Goal: Information Seeking & Learning: Check status

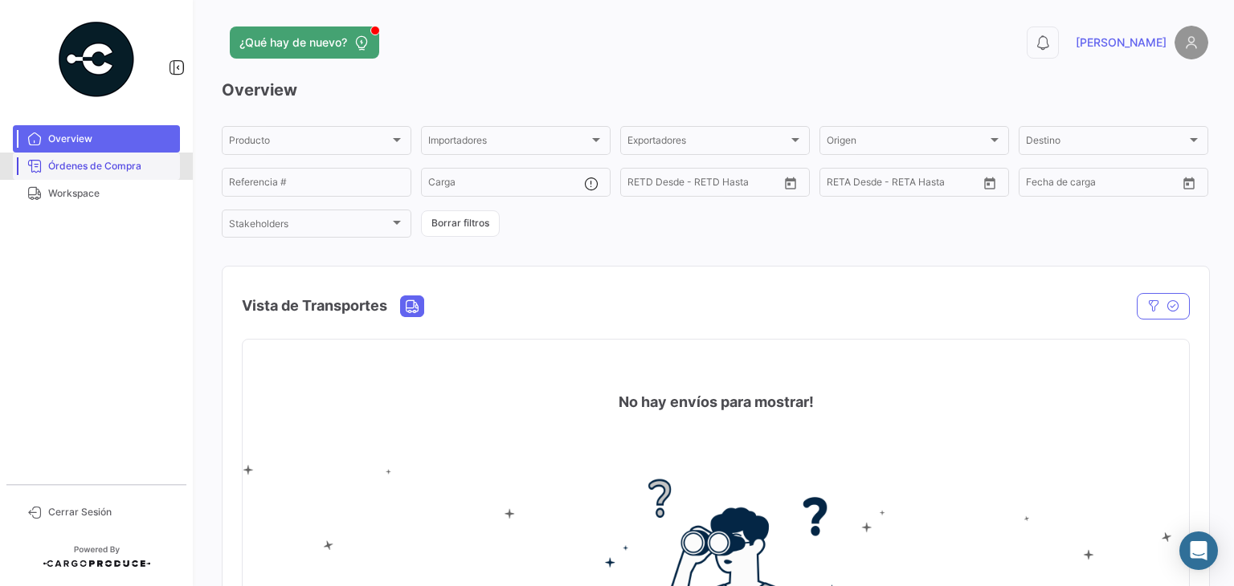
click at [72, 166] on span "Órdenes de Compra" at bounding box center [110, 166] width 125 height 14
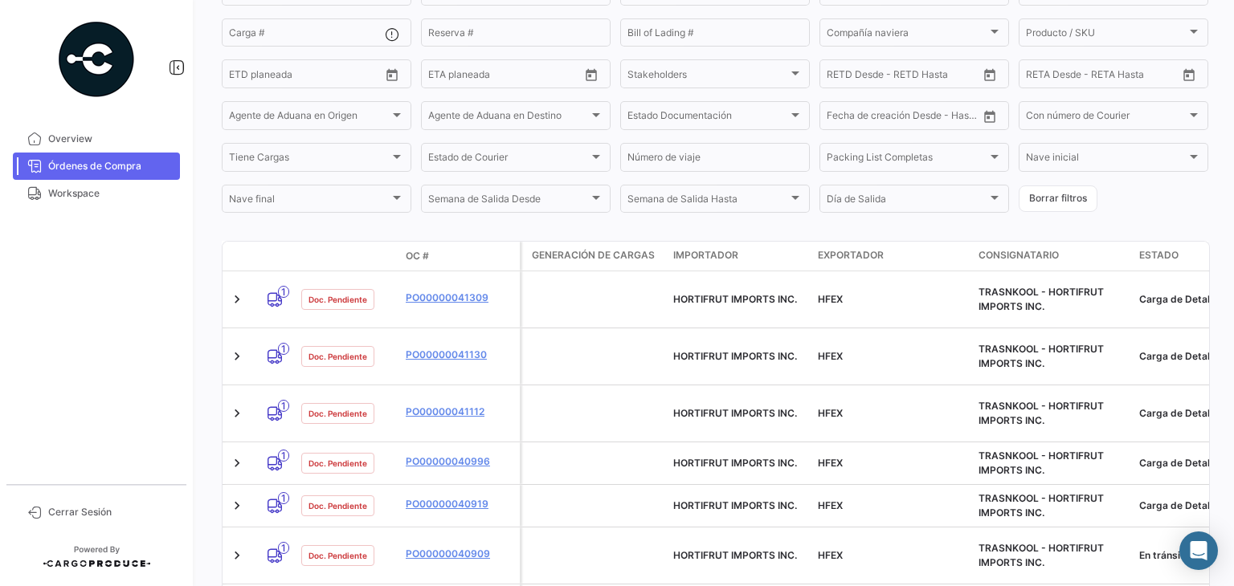
scroll to position [205, 0]
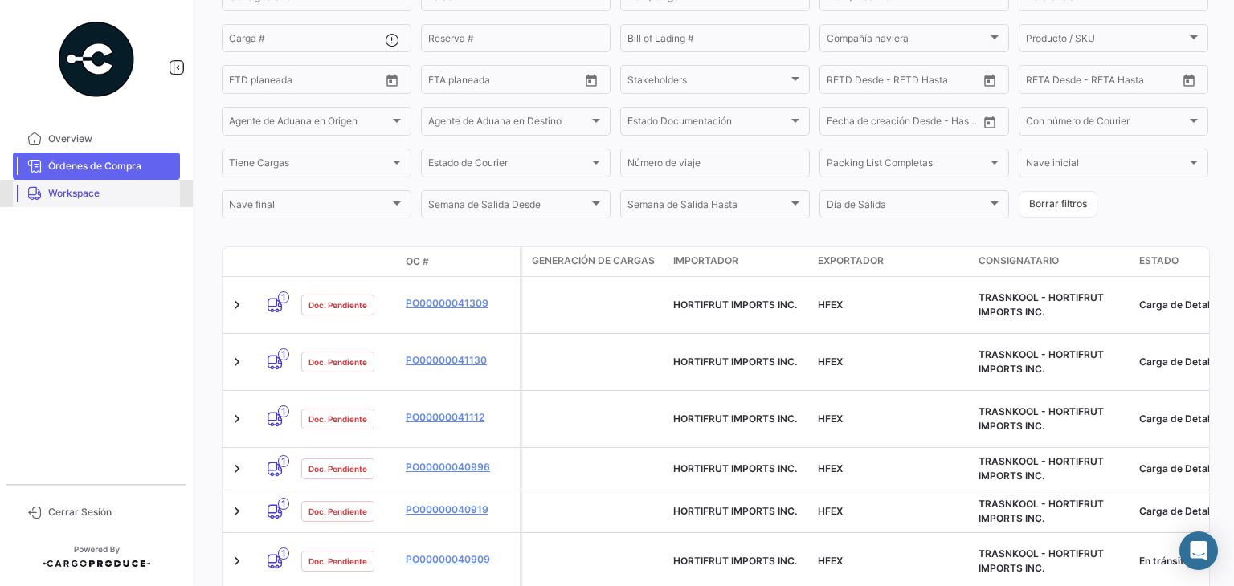
click at [106, 196] on span "Workspace" at bounding box center [110, 193] width 125 height 14
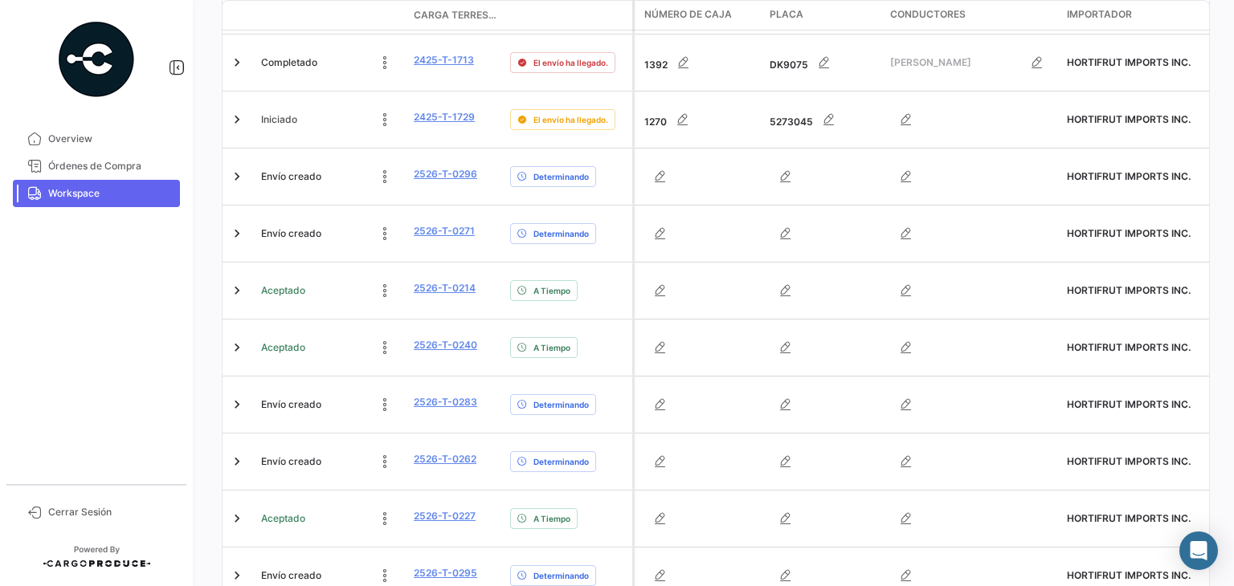
scroll to position [684, 0]
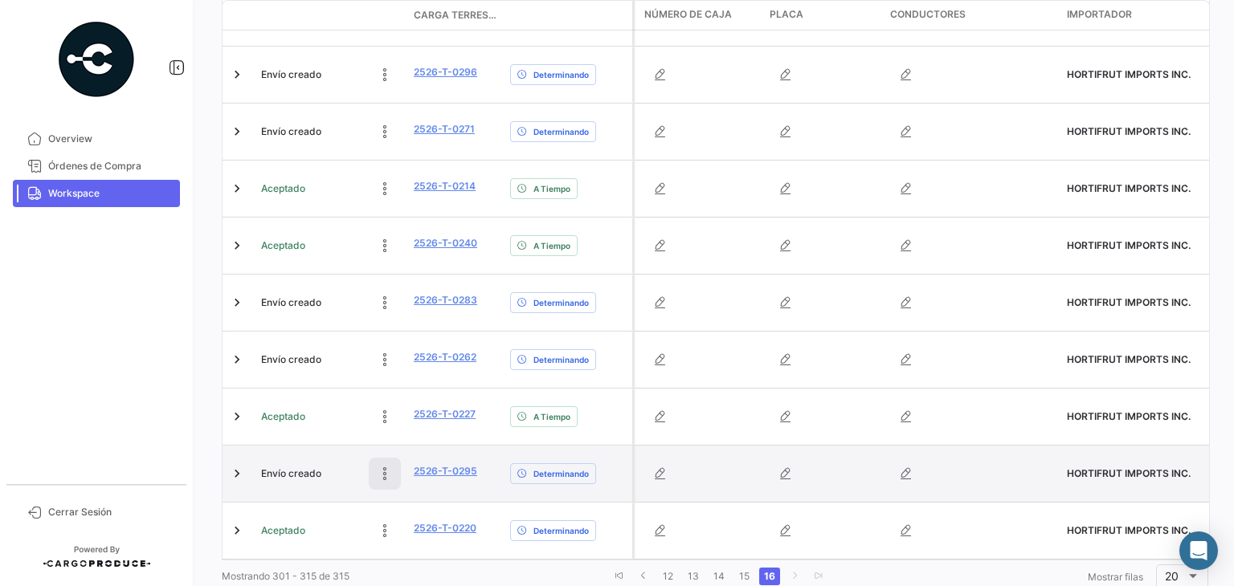
click at [380, 458] on button at bounding box center [385, 474] width 32 height 32
click at [280, 466] on icon at bounding box center [277, 474] width 16 height 16
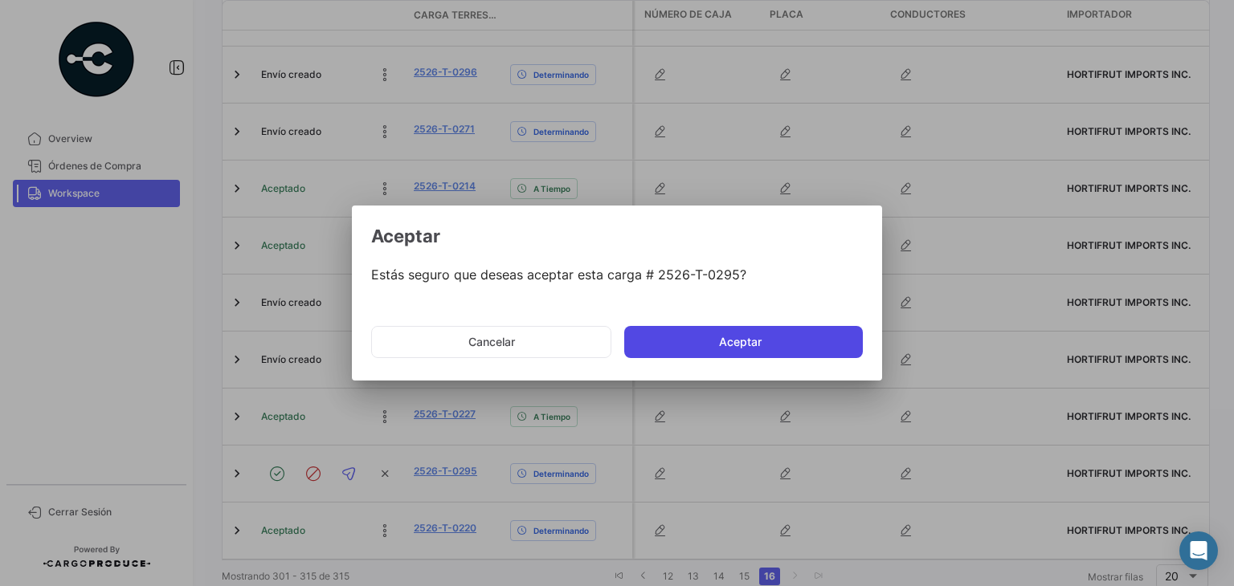
click at [728, 351] on button "Aceptar" at bounding box center [743, 342] width 239 height 32
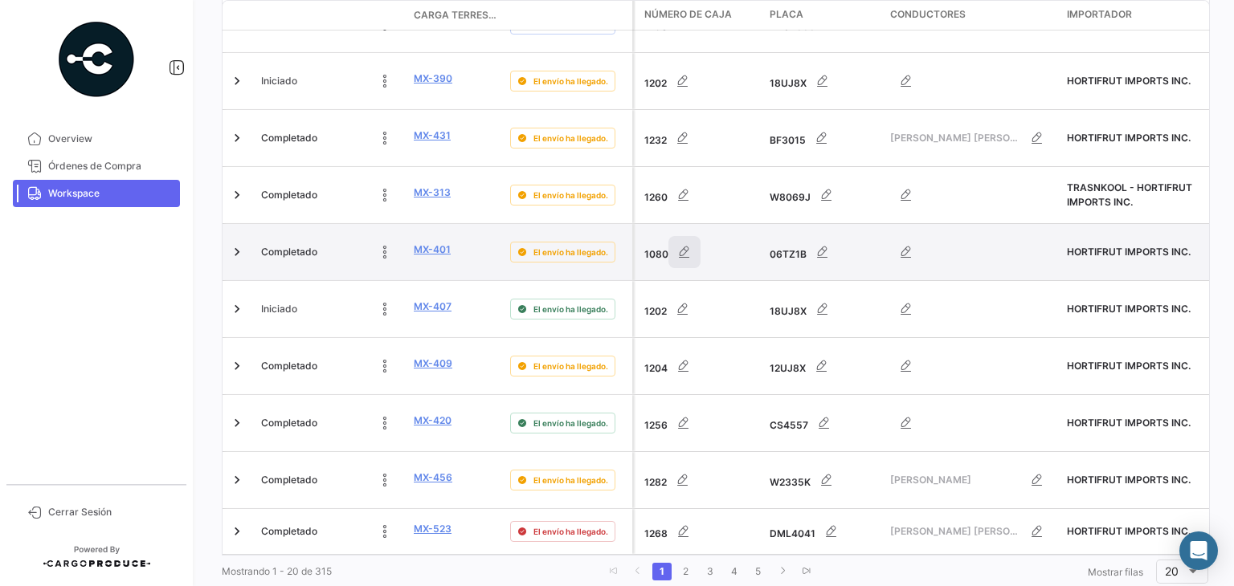
scroll to position [957, 0]
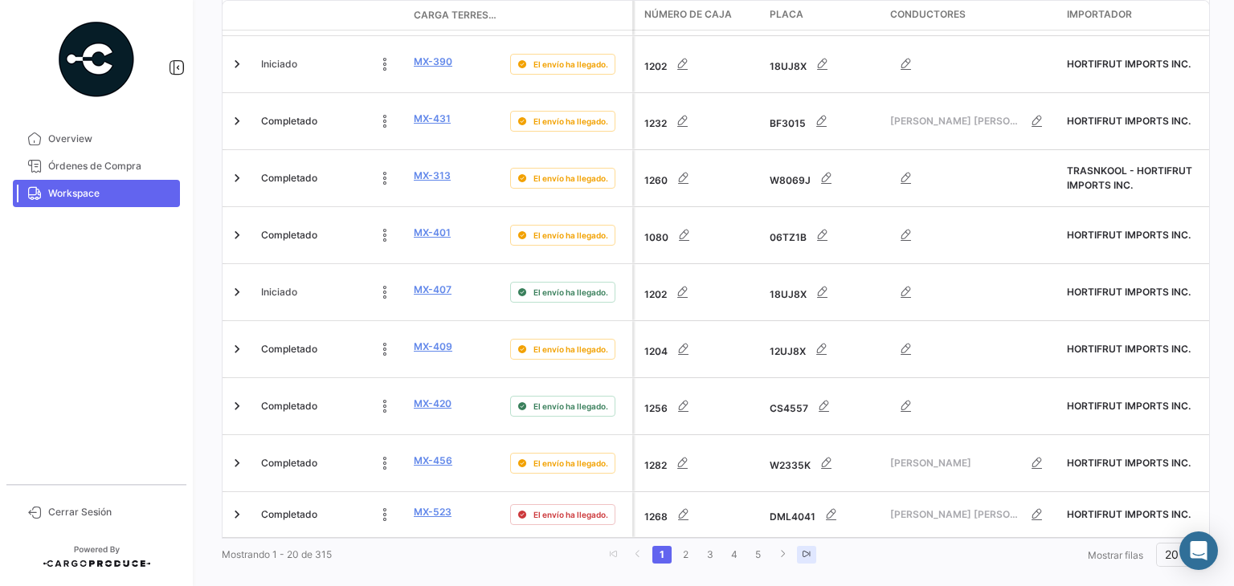
click at [797, 546] on link "go to last page" at bounding box center [806, 555] width 19 height 18
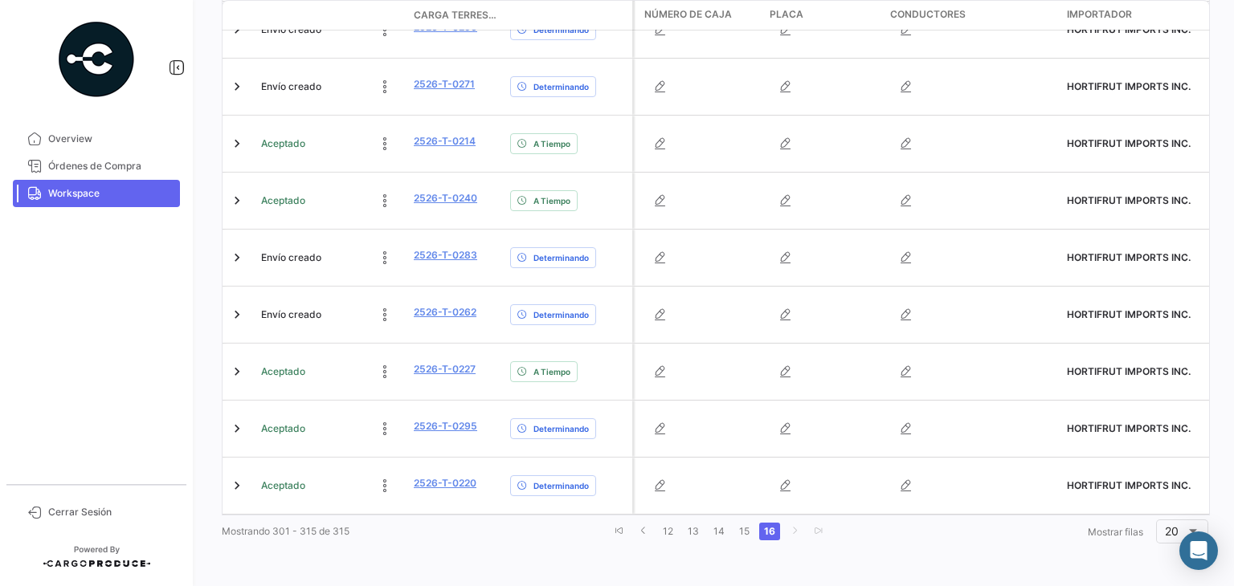
scroll to position [672, 0]
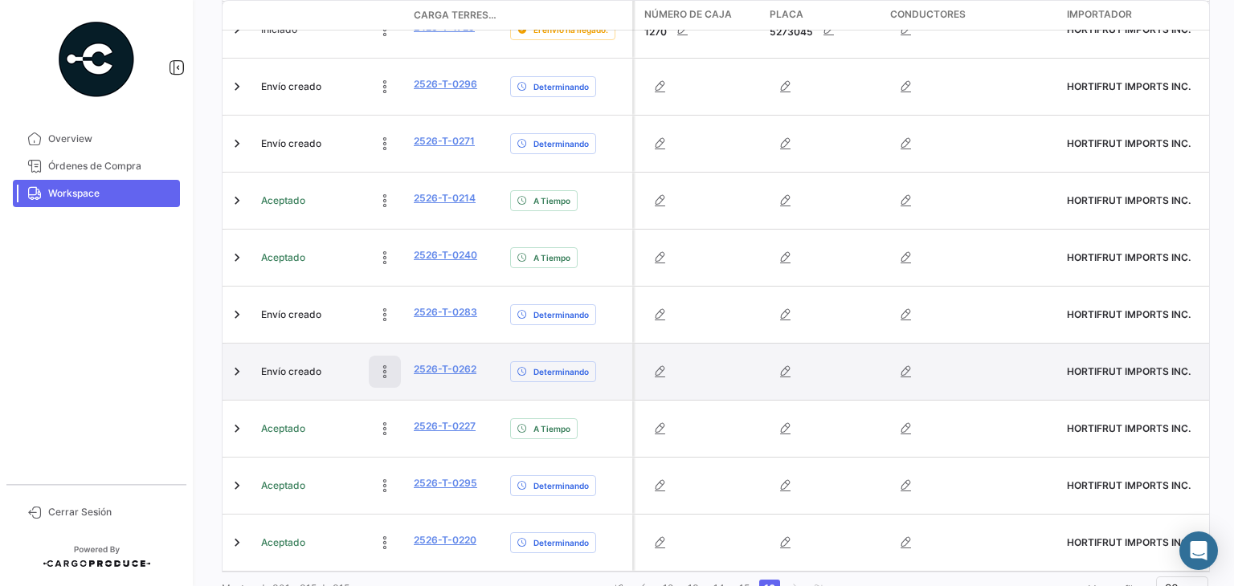
click at [388, 364] on icon at bounding box center [385, 372] width 16 height 16
click at [276, 364] on icon at bounding box center [277, 372] width 16 height 16
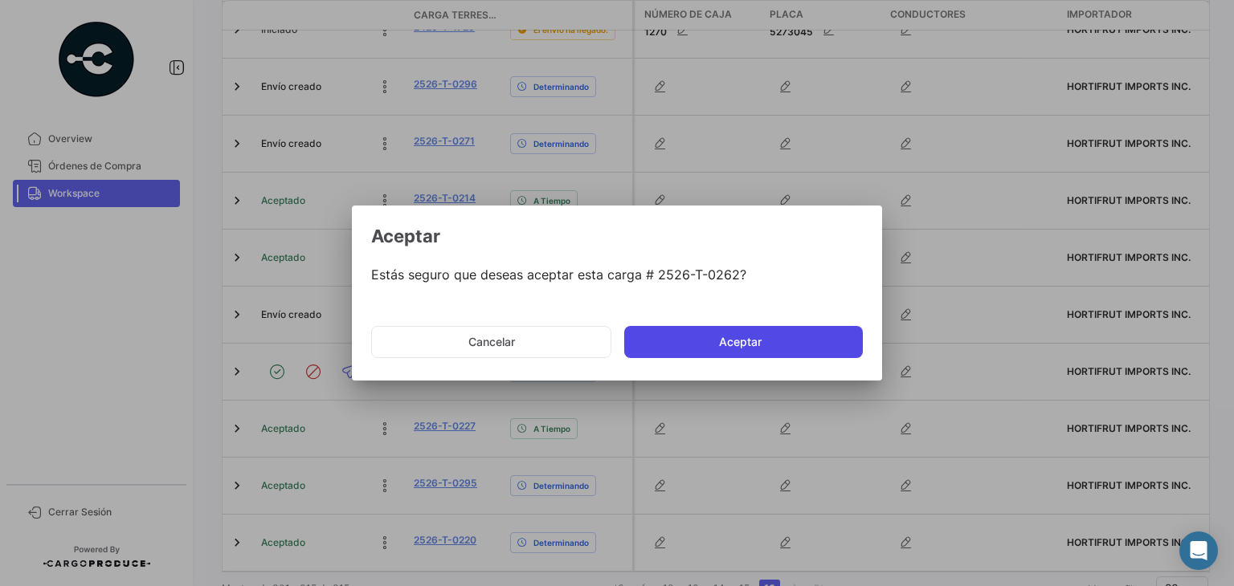
click at [675, 345] on button "Aceptar" at bounding box center [743, 342] width 239 height 32
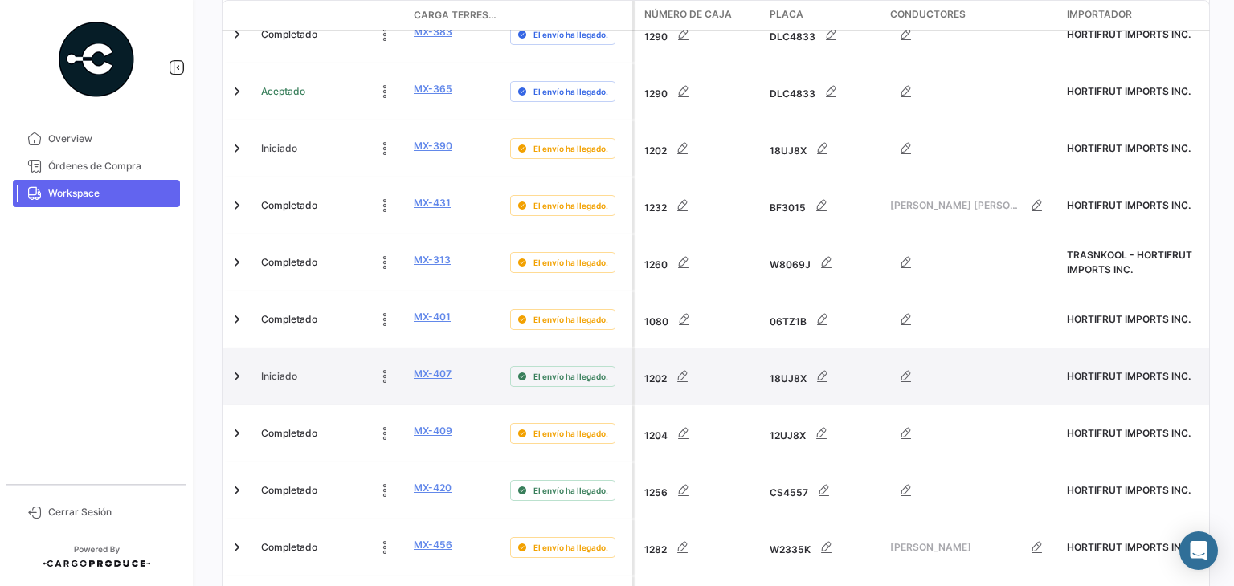
scroll to position [957, 0]
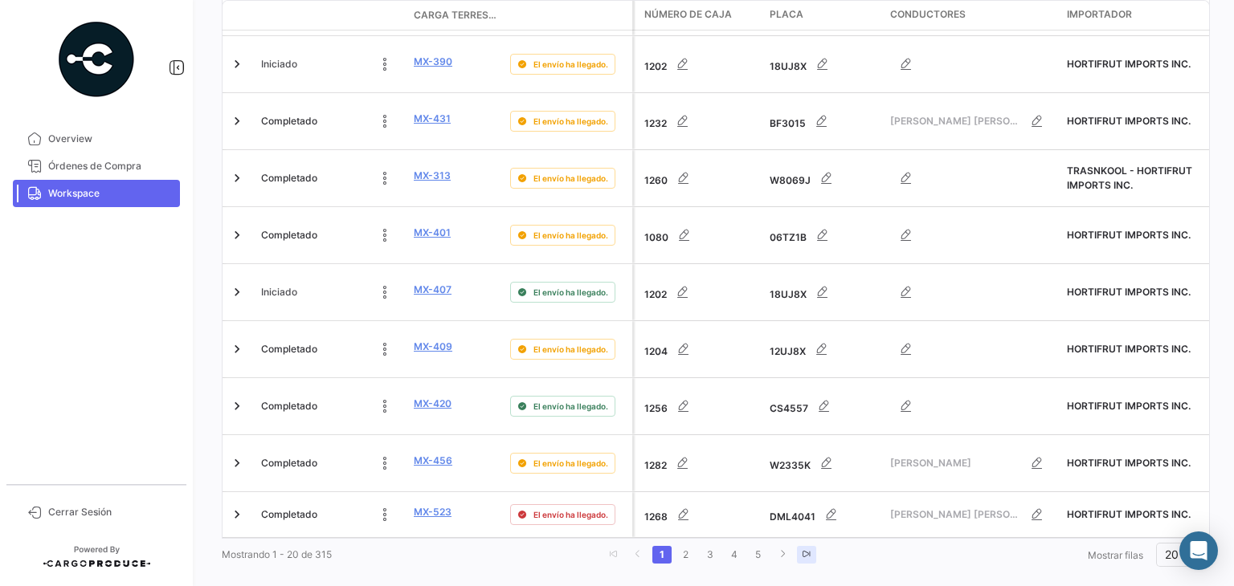
click at [803, 546] on link "go to last page" at bounding box center [806, 555] width 19 height 18
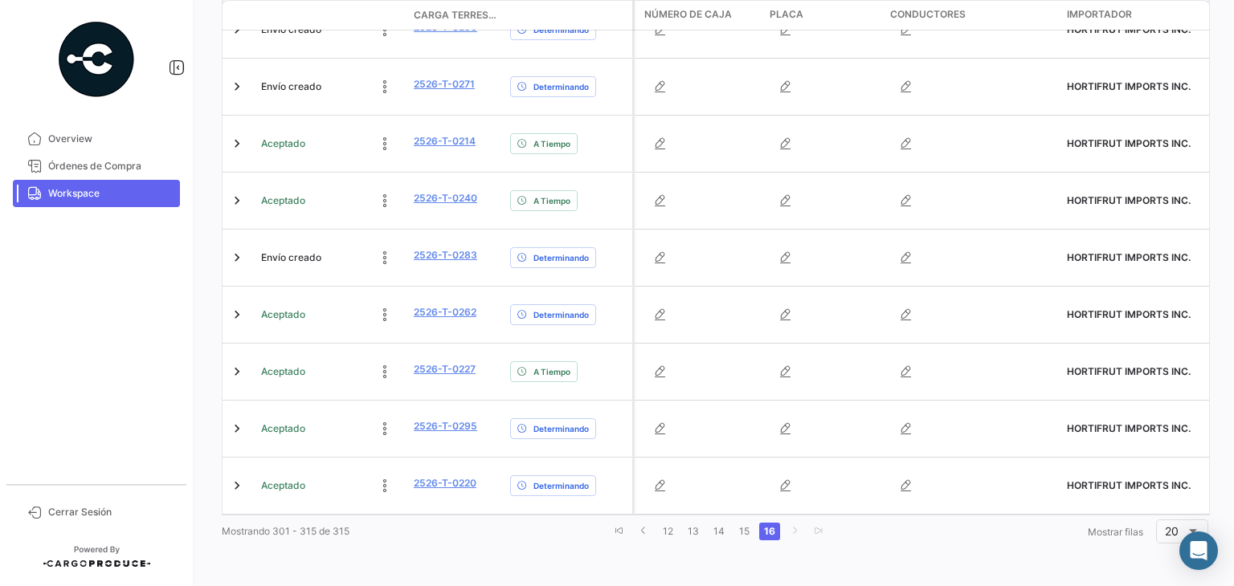
scroll to position [672, 0]
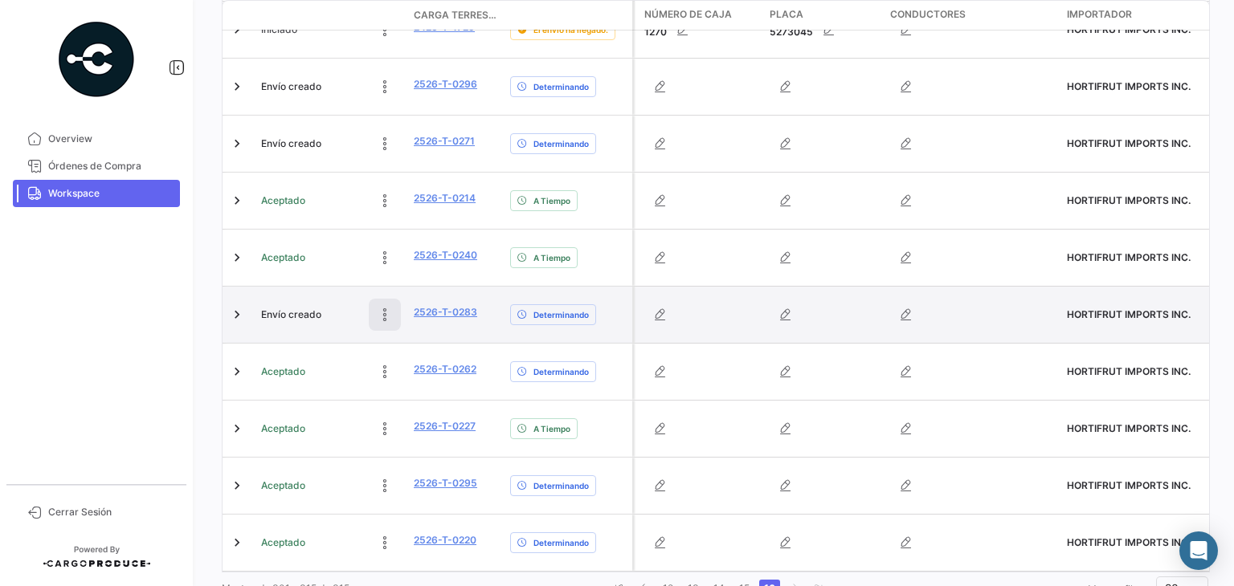
click at [379, 307] on icon at bounding box center [385, 315] width 16 height 16
click at [273, 307] on icon at bounding box center [277, 315] width 16 height 16
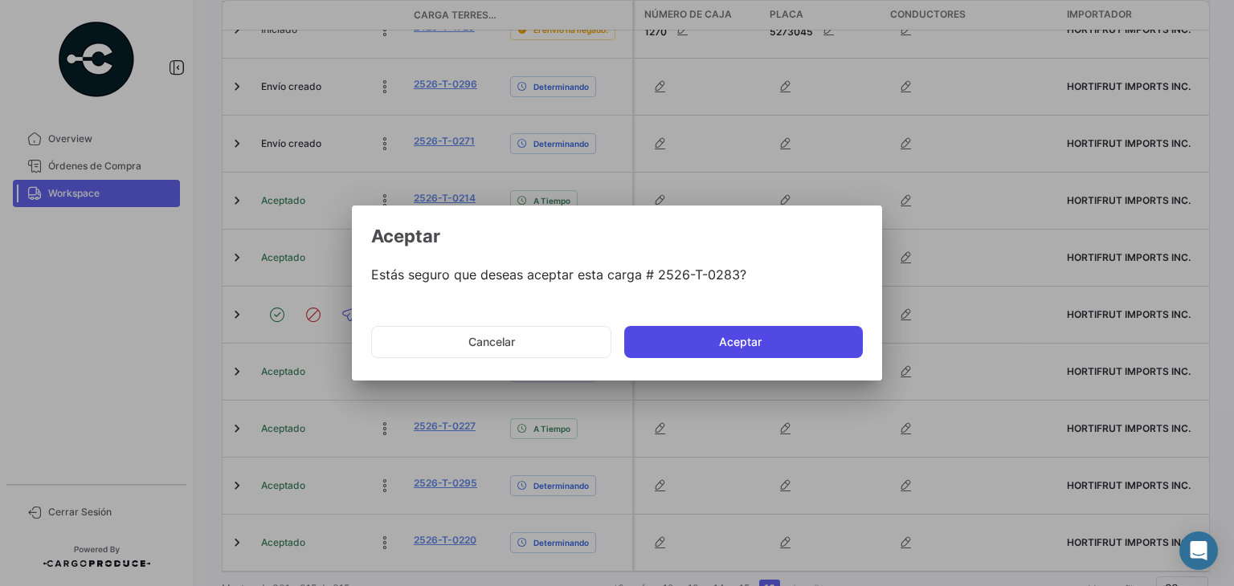
click at [689, 346] on button "Aceptar" at bounding box center [743, 342] width 239 height 32
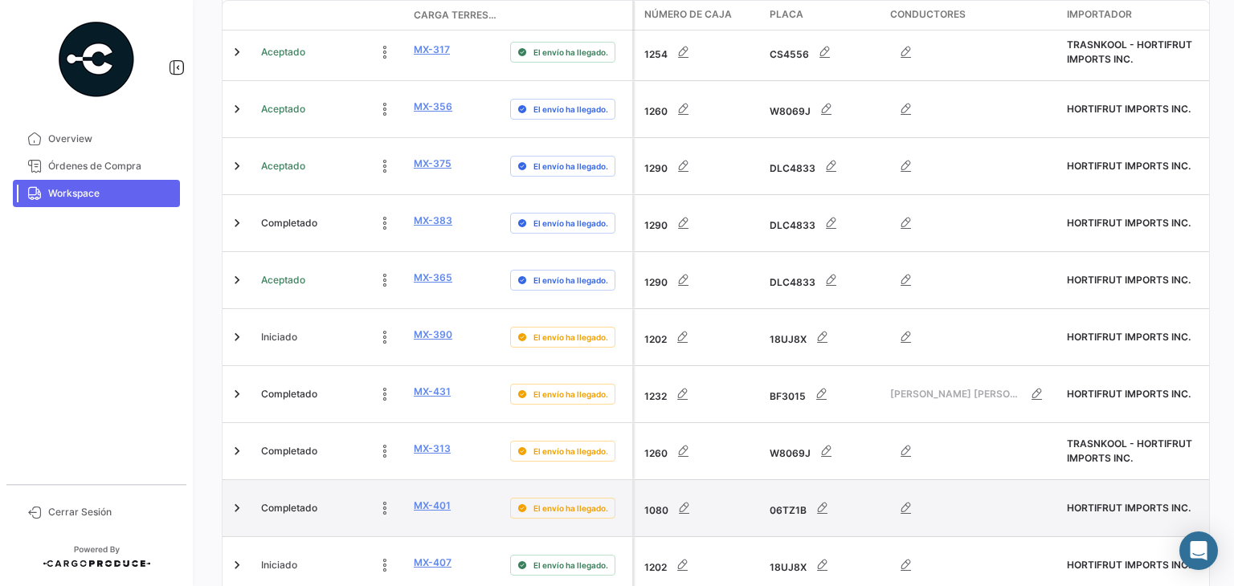
scroll to position [957, 0]
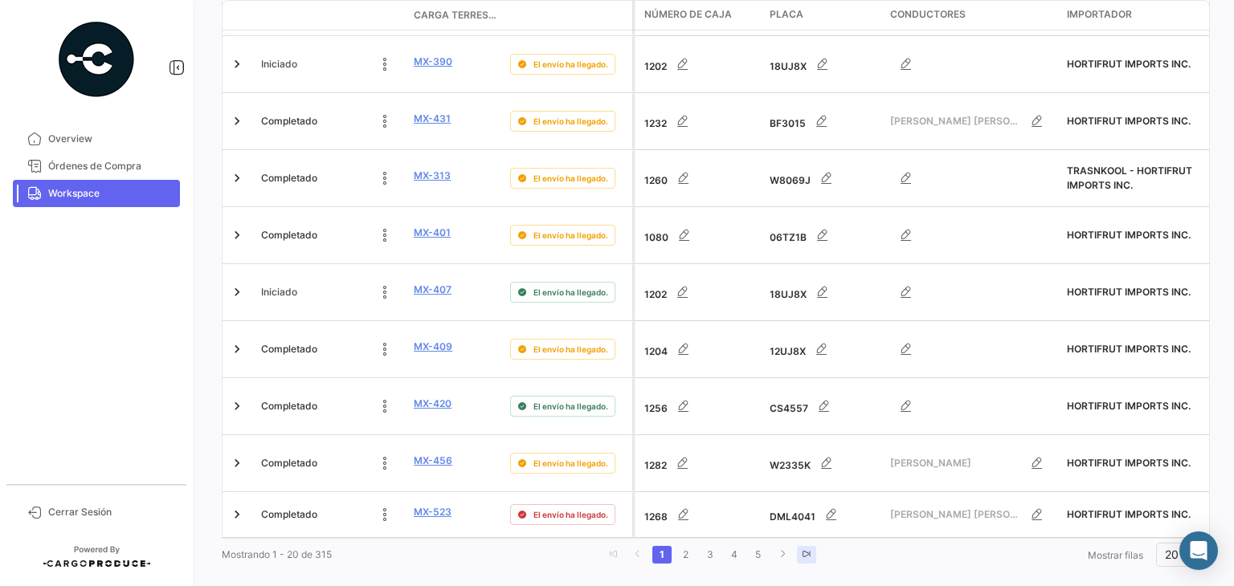
click at [807, 546] on link "go to last page" at bounding box center [806, 555] width 19 height 18
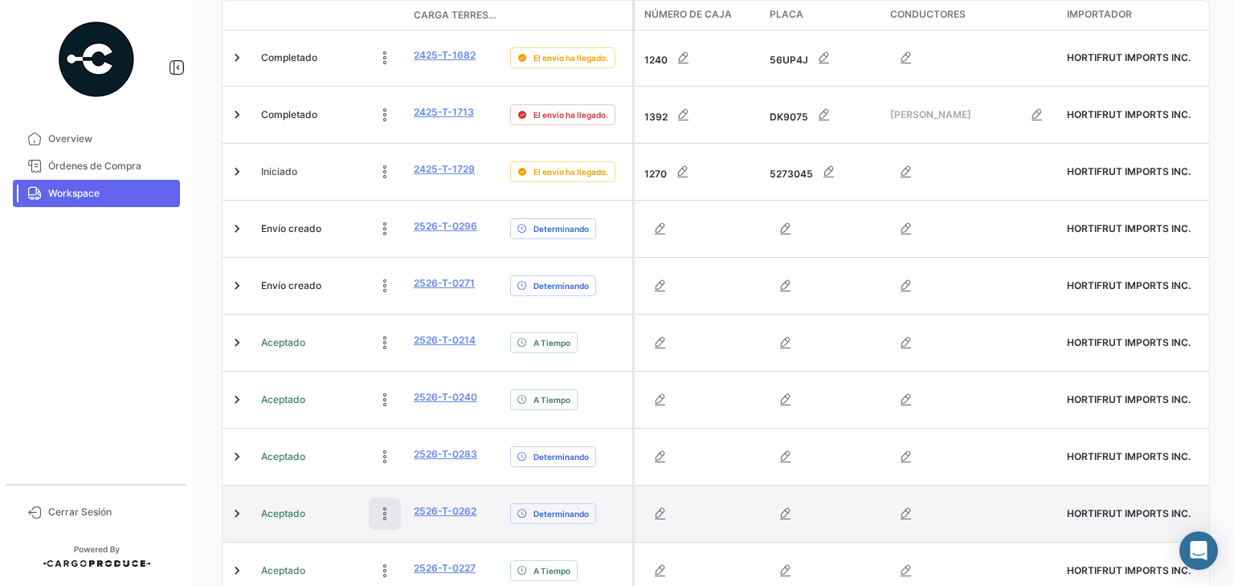
scroll to position [527, 0]
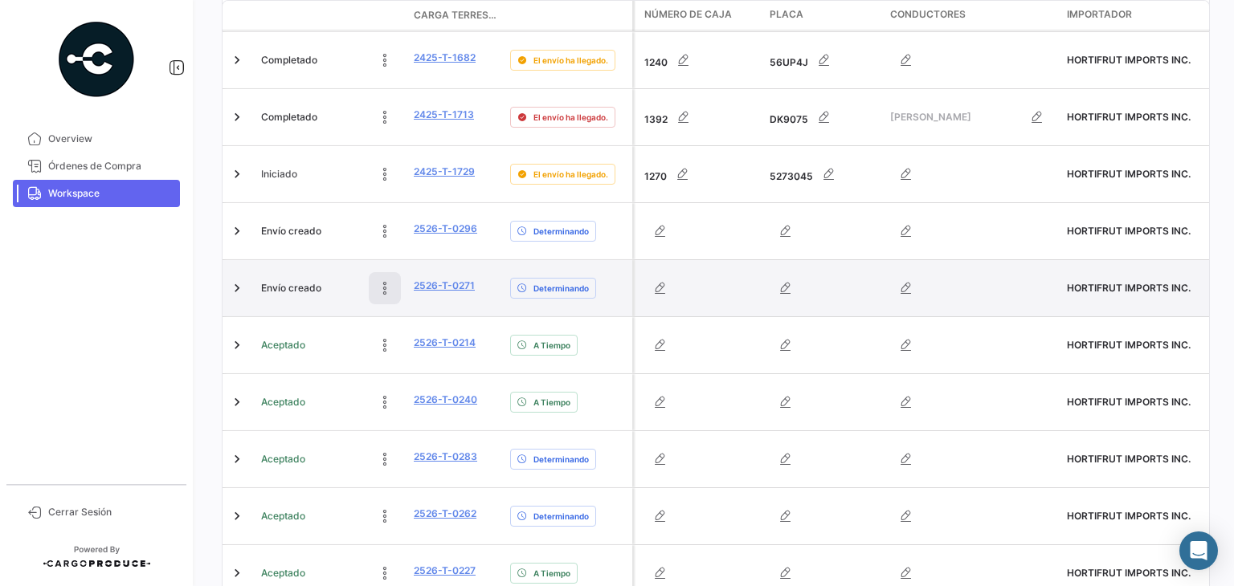
click at [386, 280] on icon at bounding box center [385, 288] width 16 height 16
click at [269, 280] on icon at bounding box center [277, 288] width 16 height 16
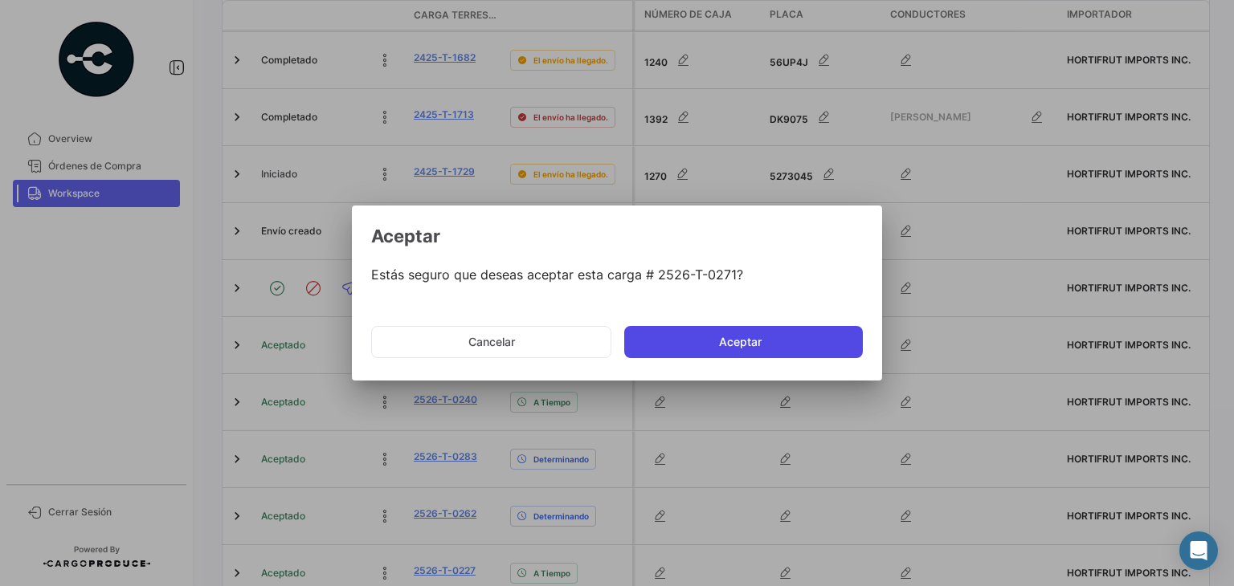
click at [667, 346] on button "Aceptar" at bounding box center [743, 342] width 239 height 32
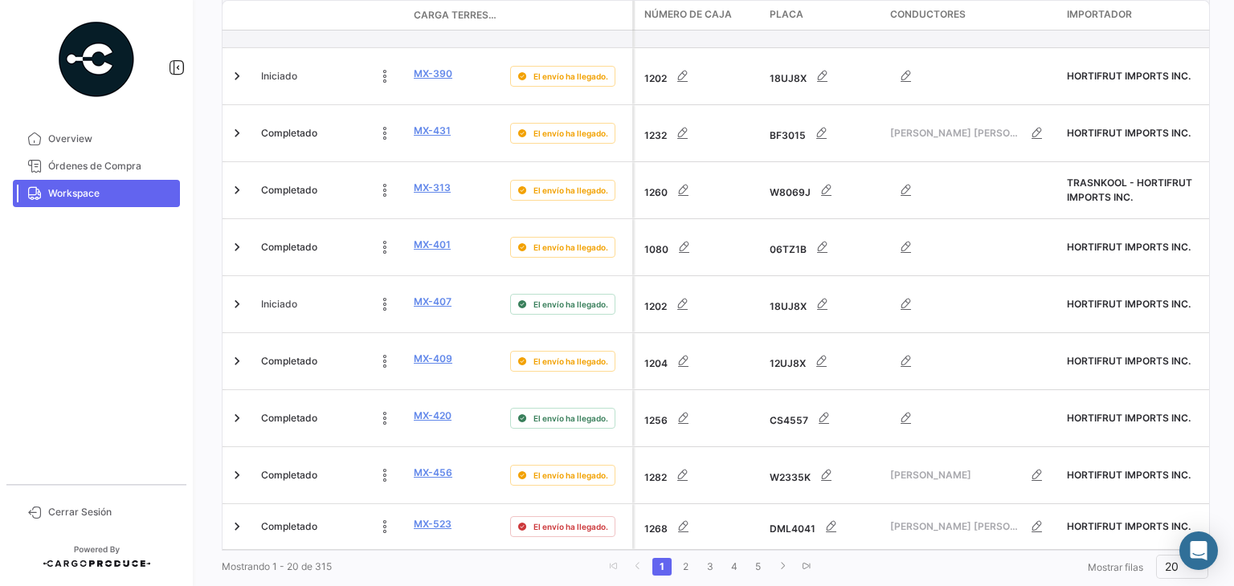
scroll to position [954, 0]
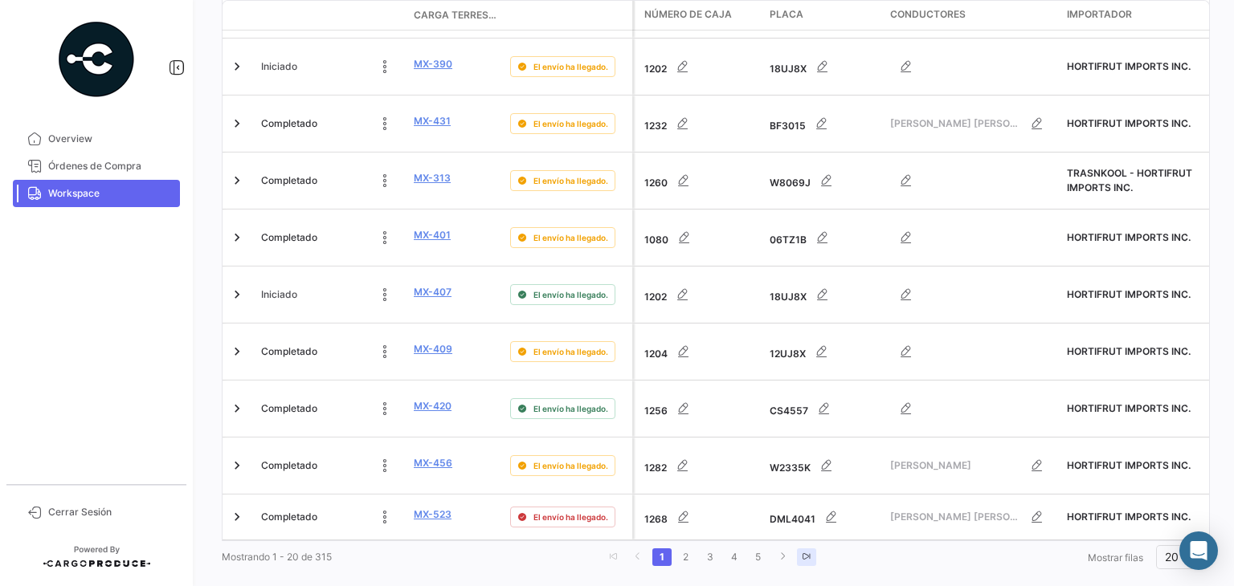
click at [804, 552] on icon "go to last page" at bounding box center [807, 557] width 10 height 10
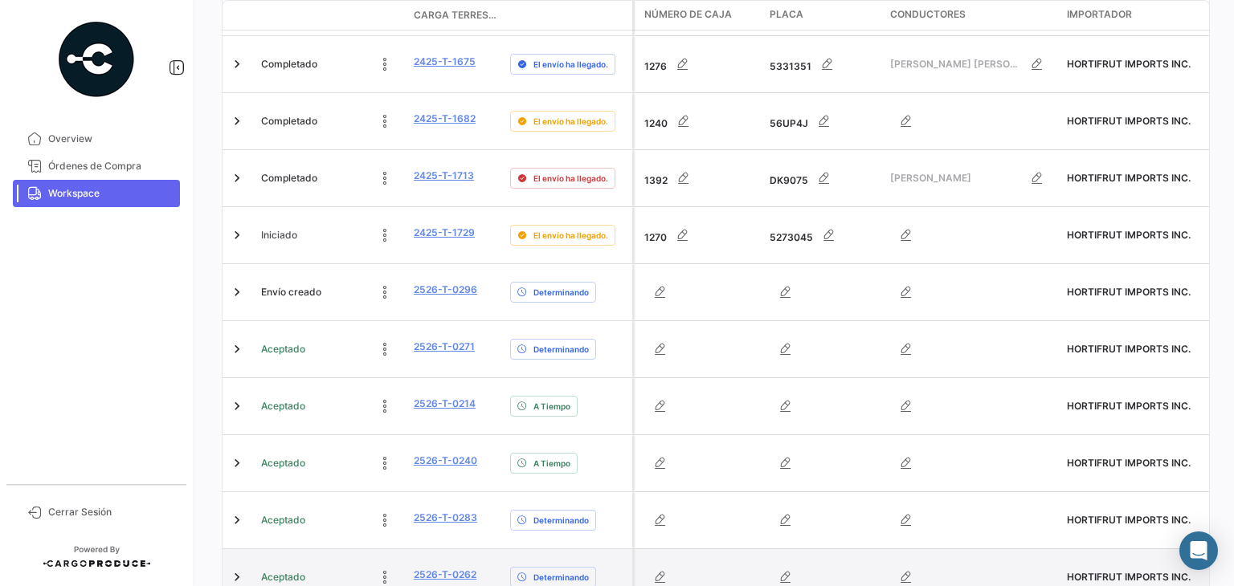
scroll to position [465, 0]
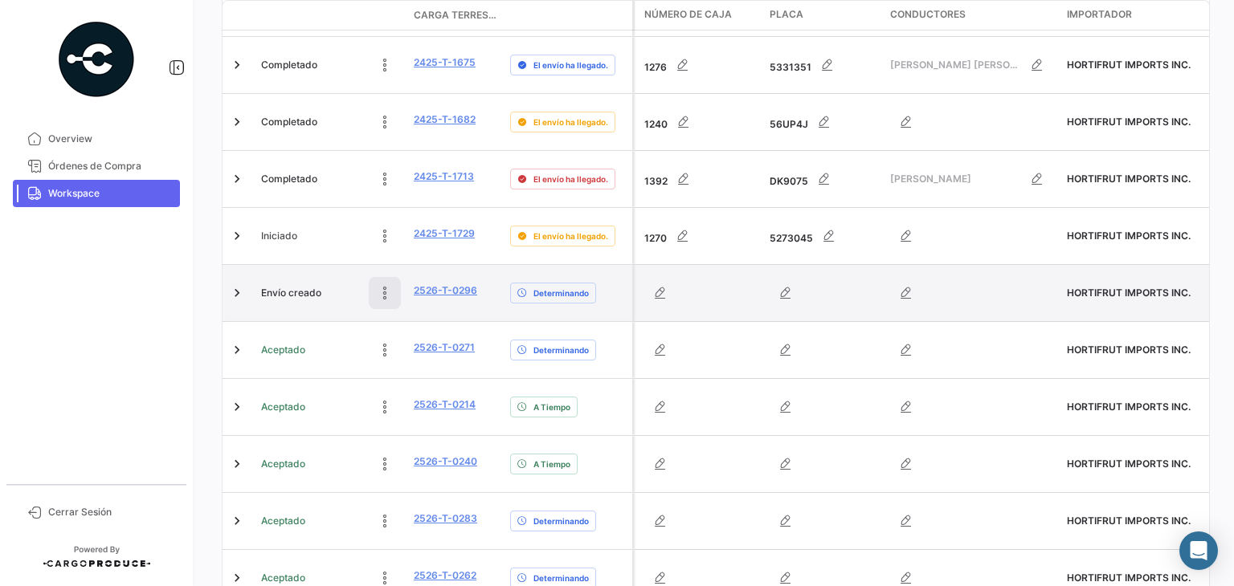
click at [386, 277] on button at bounding box center [385, 293] width 32 height 32
click at [272, 285] on icon at bounding box center [277, 293] width 16 height 16
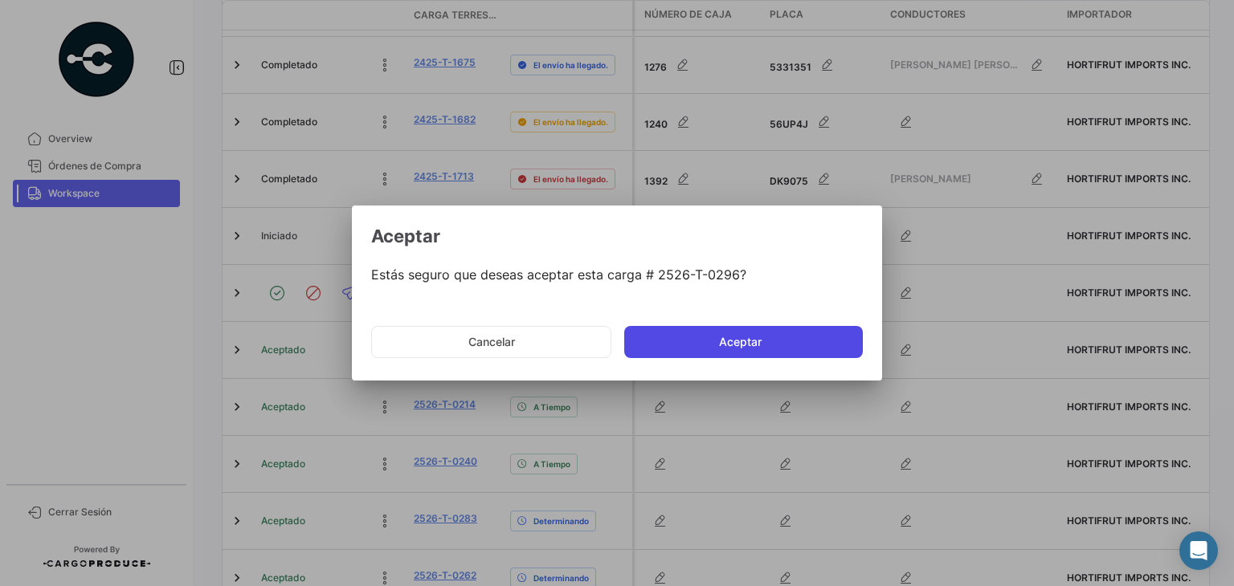
click at [692, 349] on button "Aceptar" at bounding box center [743, 342] width 239 height 32
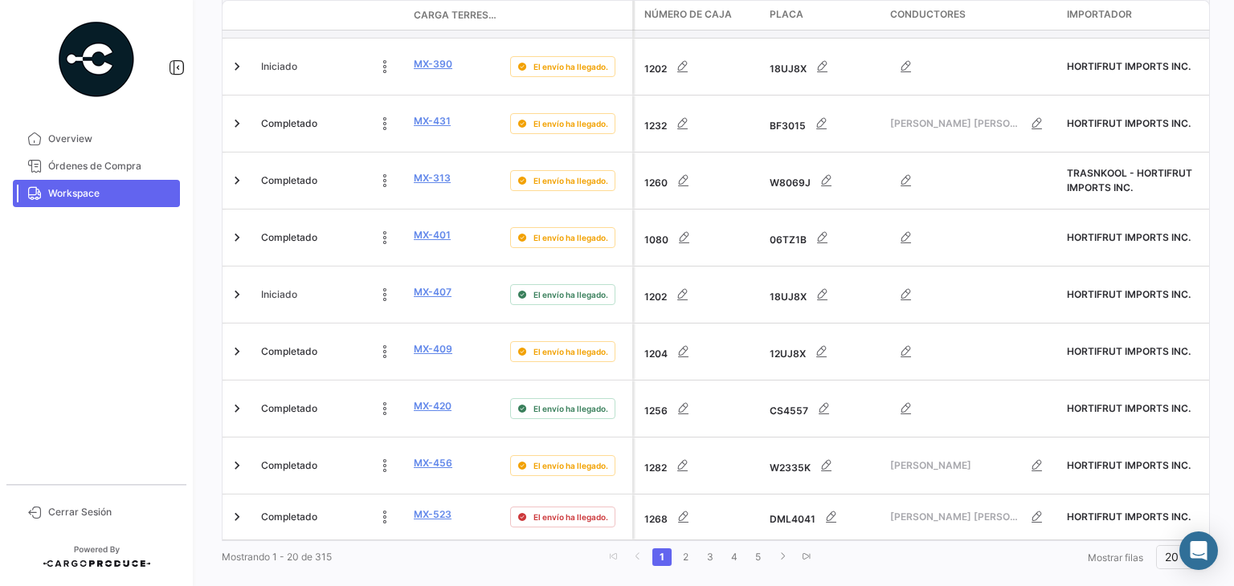
scroll to position [957, 0]
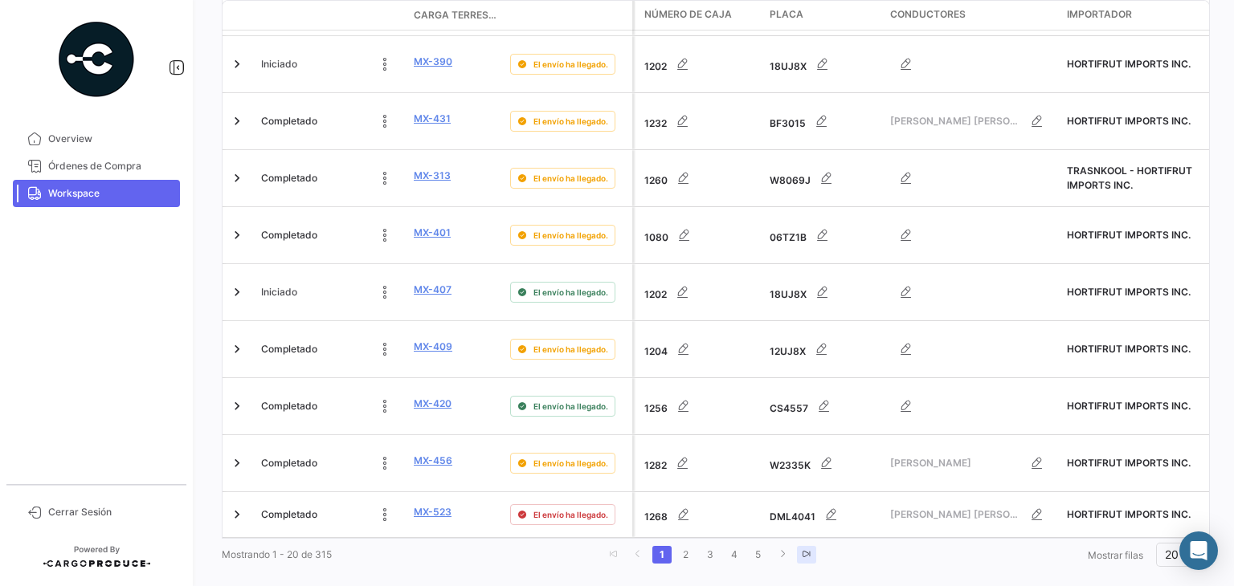
click at [809, 546] on link "go to last page" at bounding box center [806, 555] width 19 height 18
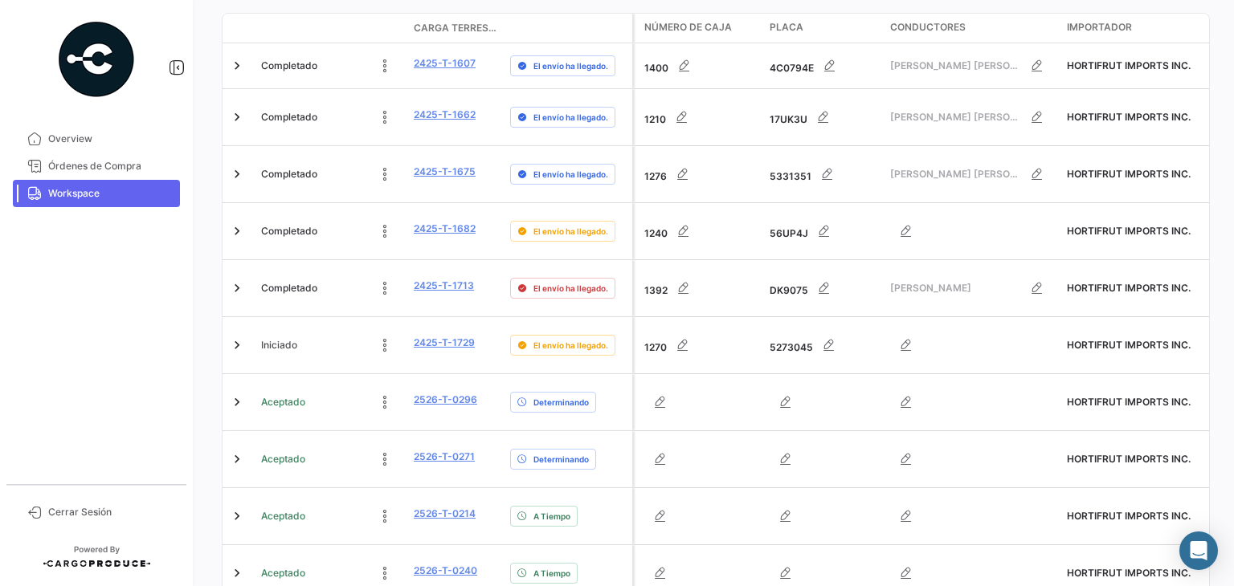
scroll to position [353, 0]
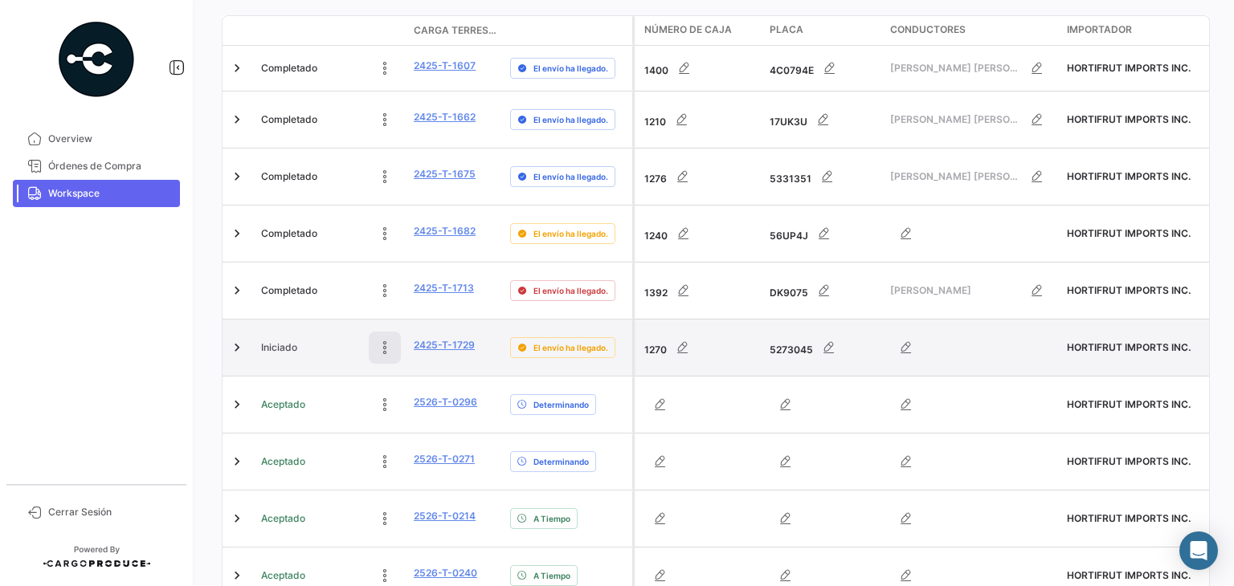
click at [380, 340] on icon at bounding box center [385, 348] width 16 height 16
click at [270, 332] on div at bounding box center [331, 348] width 140 height 32
click at [276, 332] on div at bounding box center [331, 348] width 140 height 32
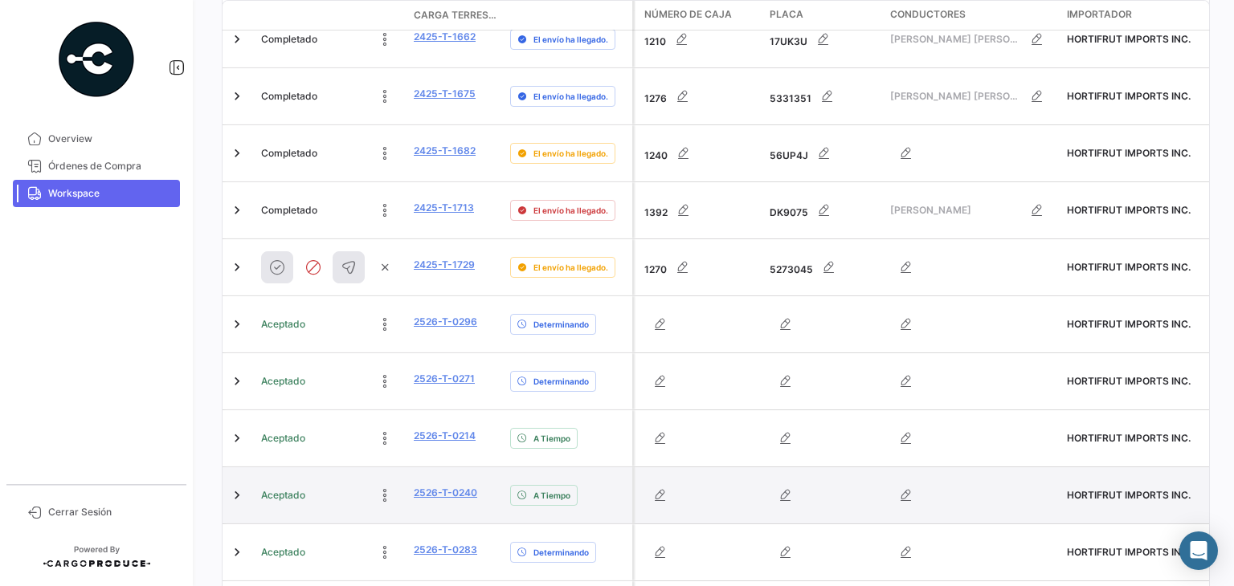
scroll to position [408, 0]
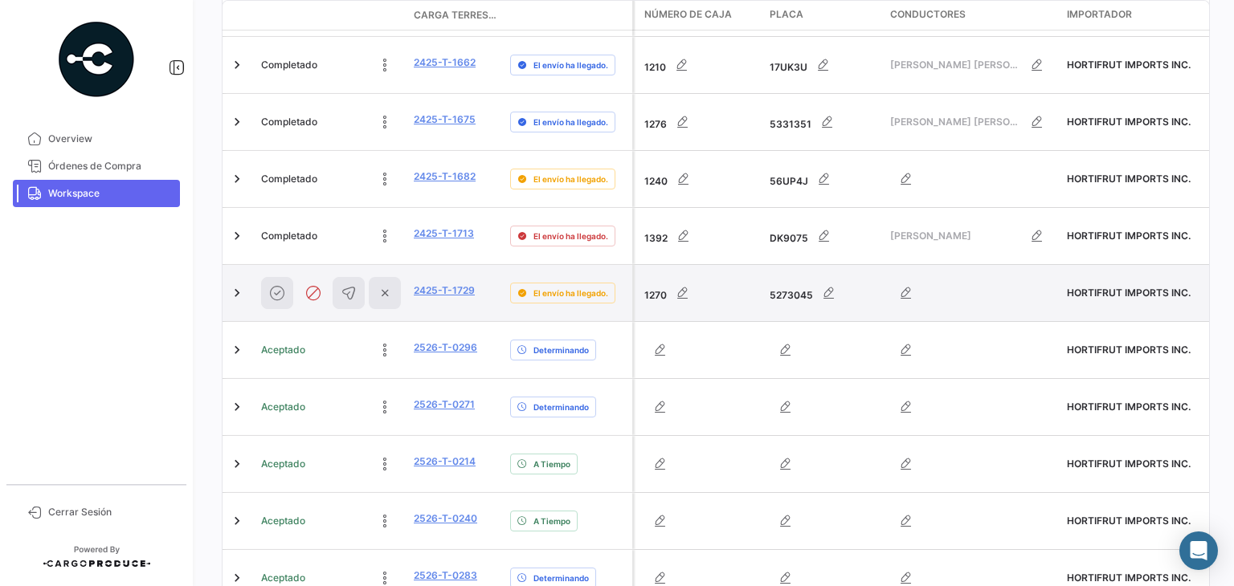
click at [384, 282] on icon at bounding box center [385, 293] width 22 height 22
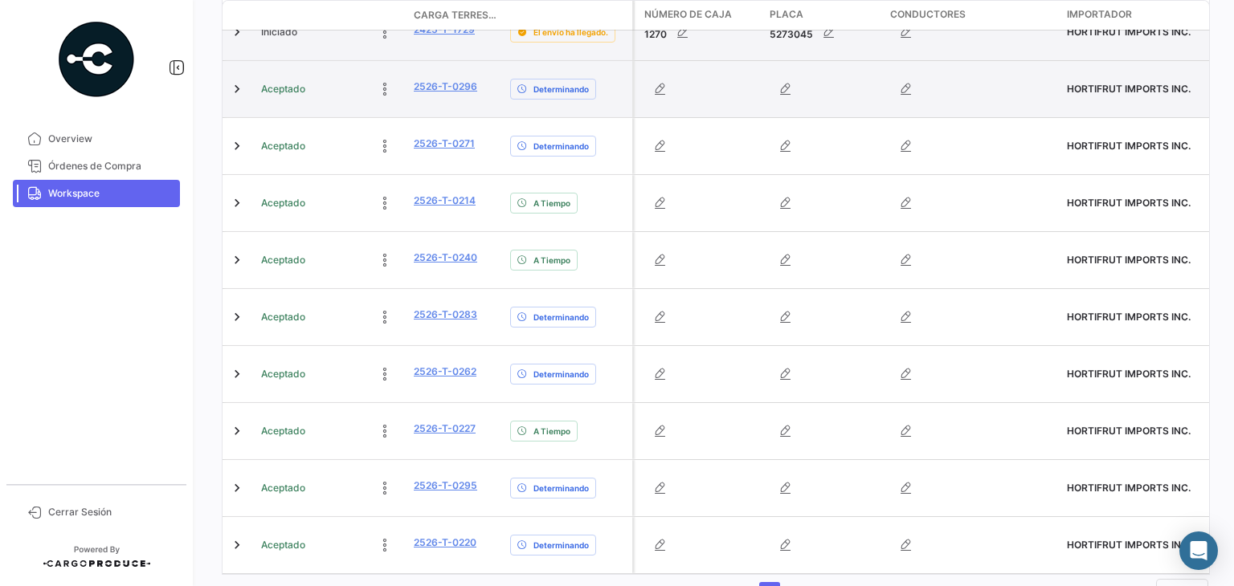
scroll to position [672, 0]
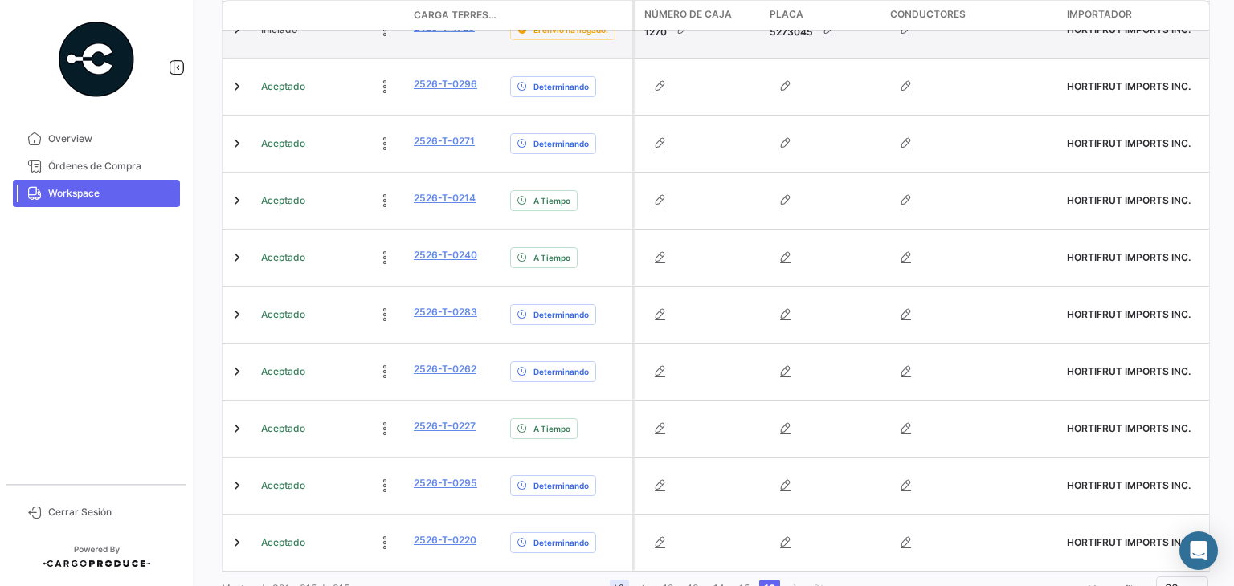
click at [623, 580] on link "go to first page" at bounding box center [619, 589] width 19 height 18
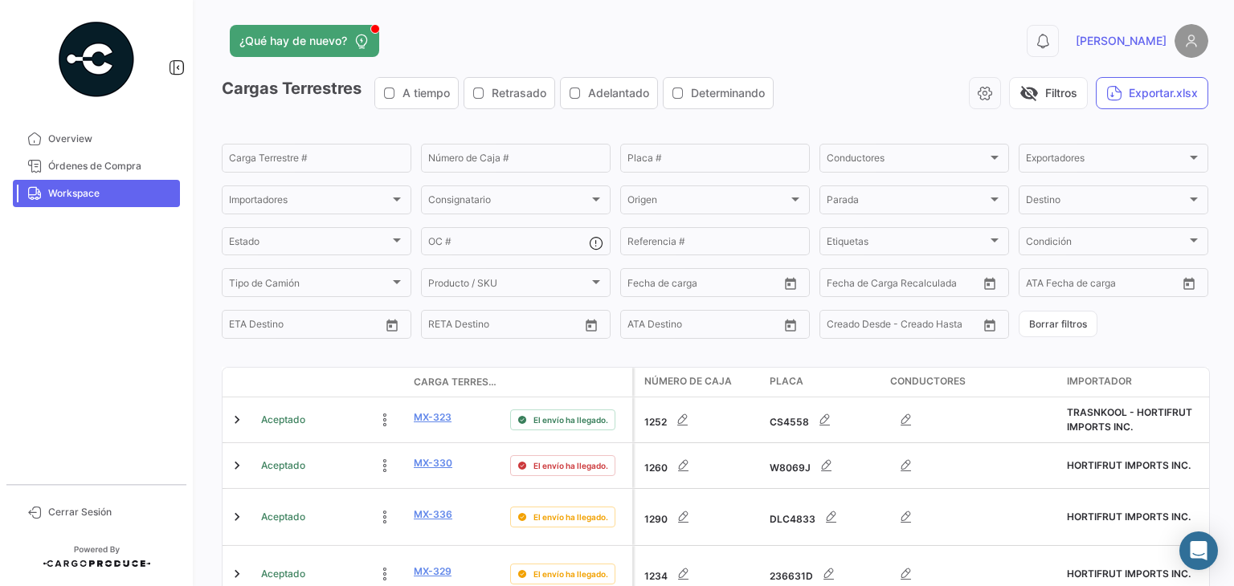
scroll to position [0, 0]
click at [684, 95] on icon "button" at bounding box center [678, 94] width 13 height 13
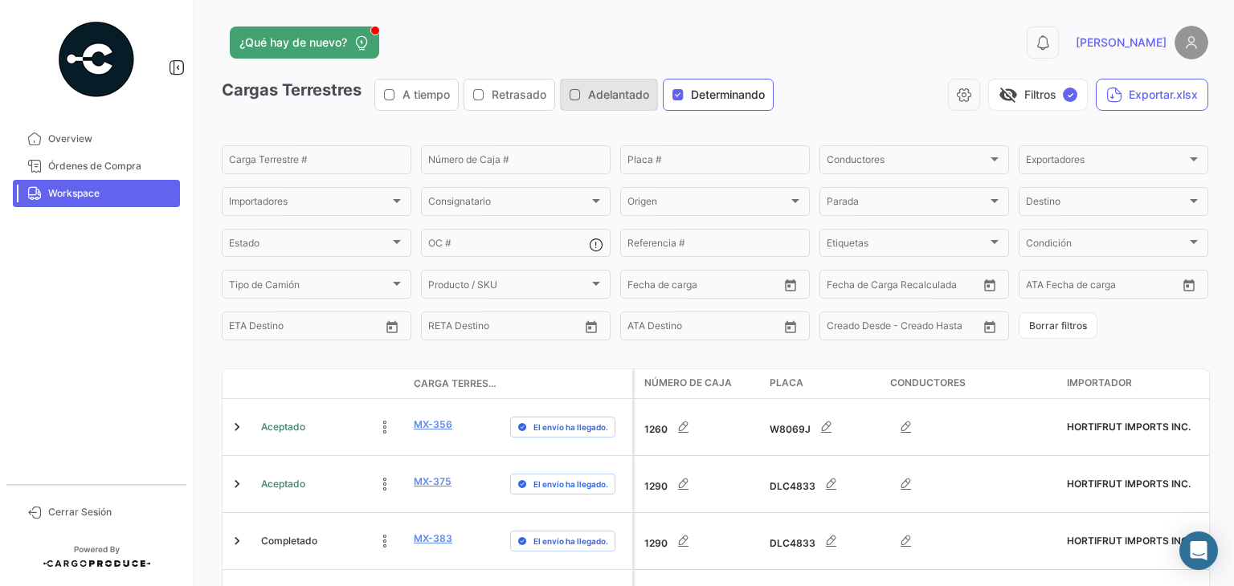
click at [578, 96] on icon "button" at bounding box center [575, 94] width 13 height 13
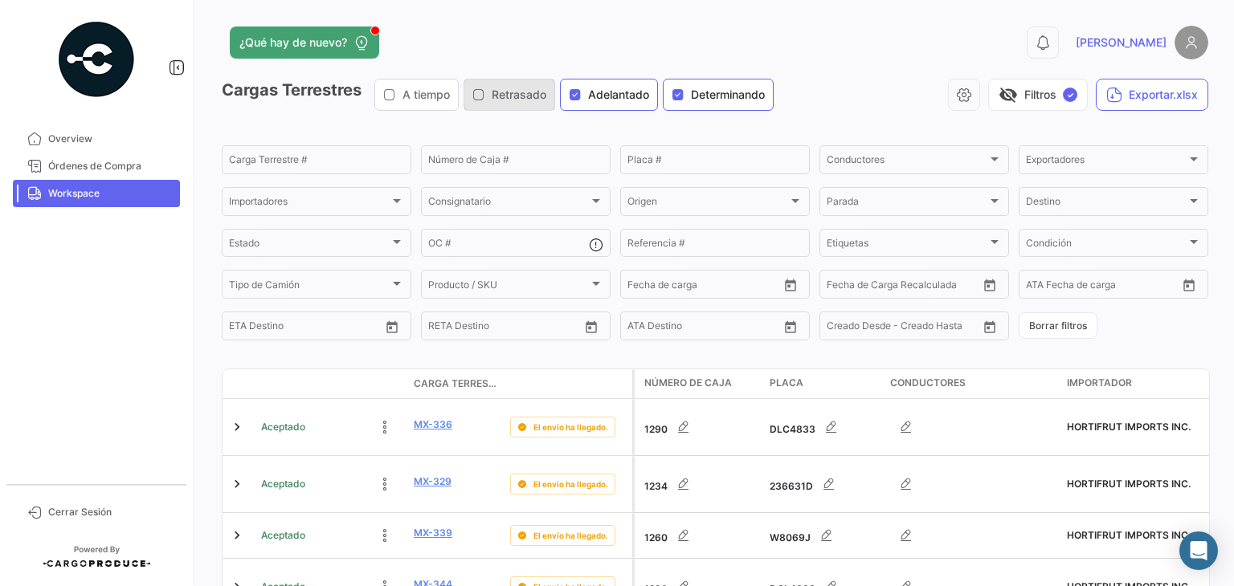
click at [485, 99] on icon "button" at bounding box center [478, 94] width 13 height 13
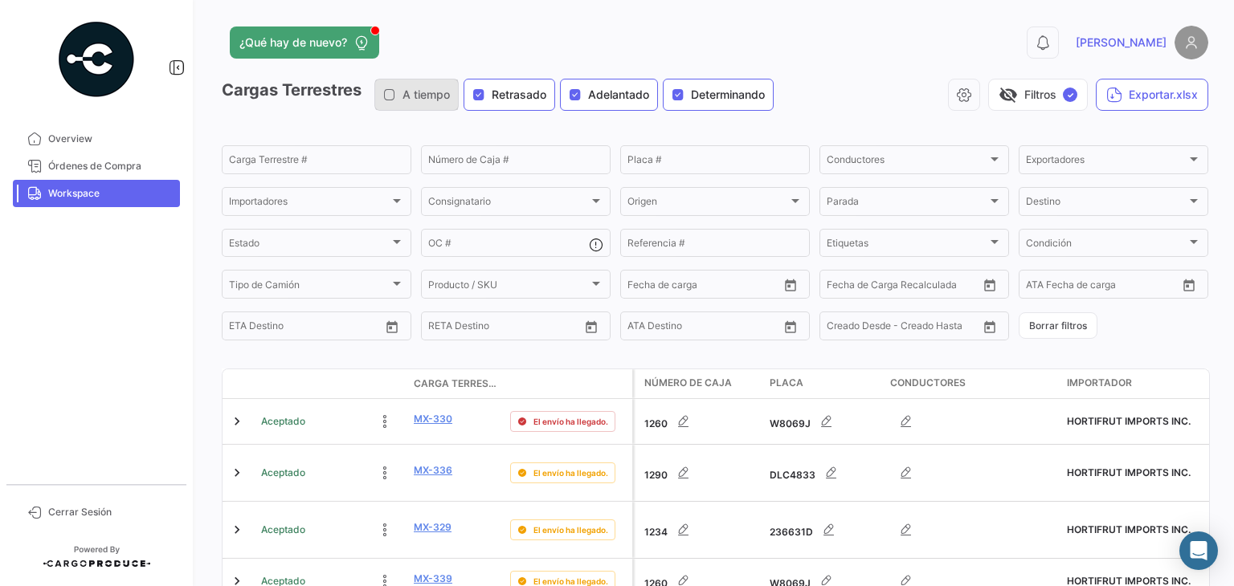
click at [415, 96] on span "A tiempo" at bounding box center [426, 95] width 47 height 16
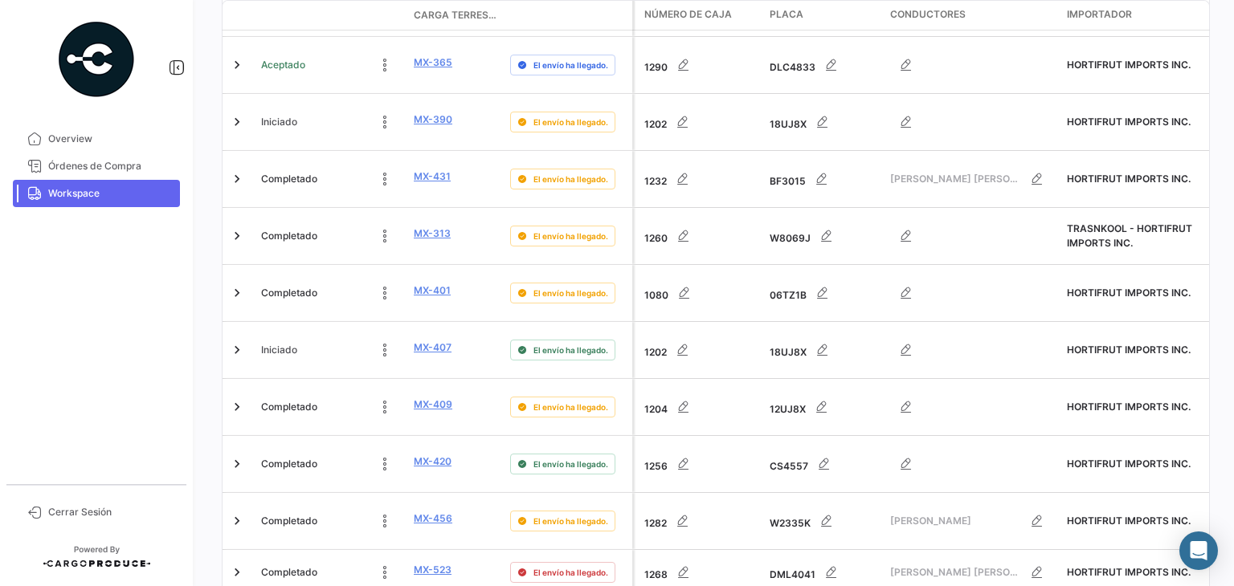
scroll to position [957, 0]
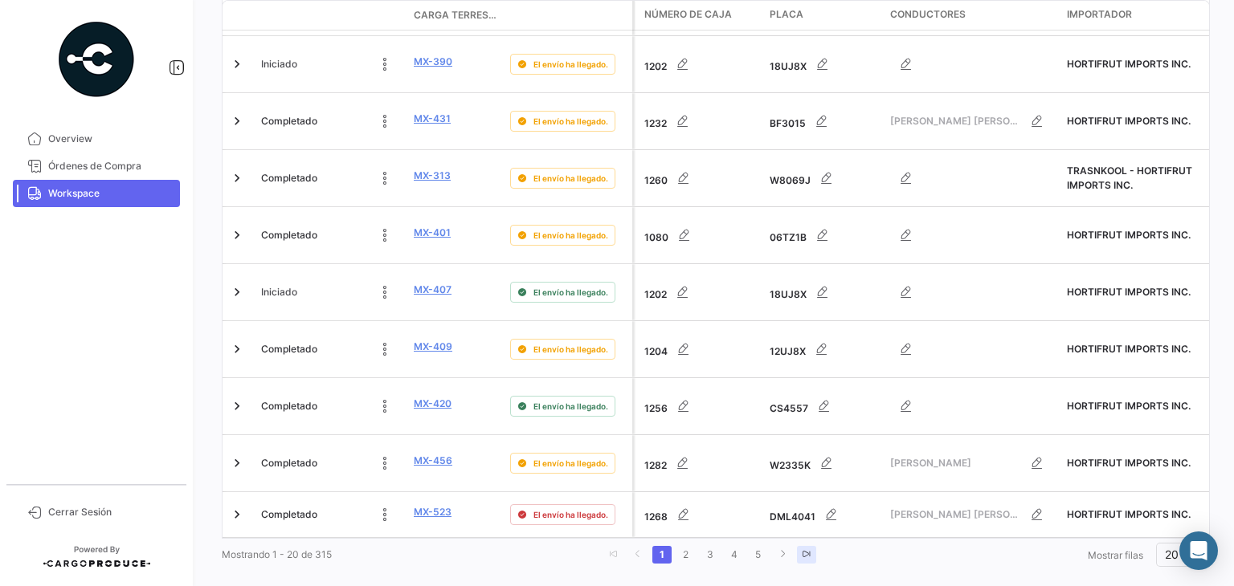
click at [803, 546] on link "go to last page" at bounding box center [806, 555] width 19 height 18
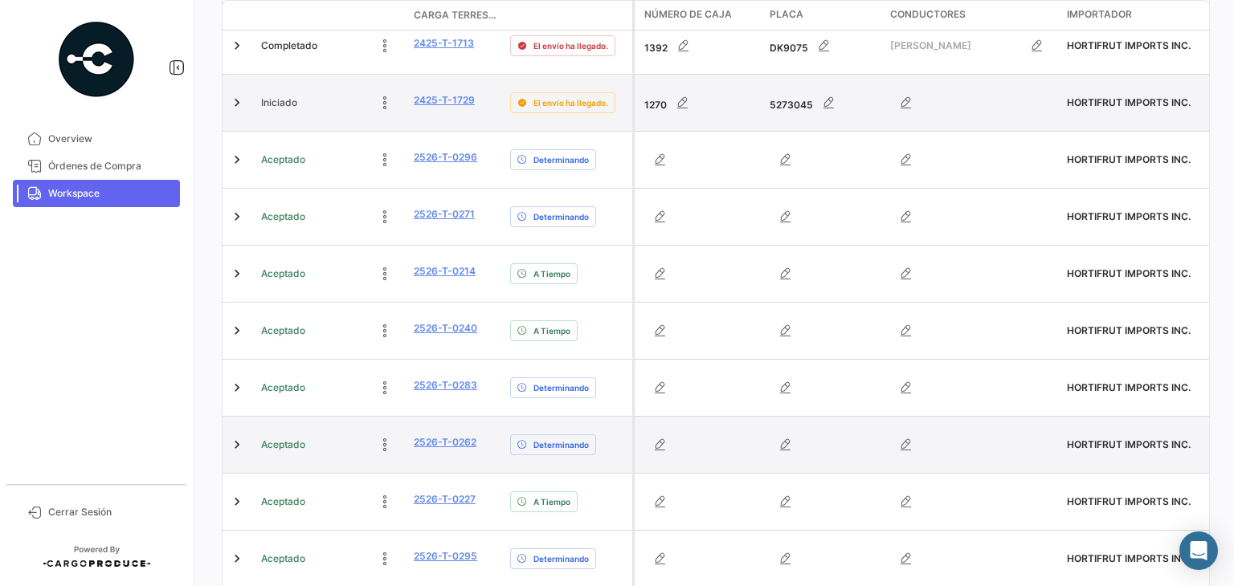
scroll to position [672, 0]
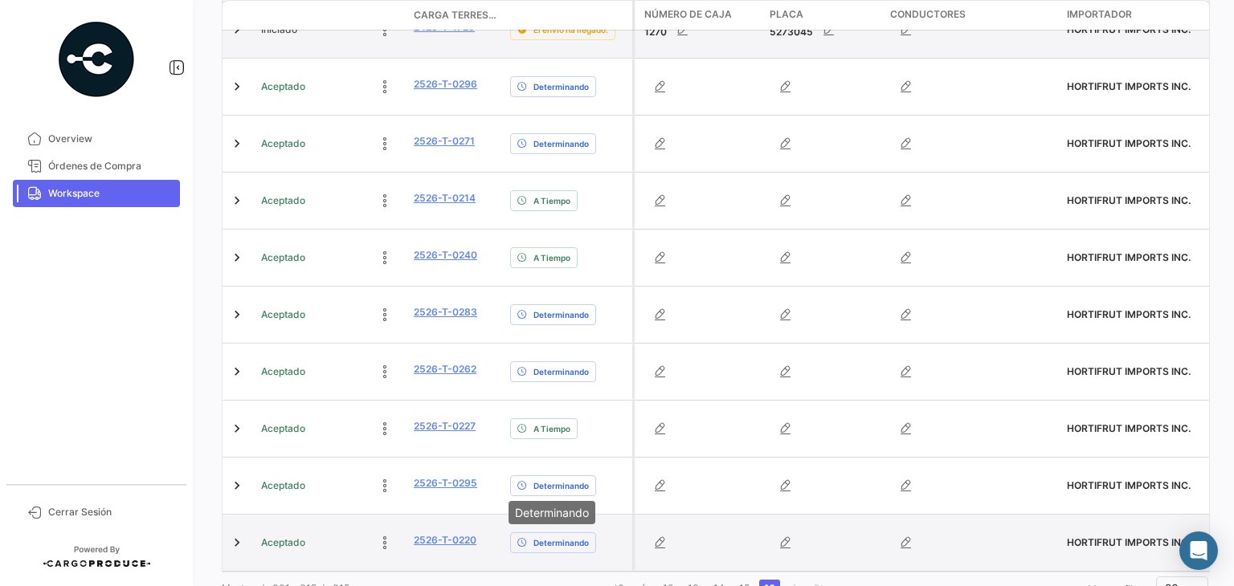
click at [540, 537] on span "Determinando" at bounding box center [560, 543] width 55 height 13
click at [390, 535] on icon at bounding box center [385, 543] width 16 height 16
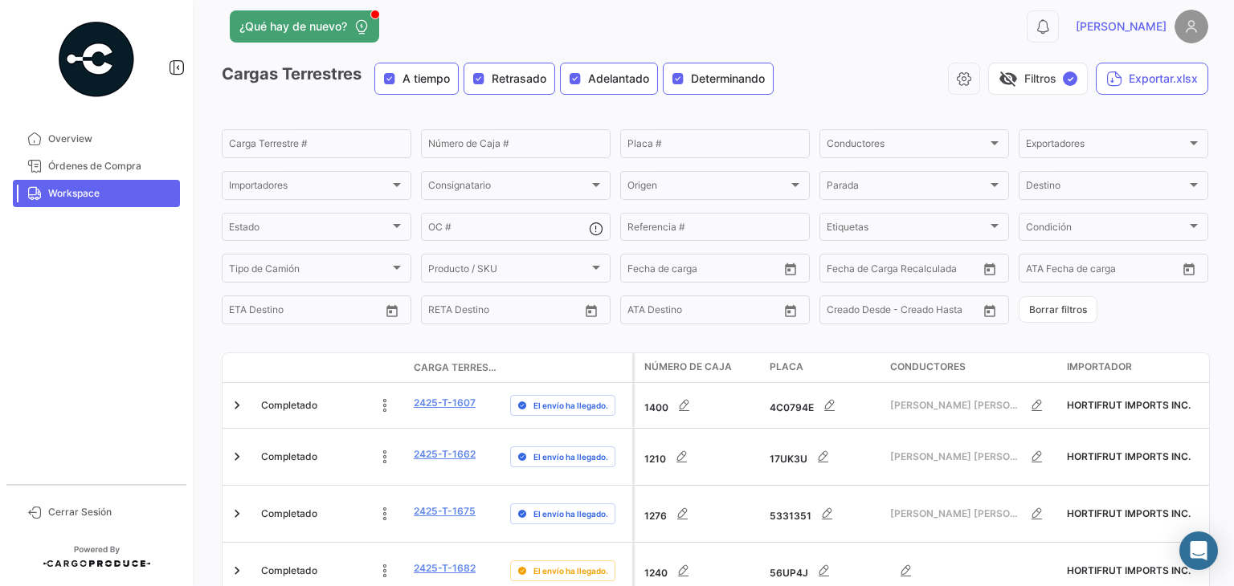
scroll to position [0, 0]
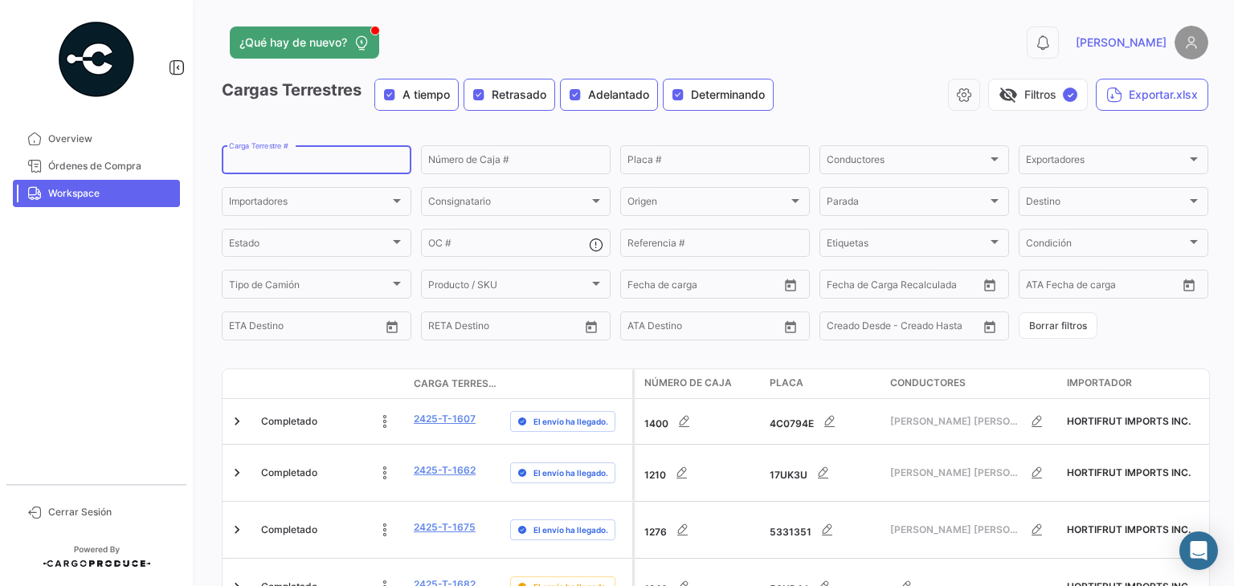
click at [305, 163] on input "Carga Terrestre #" at bounding box center [316, 162] width 175 height 11
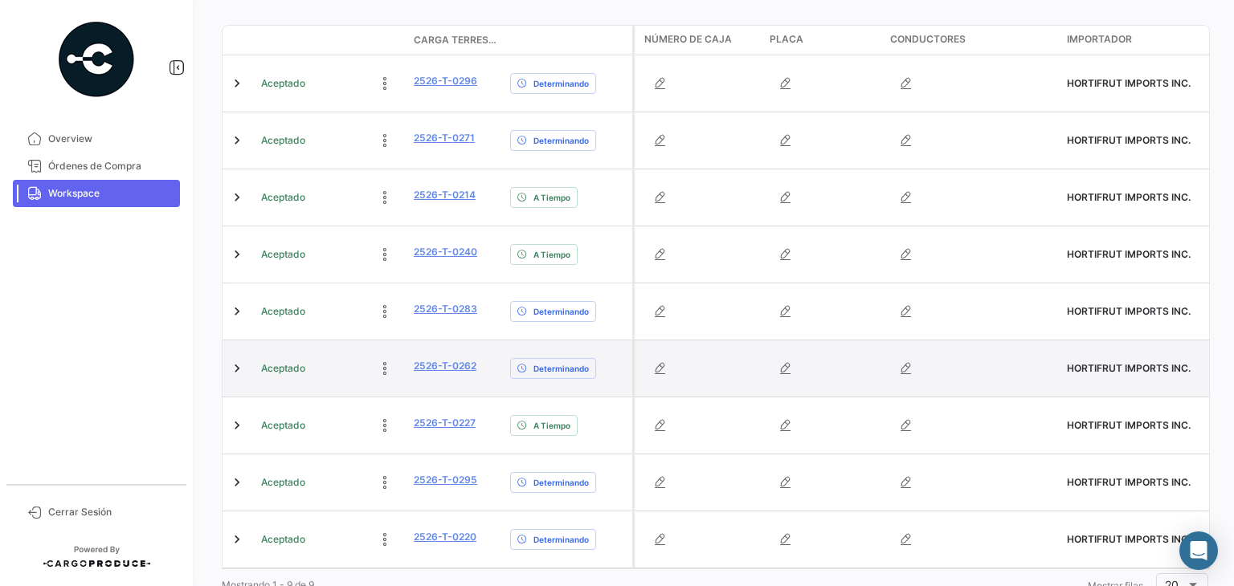
scroll to position [387, 0]
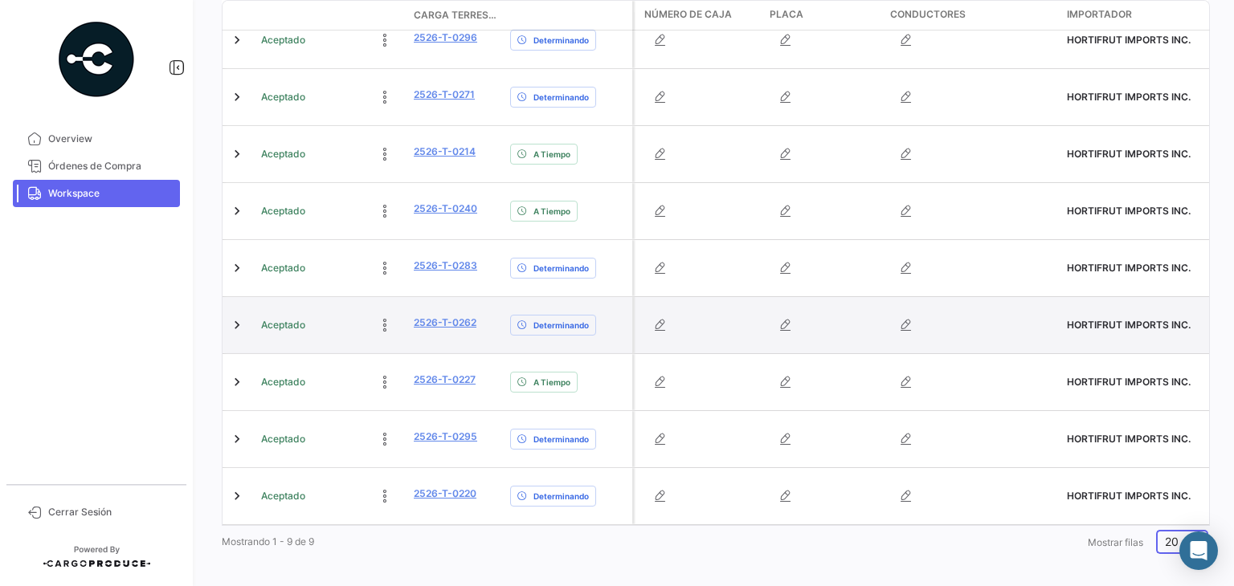
click at [1171, 536] on div "20" at bounding box center [1175, 543] width 21 height 14
click at [1162, 515] on span "100" at bounding box center [1179, 522] width 46 height 34
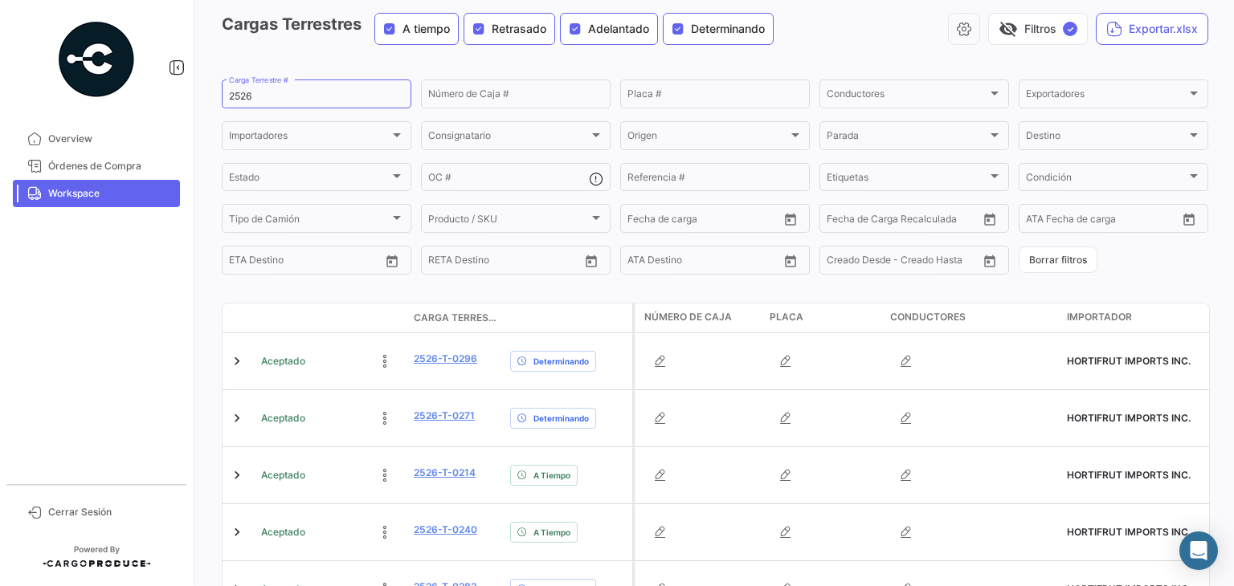
scroll to position [65, 0]
click at [279, 99] on input "2526" at bounding box center [316, 97] width 175 height 11
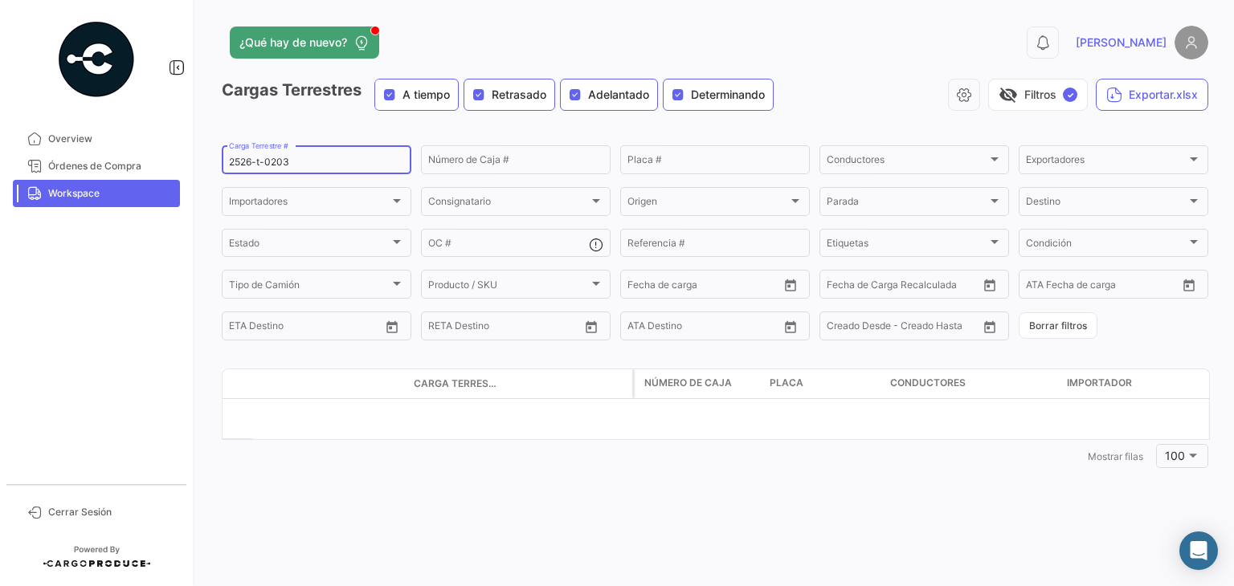
scroll to position [0, 0]
click at [260, 162] on input "2526-t-0203" at bounding box center [316, 162] width 175 height 11
click at [304, 159] on input "2526-T-0203" at bounding box center [316, 162] width 175 height 11
type input "2"
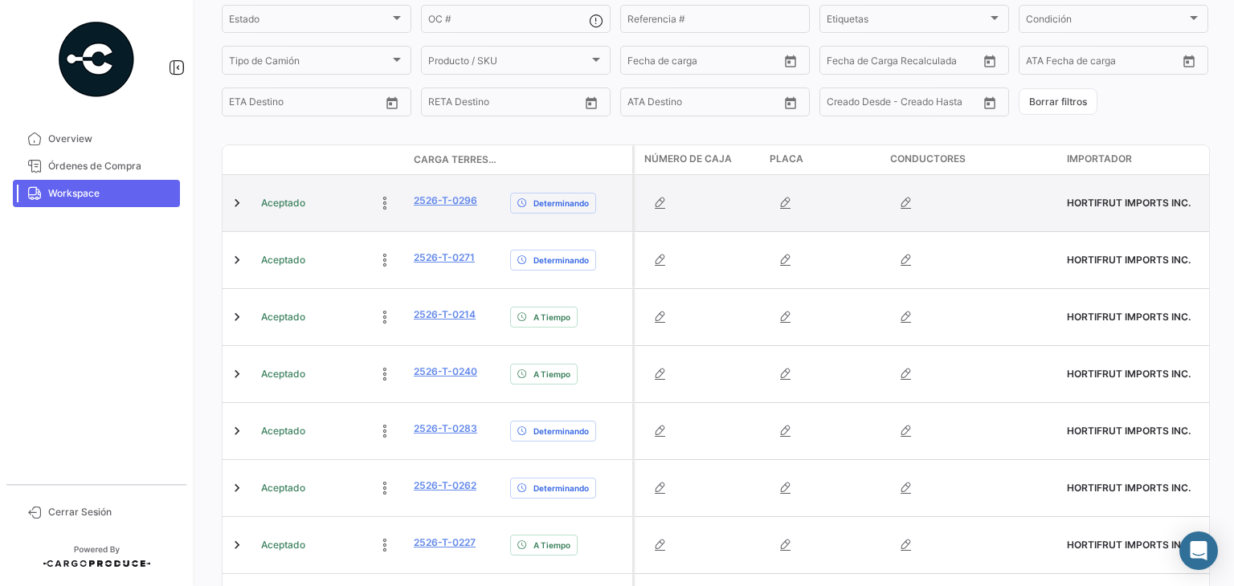
scroll to position [227, 0]
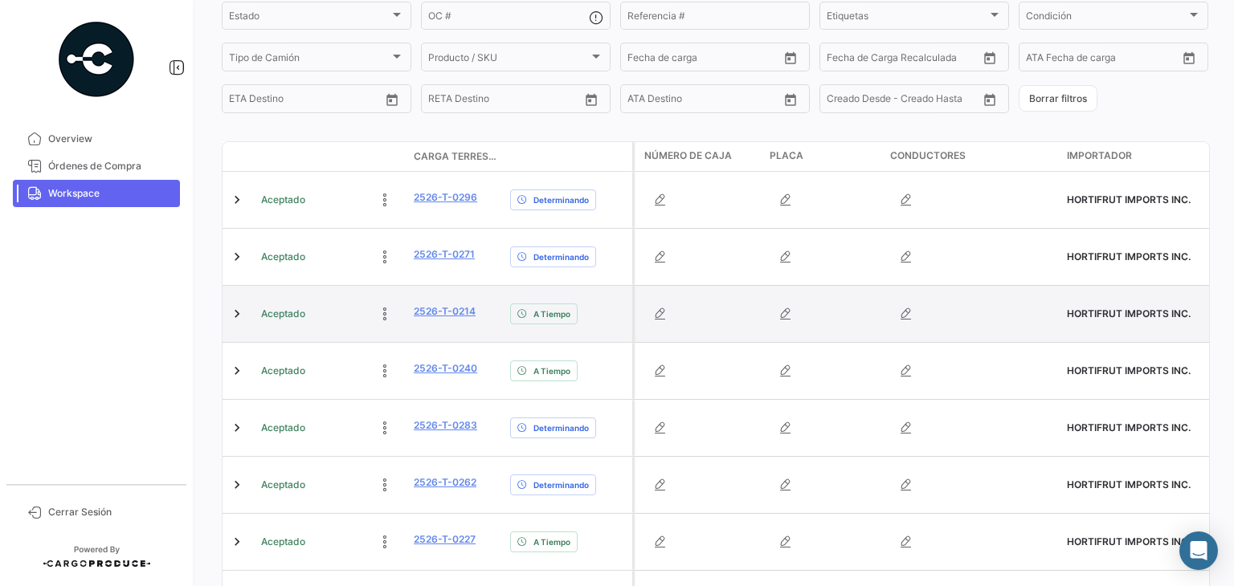
type input "2526"
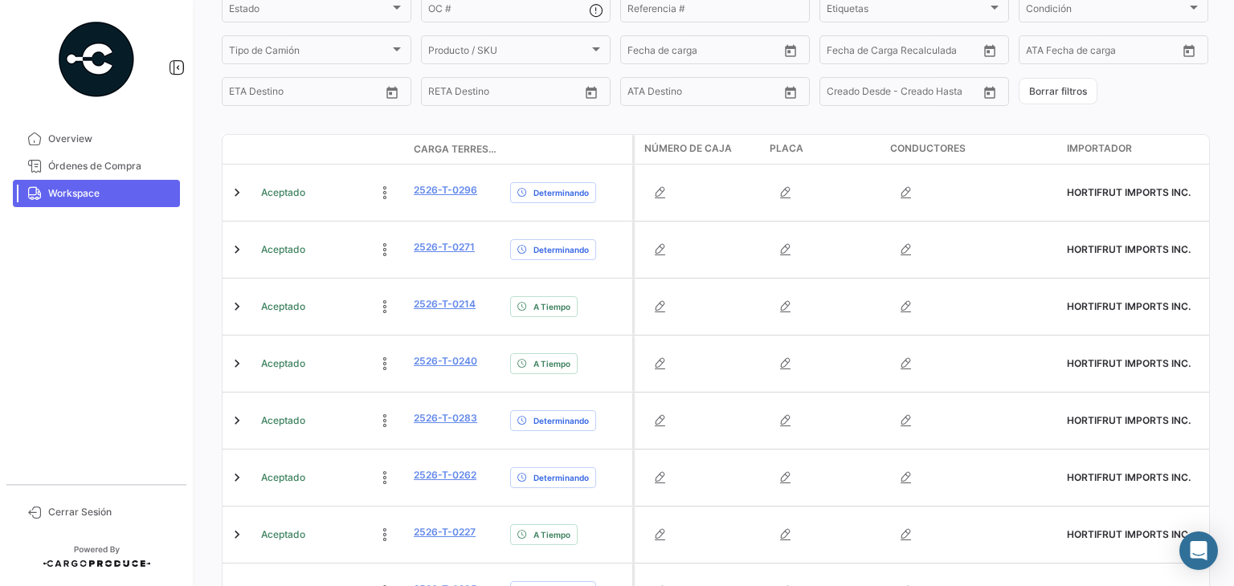
scroll to position [235, 0]
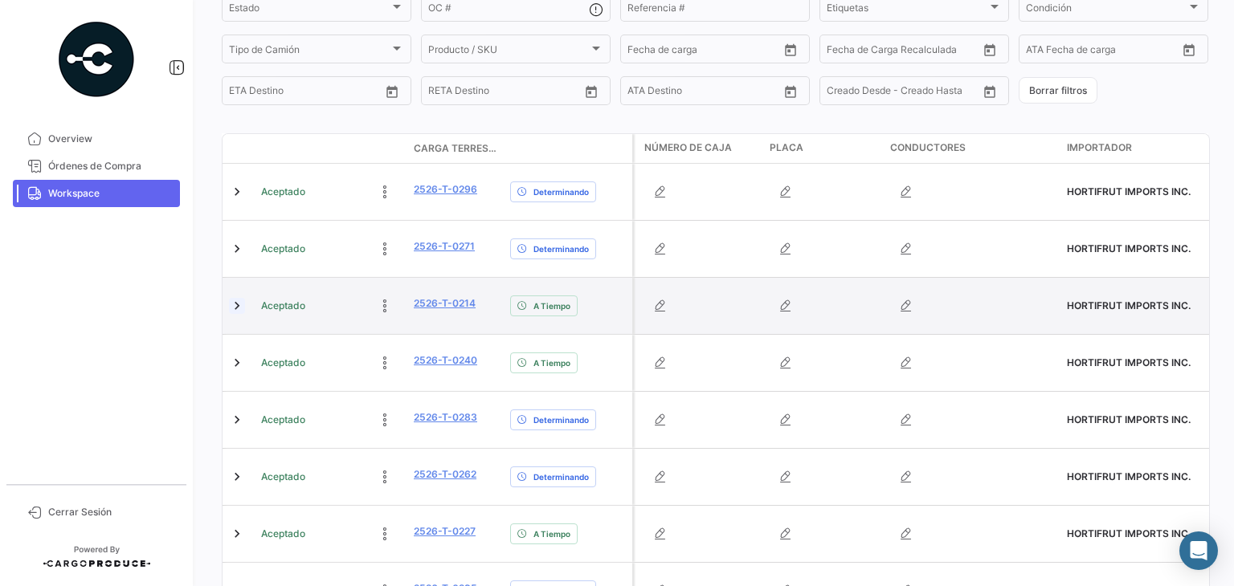
click at [236, 304] on link at bounding box center [237, 306] width 16 height 16
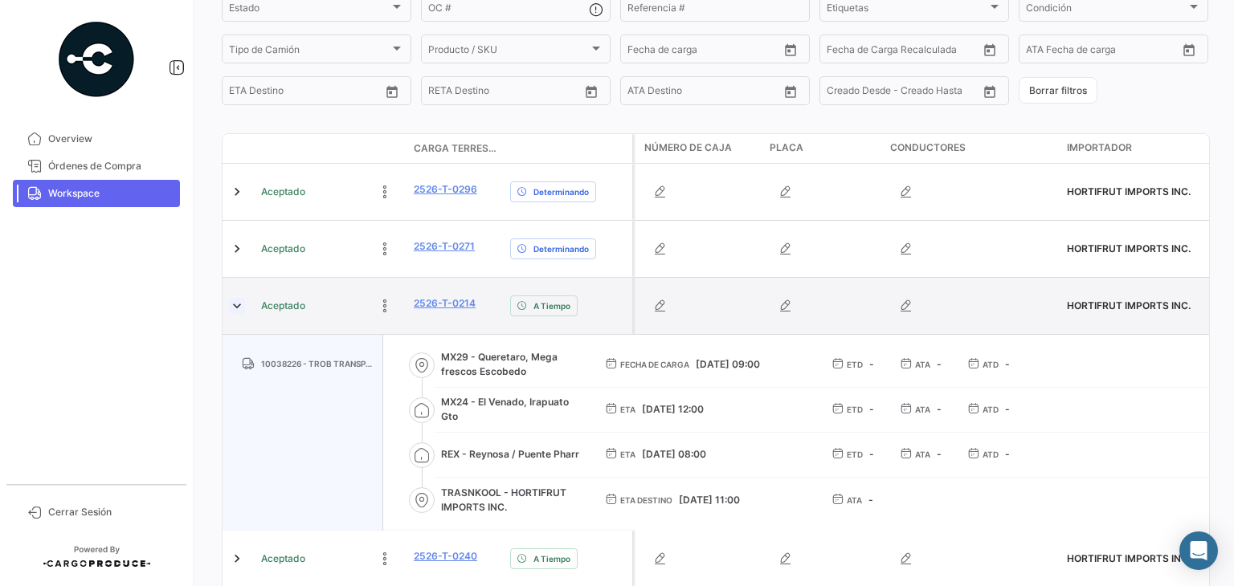
click at [236, 304] on link at bounding box center [237, 306] width 16 height 16
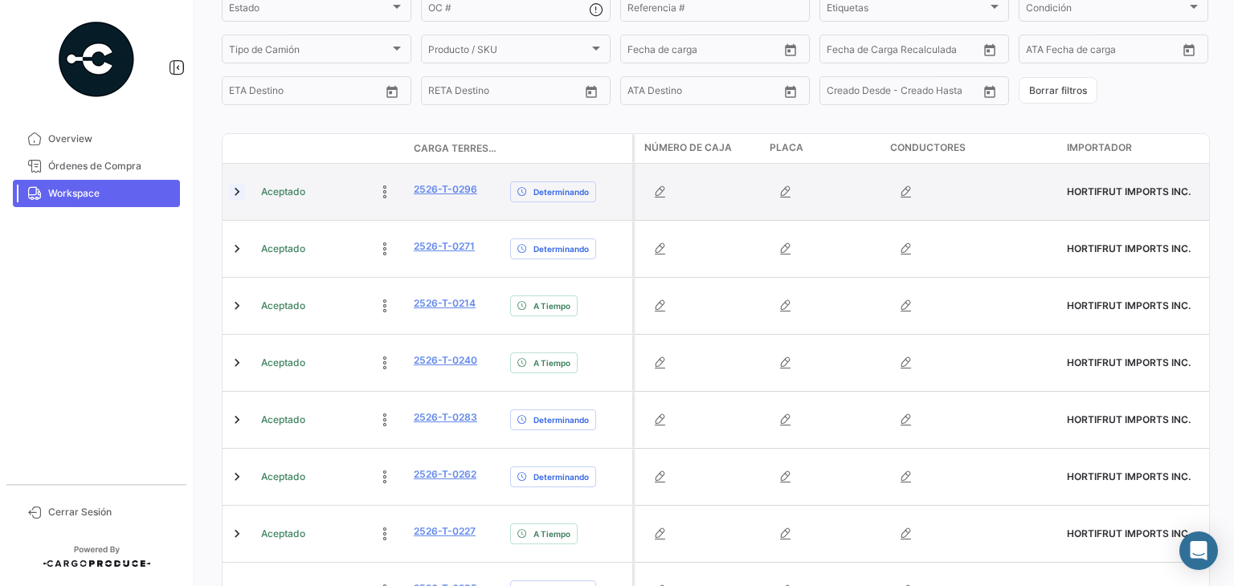
click at [238, 194] on link at bounding box center [237, 192] width 16 height 16
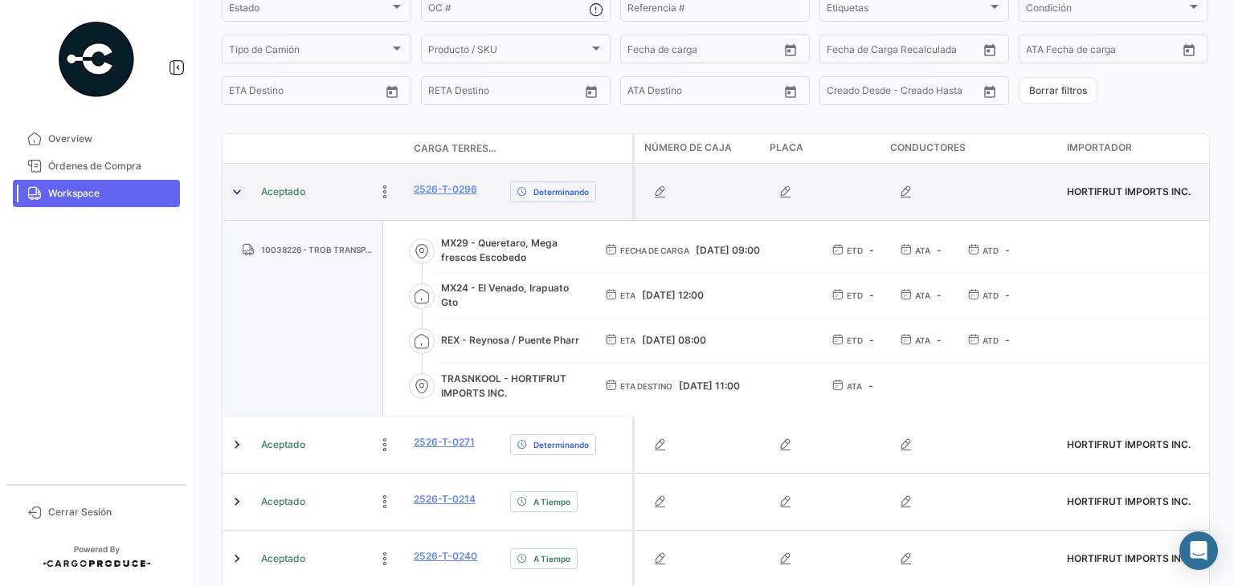
click at [238, 194] on link at bounding box center [237, 192] width 16 height 16
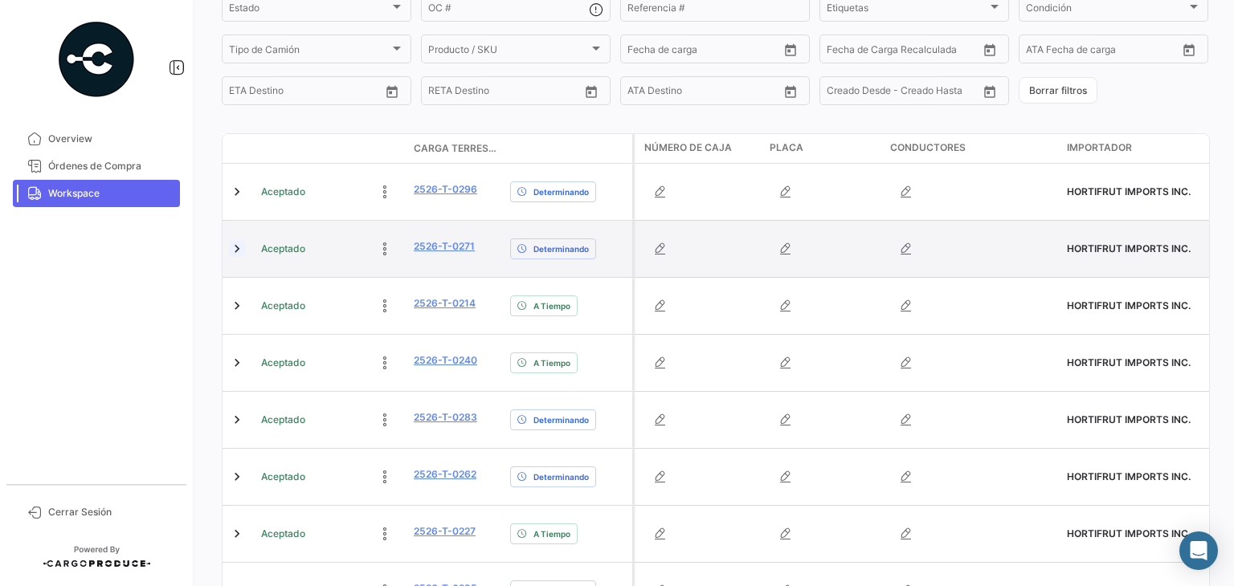
click at [235, 255] on link at bounding box center [237, 249] width 16 height 16
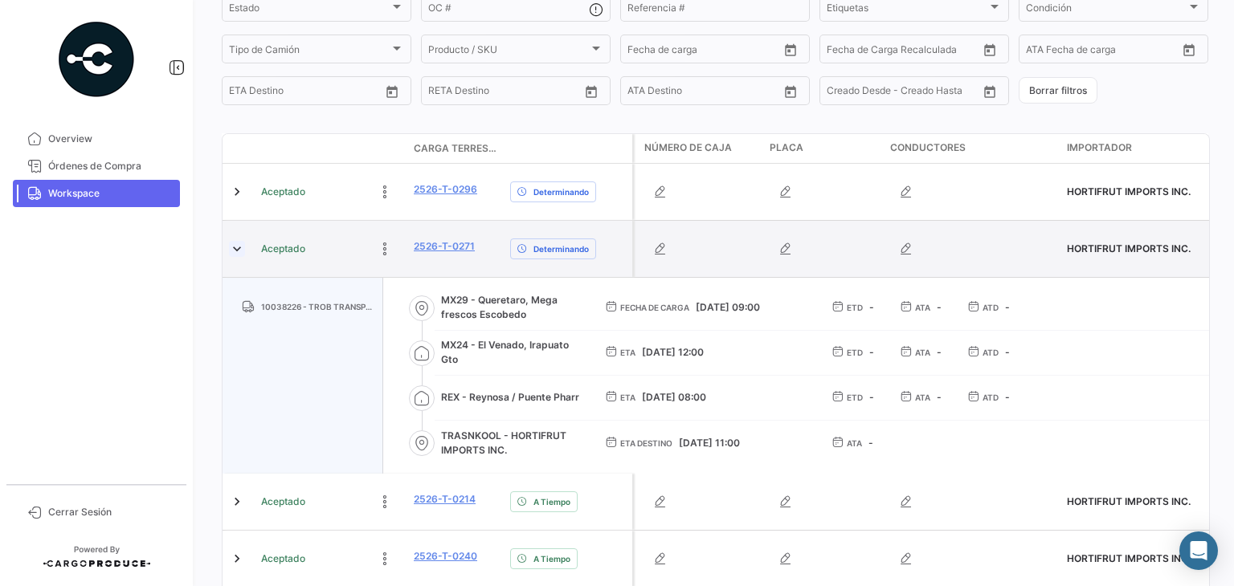
click at [235, 255] on link at bounding box center [237, 249] width 16 height 16
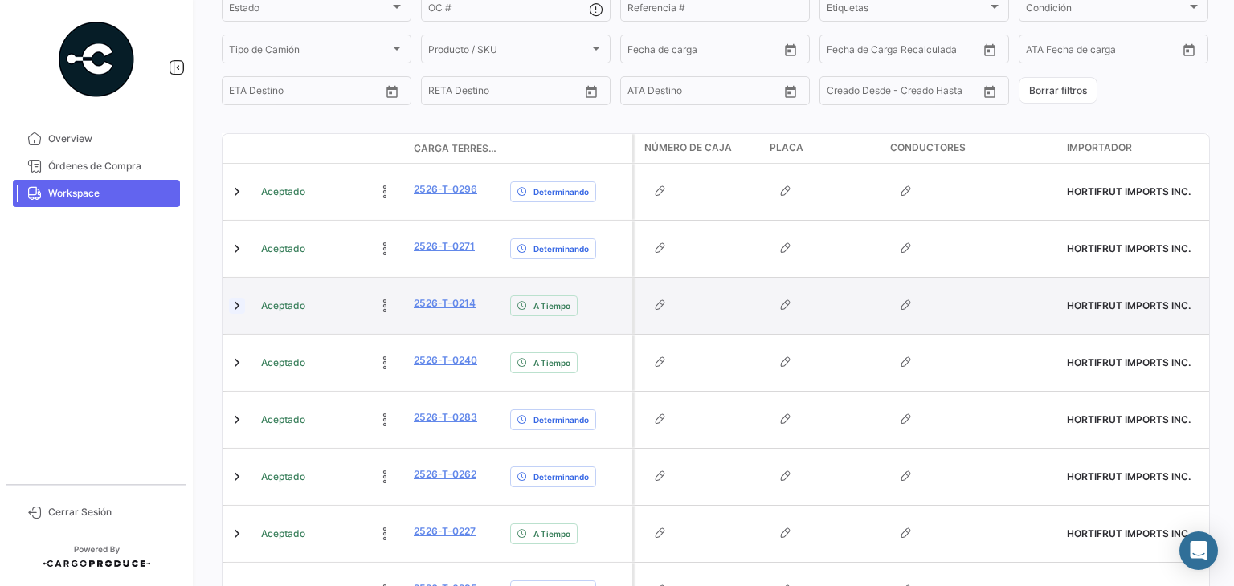
click at [235, 309] on link at bounding box center [237, 306] width 16 height 16
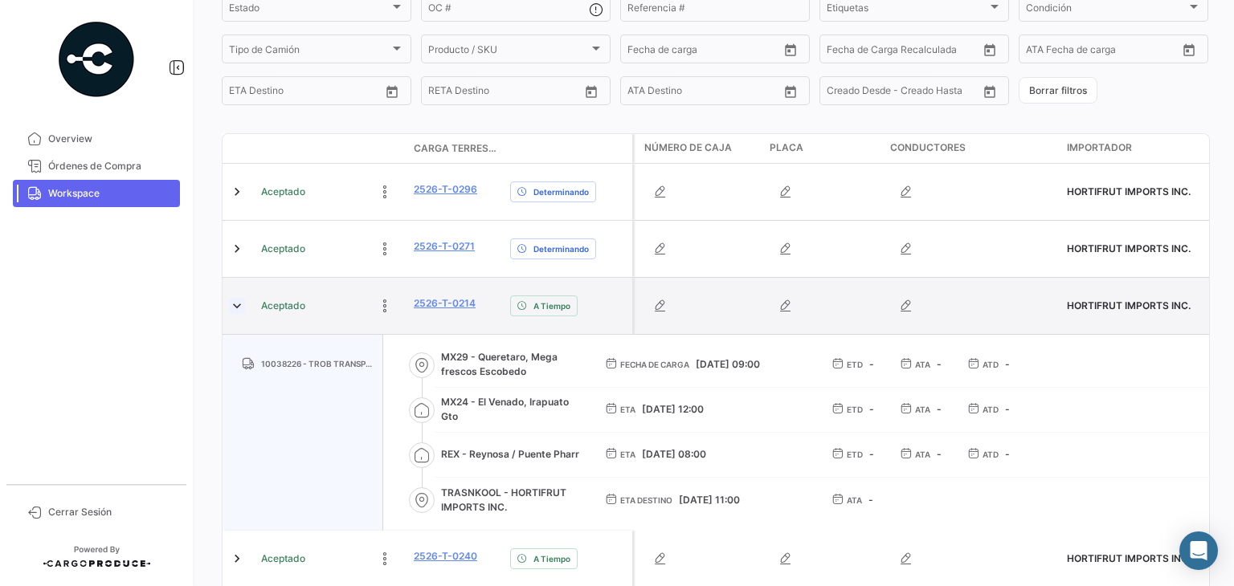
click at [235, 309] on link at bounding box center [237, 306] width 16 height 16
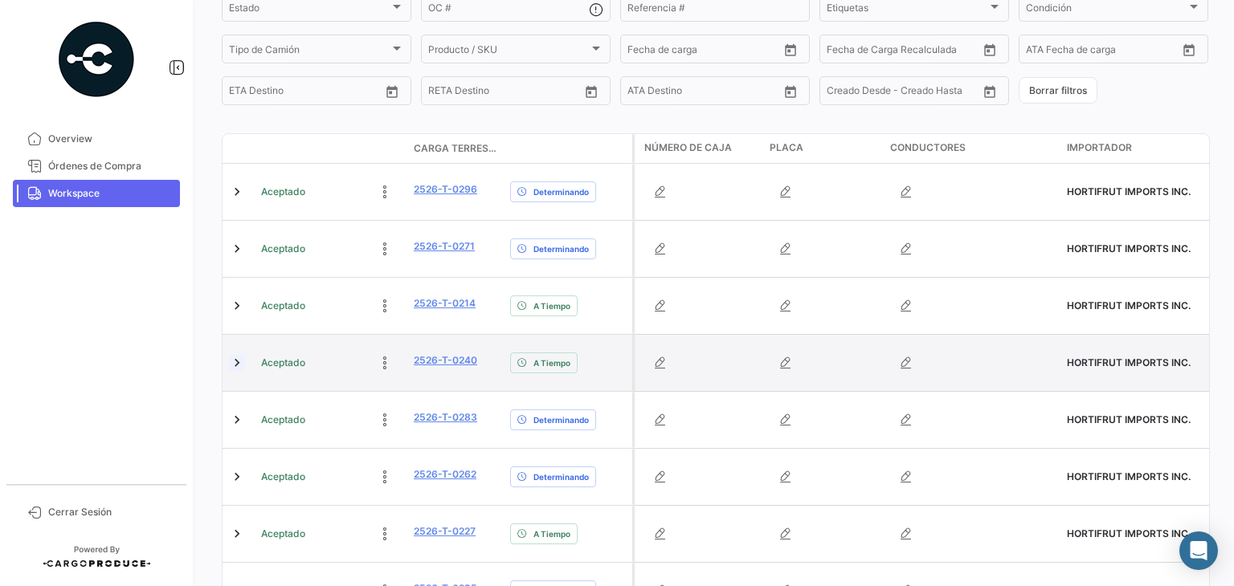
click at [238, 364] on link at bounding box center [237, 363] width 16 height 16
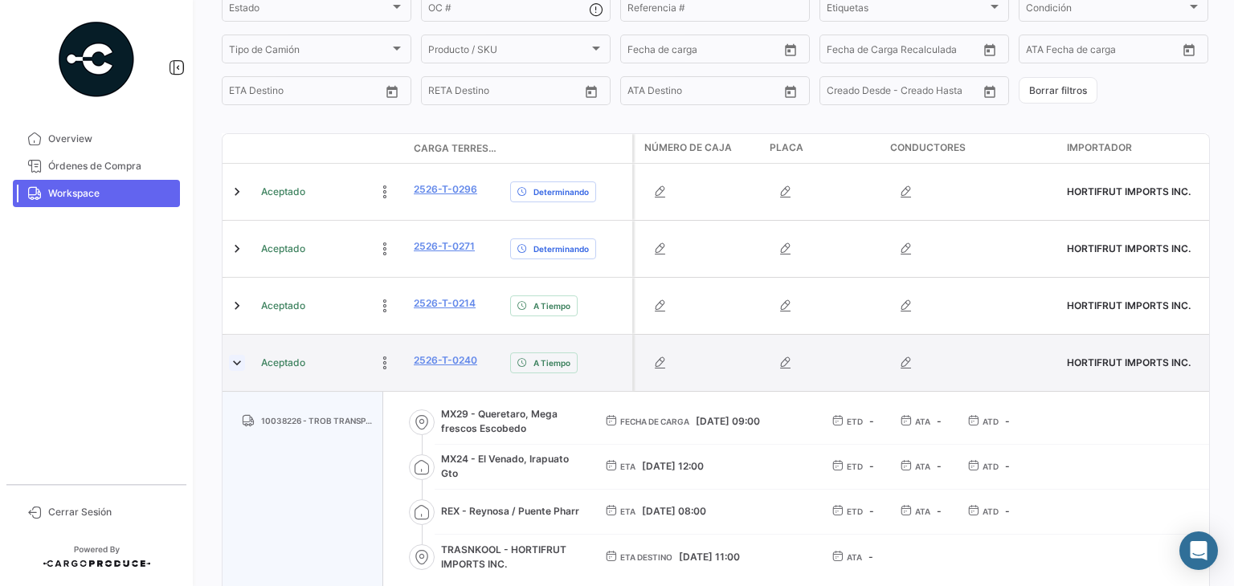
click at [238, 364] on link at bounding box center [237, 363] width 16 height 16
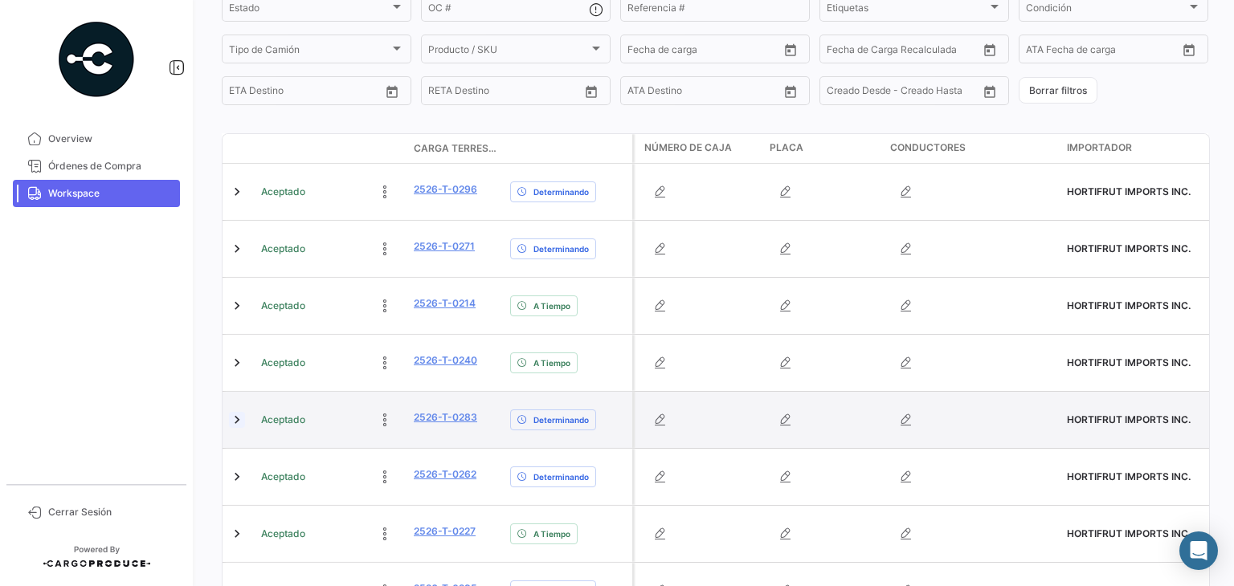
click at [237, 428] on link at bounding box center [237, 420] width 16 height 16
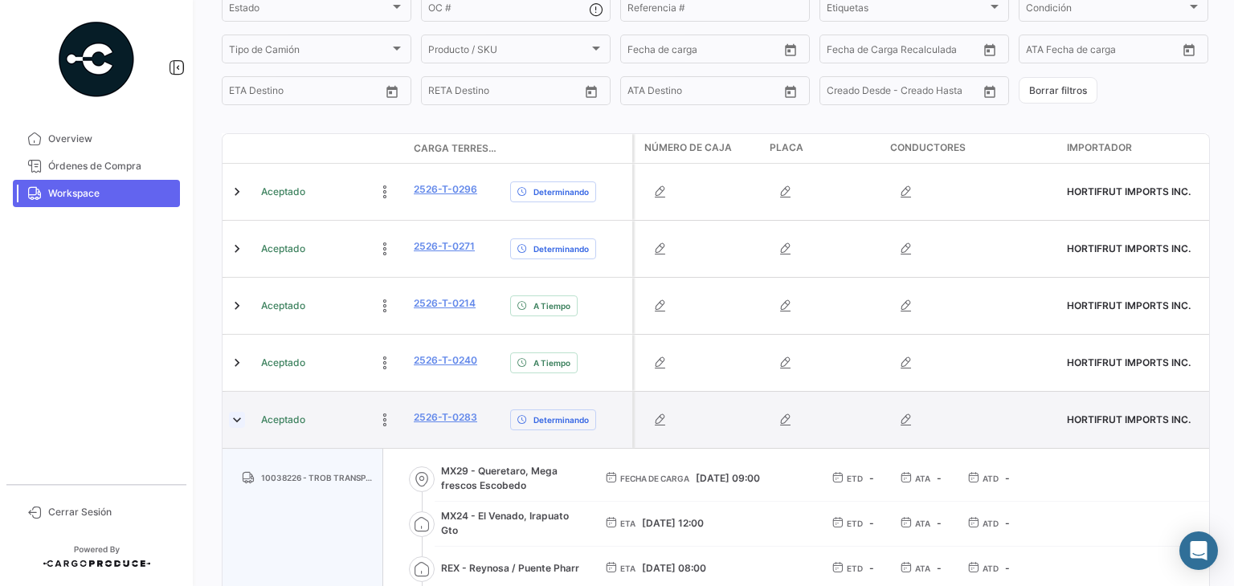
click at [237, 428] on link at bounding box center [237, 420] width 16 height 16
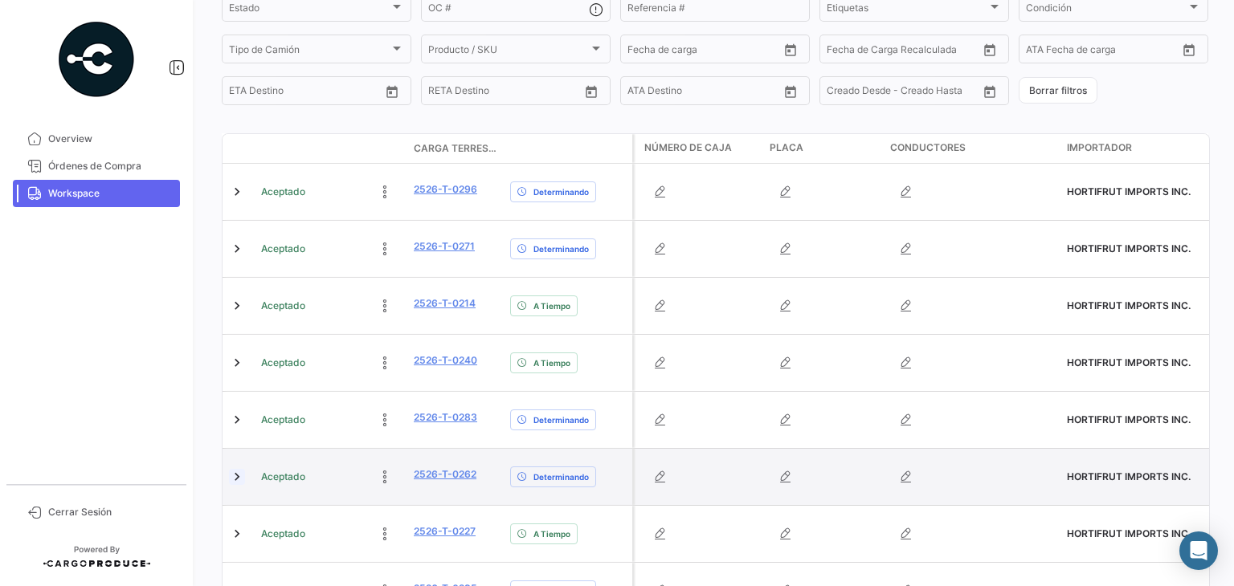
click at [242, 477] on link at bounding box center [237, 477] width 16 height 16
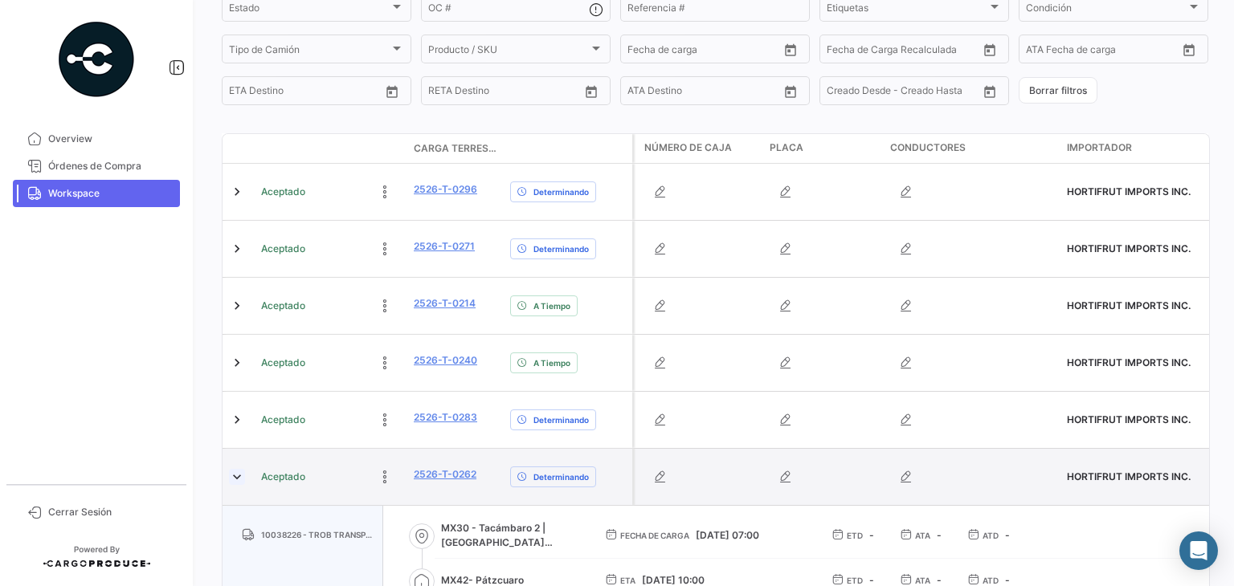
click at [242, 477] on link at bounding box center [237, 477] width 16 height 16
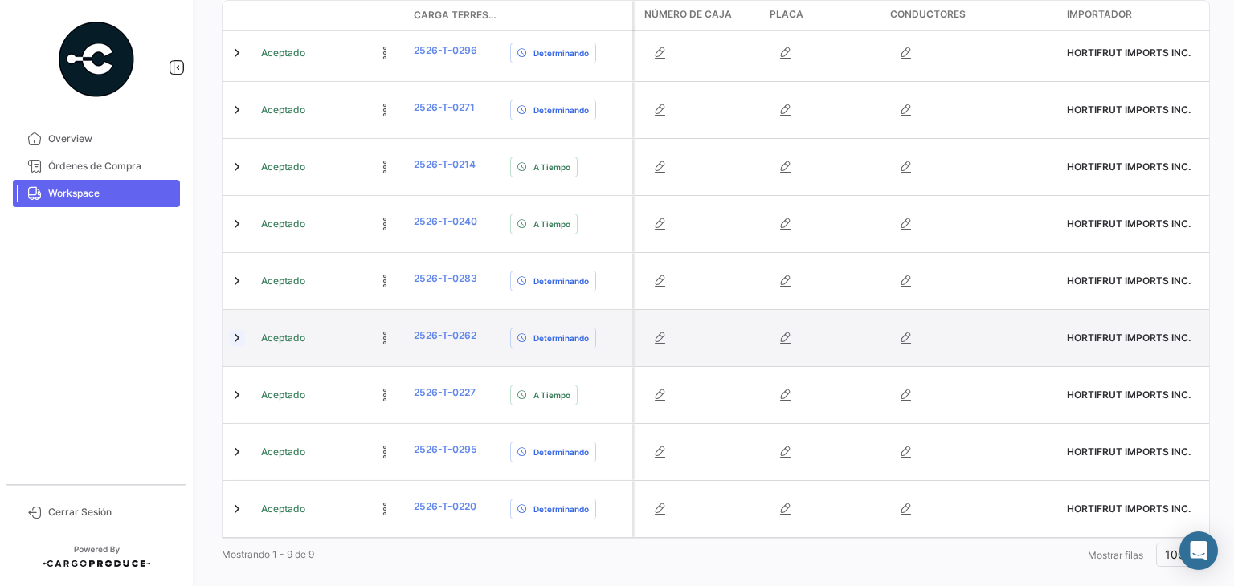
scroll to position [387, 0]
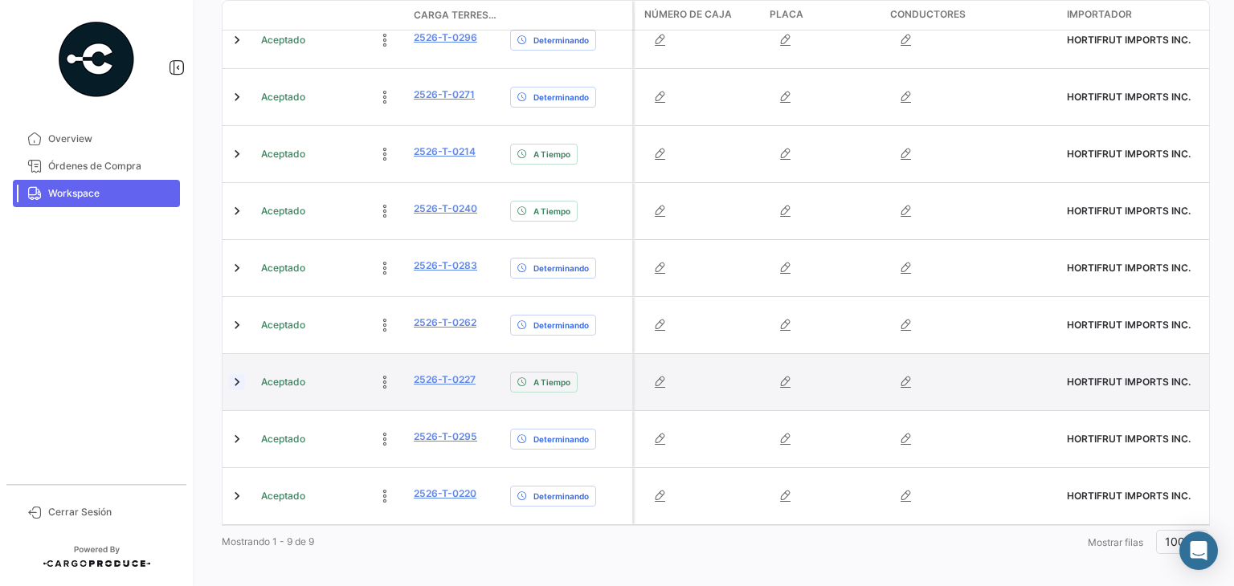
click at [235, 382] on link at bounding box center [237, 382] width 16 height 16
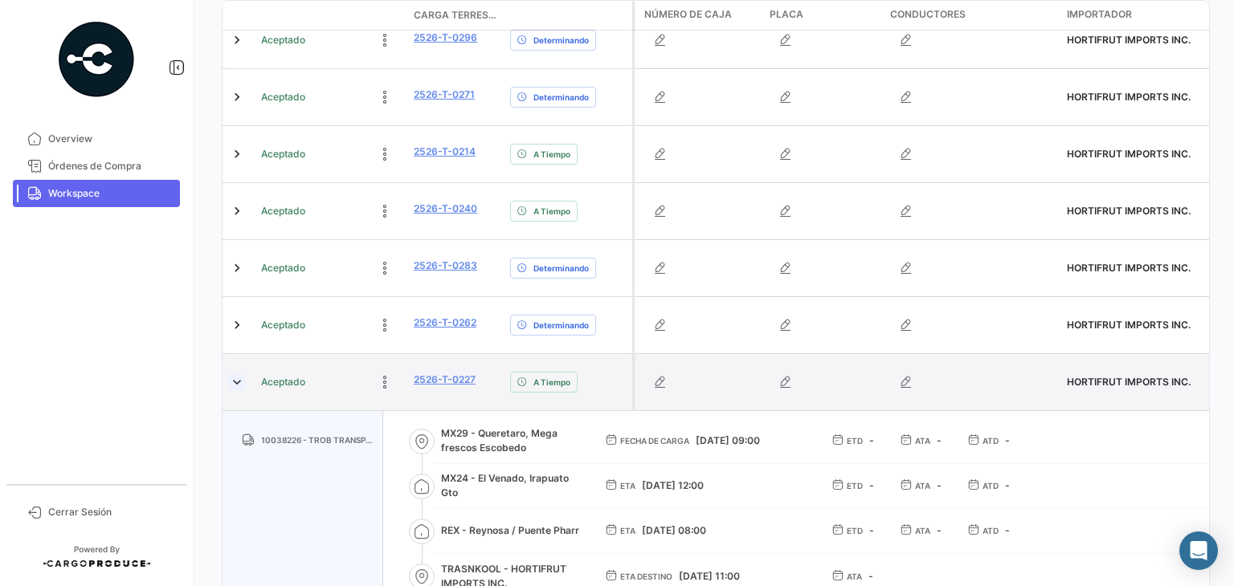
click at [235, 382] on link at bounding box center [237, 382] width 16 height 16
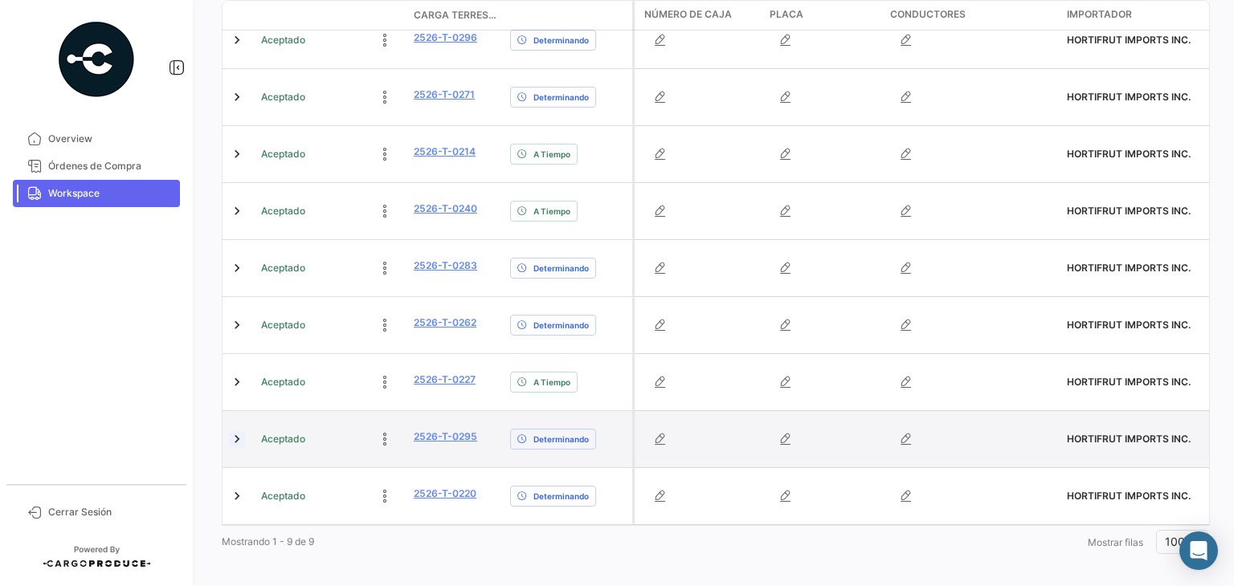
click at [235, 431] on link at bounding box center [237, 439] width 16 height 16
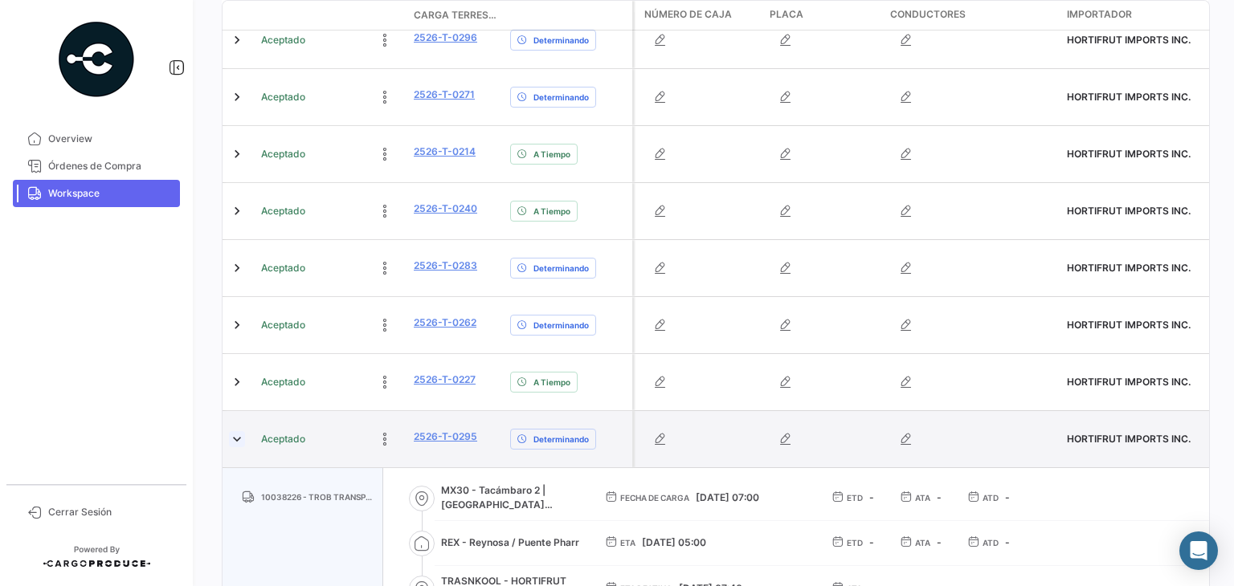
click at [235, 431] on link at bounding box center [237, 439] width 16 height 16
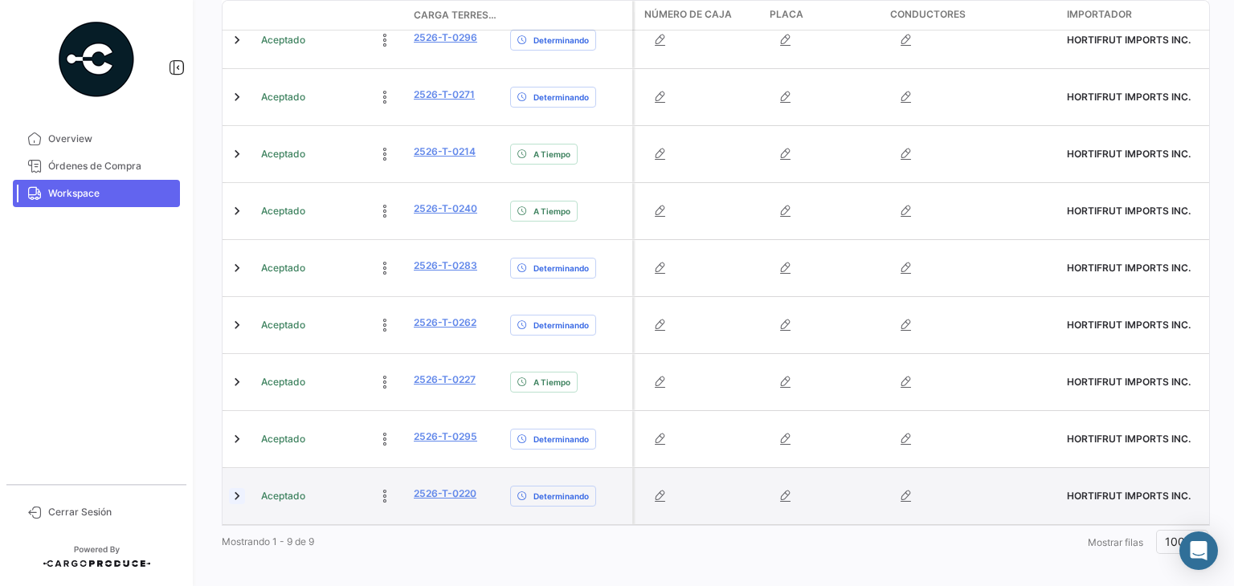
click at [235, 488] on link at bounding box center [237, 496] width 16 height 16
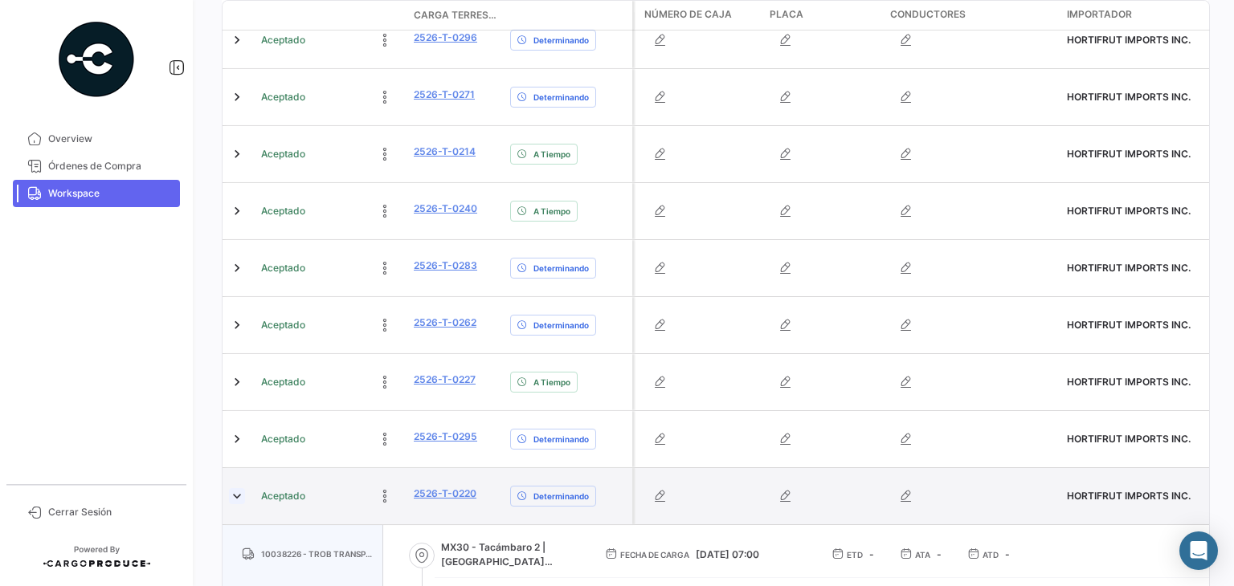
click at [235, 488] on link at bounding box center [237, 496] width 16 height 16
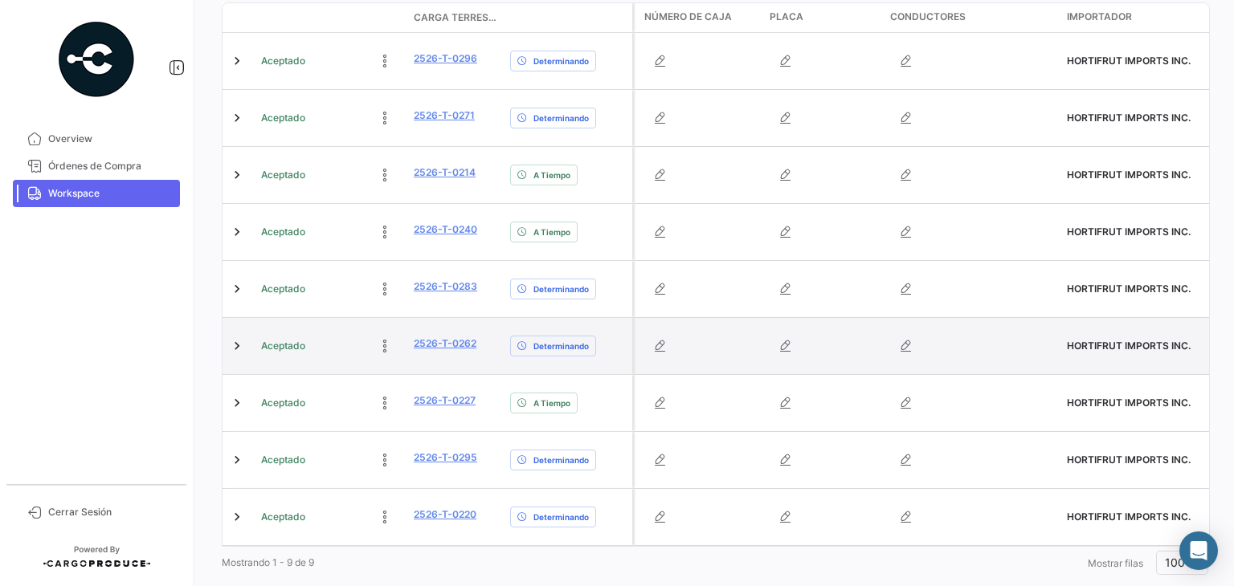
scroll to position [366, 0]
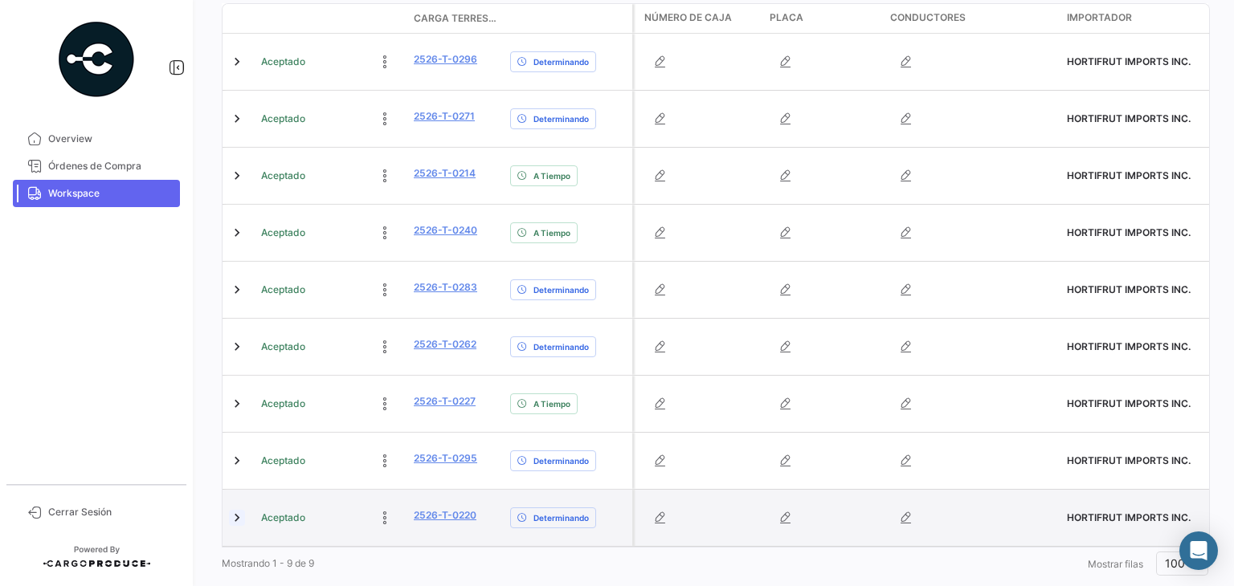
click at [235, 510] on link at bounding box center [237, 518] width 16 height 16
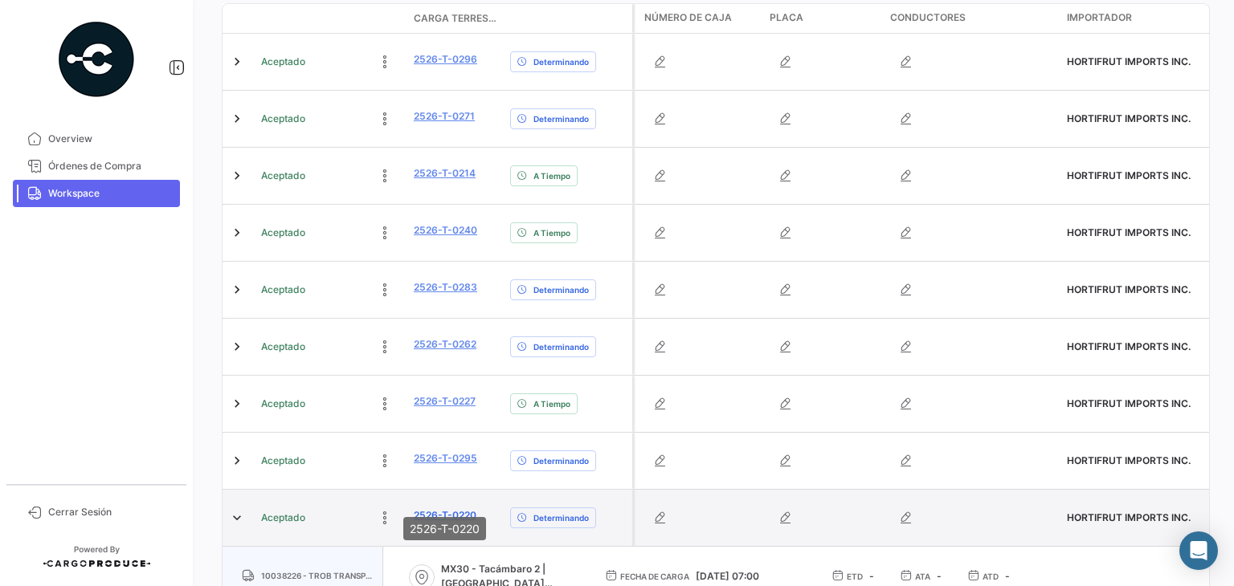
click at [441, 509] on link "2526-T-0220" at bounding box center [445, 516] width 63 height 14
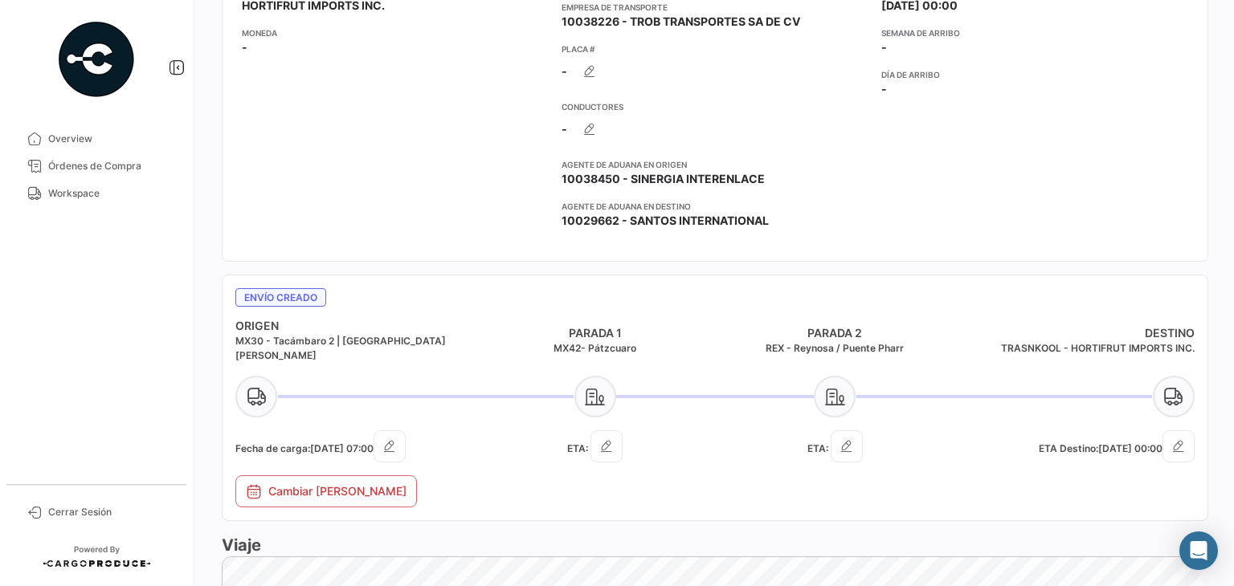
scroll to position [481, 0]
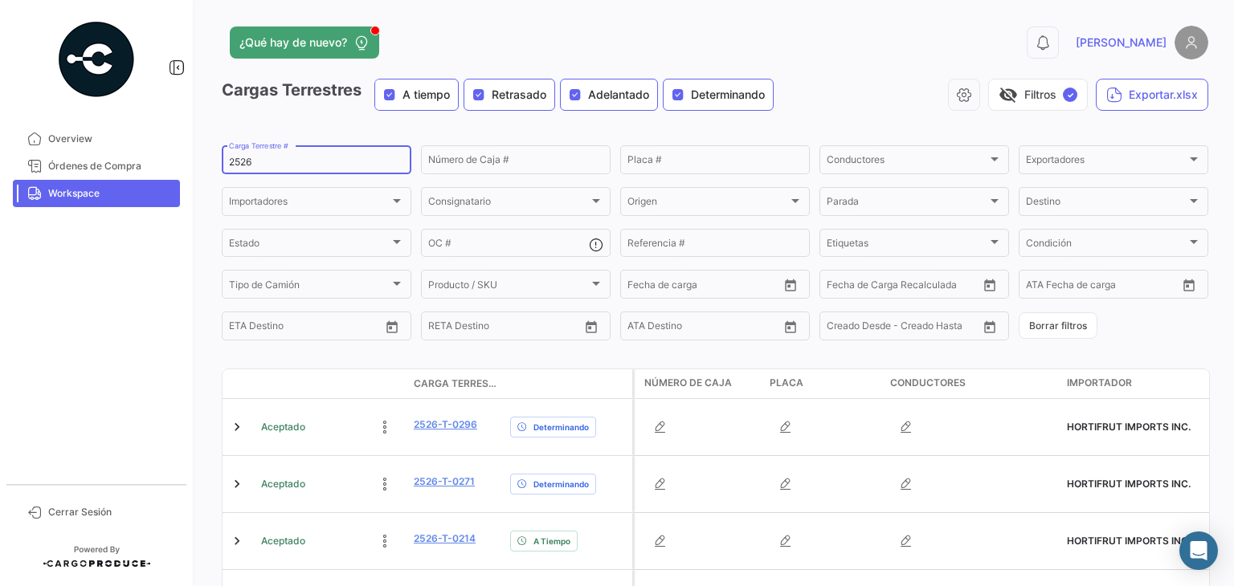
click at [270, 153] on div "2526 Carga Terrestre #" at bounding box center [316, 158] width 175 height 31
click at [234, 163] on input "2526" at bounding box center [316, 162] width 175 height 11
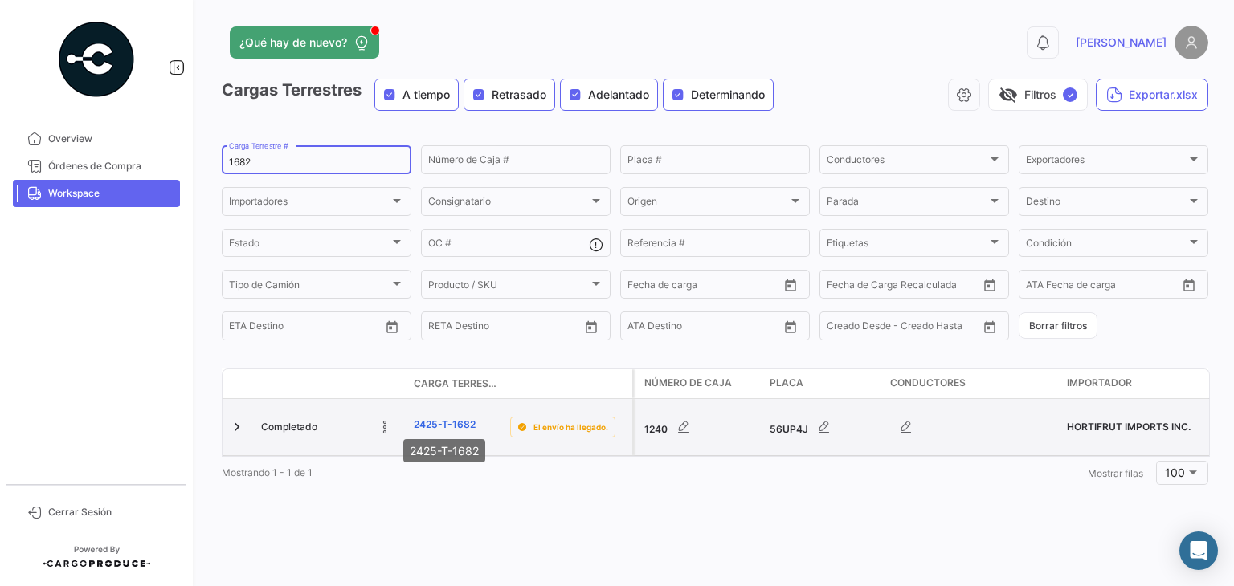
type input "1682"
click at [443, 422] on link "2425-T-1682" at bounding box center [445, 425] width 62 height 14
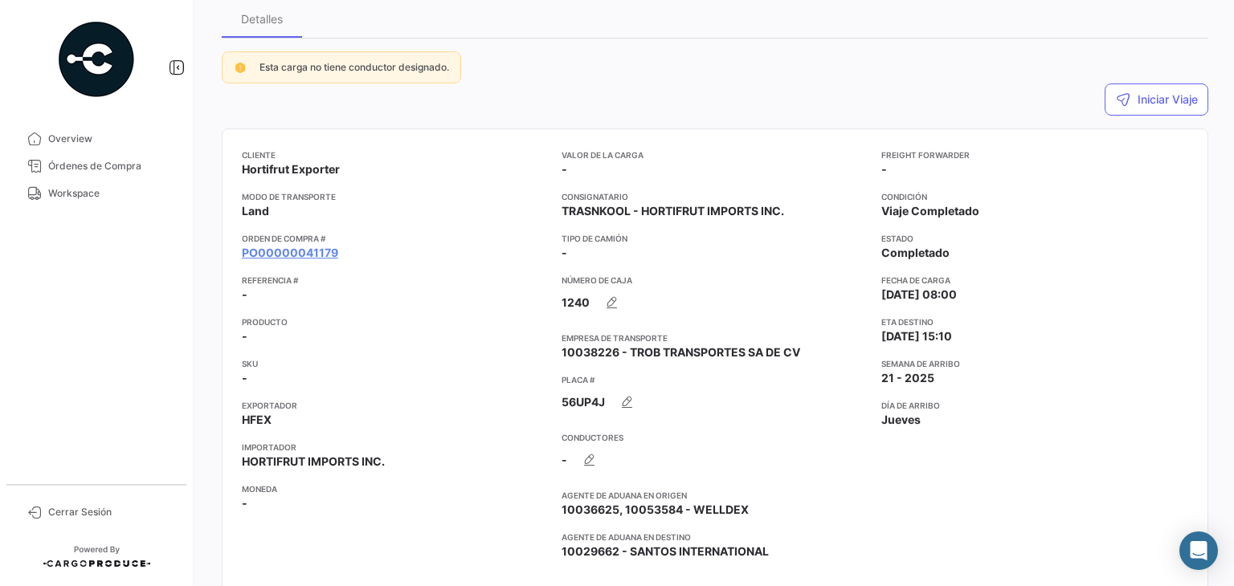
scroll to position [131, 0]
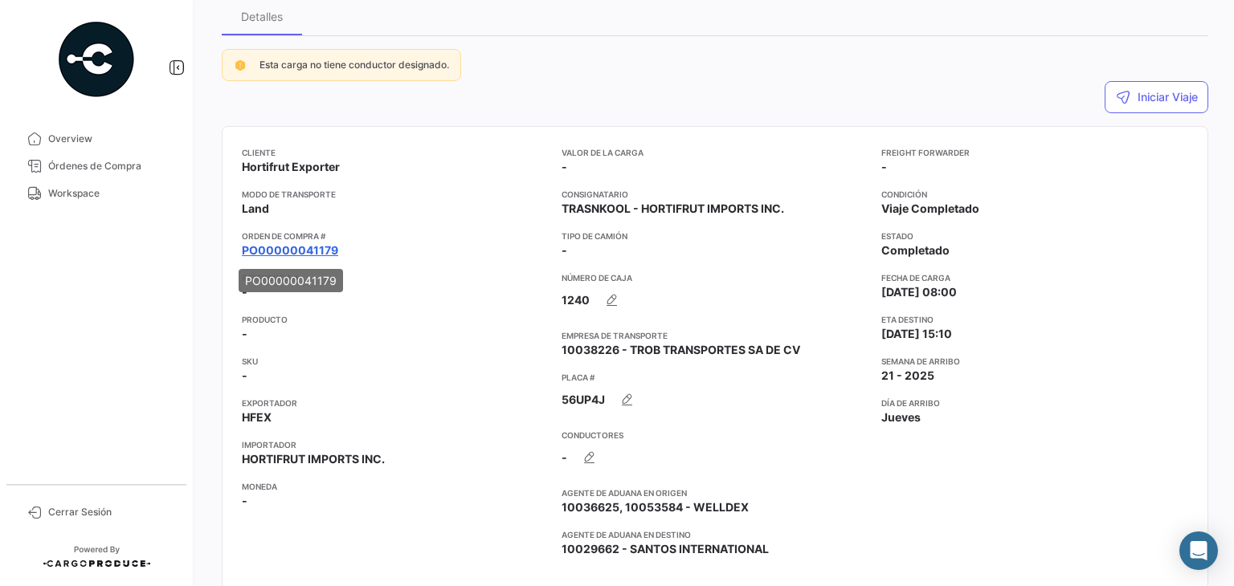
click at [304, 251] on link "PO00000041179" at bounding box center [290, 251] width 96 height 16
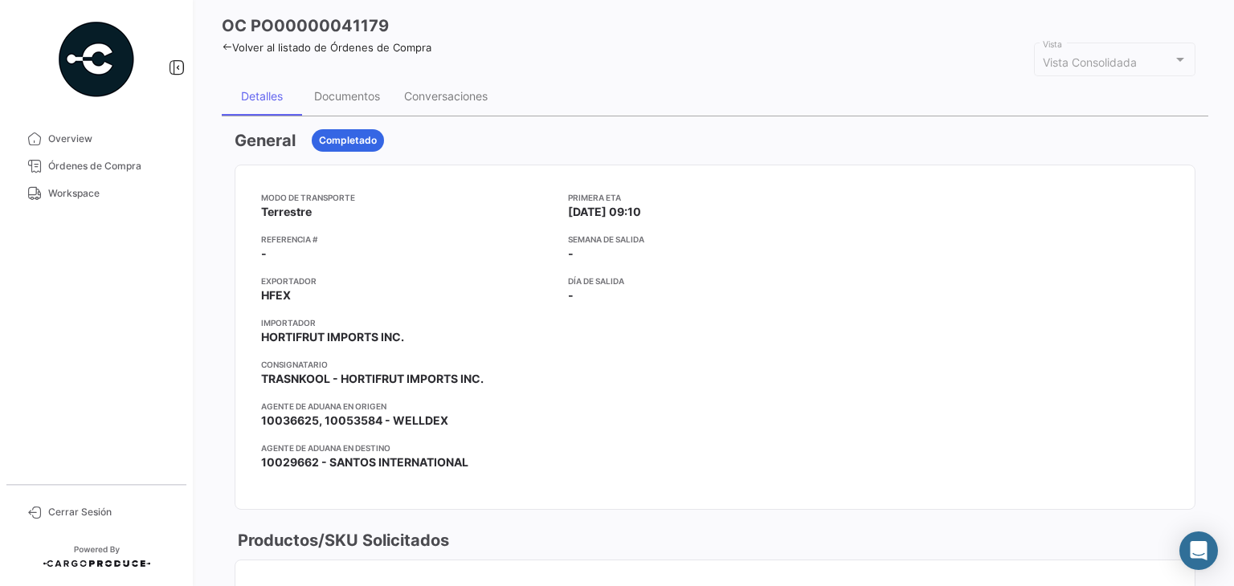
scroll to position [64, 0]
click at [345, 91] on div "Documentos" at bounding box center [347, 96] width 66 height 14
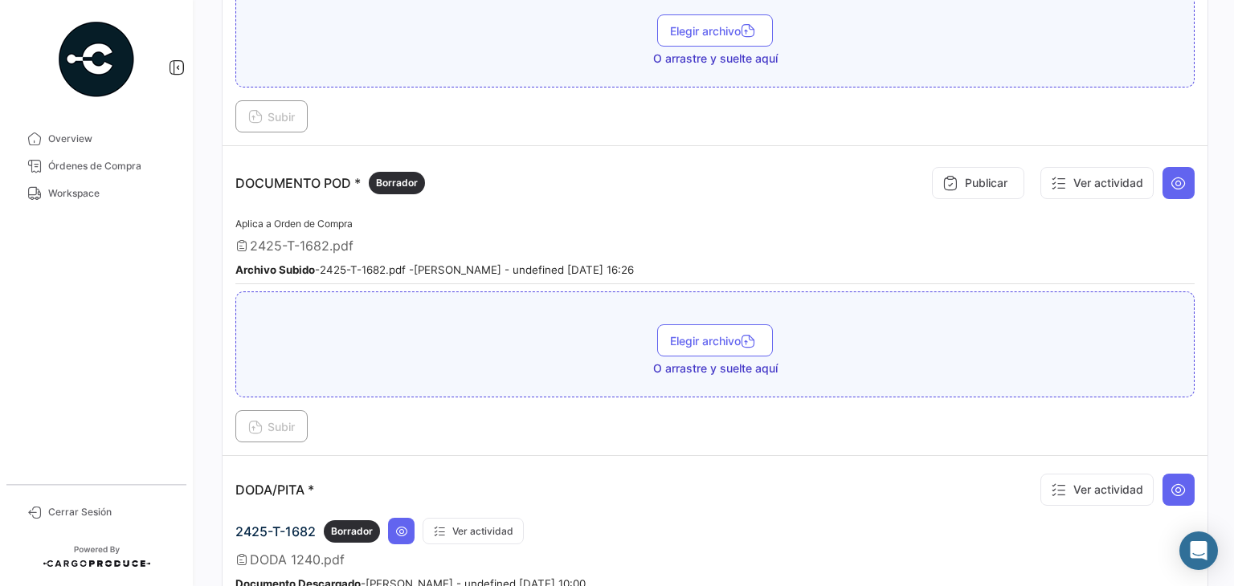
scroll to position [701, 0]
click at [472, 264] on small "Archivo Subido - 2425-T-1682.pdf - [PERSON_NAME] - undefined [DATE] 16:26" at bounding box center [434, 270] width 398 height 13
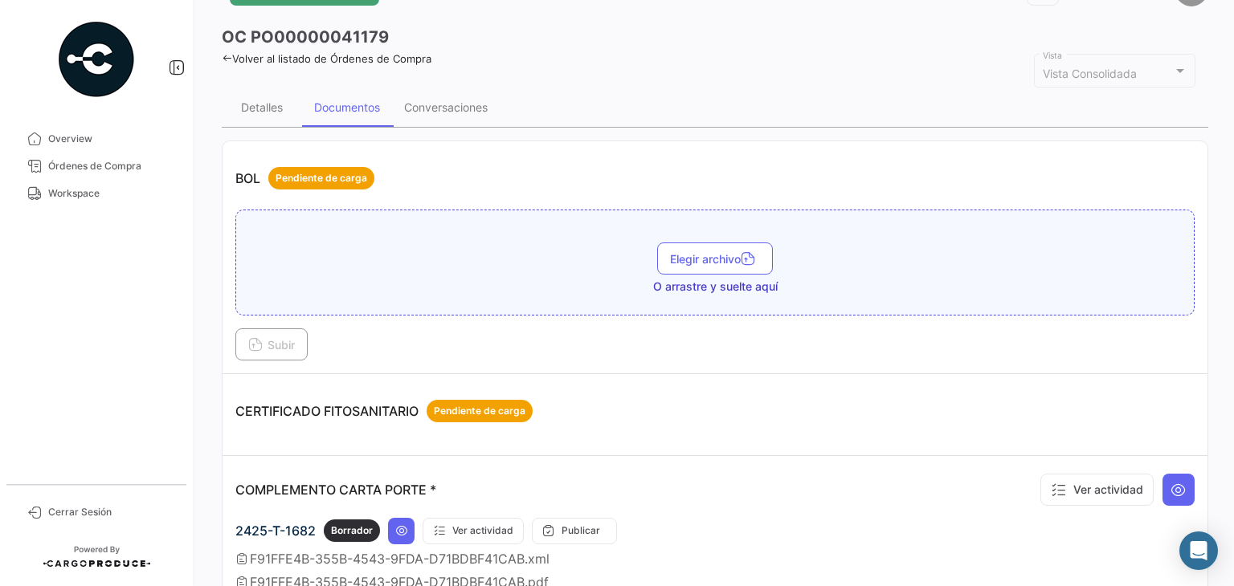
scroll to position [0, 0]
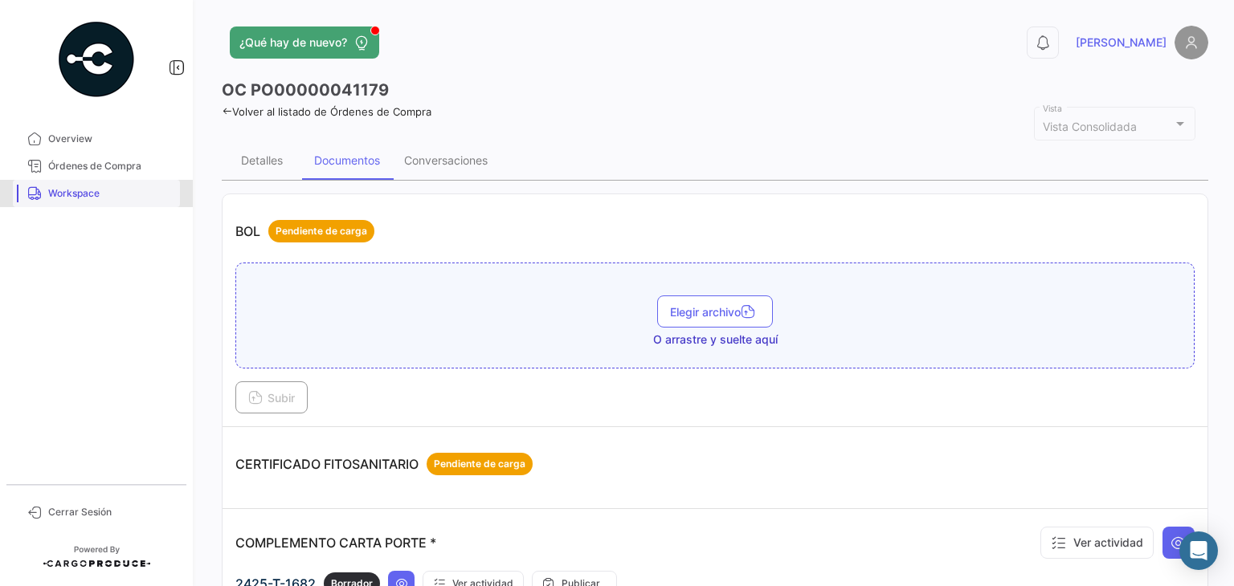
click at [68, 187] on span "Workspace" at bounding box center [110, 193] width 125 height 14
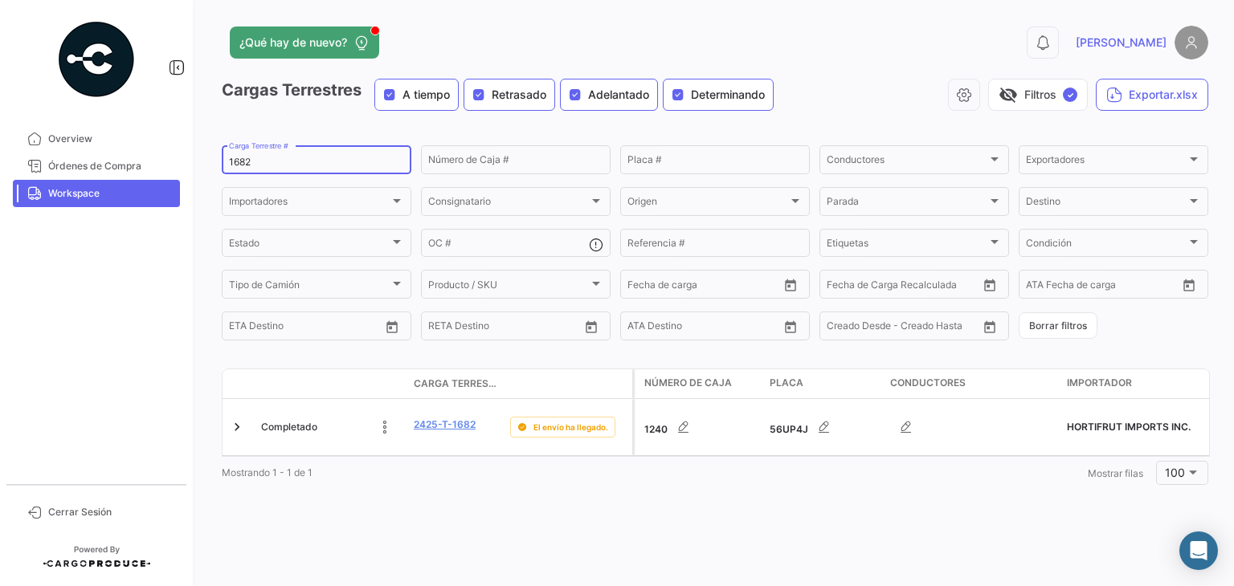
click at [283, 168] on input "1682" at bounding box center [316, 162] width 175 height 11
type input "1"
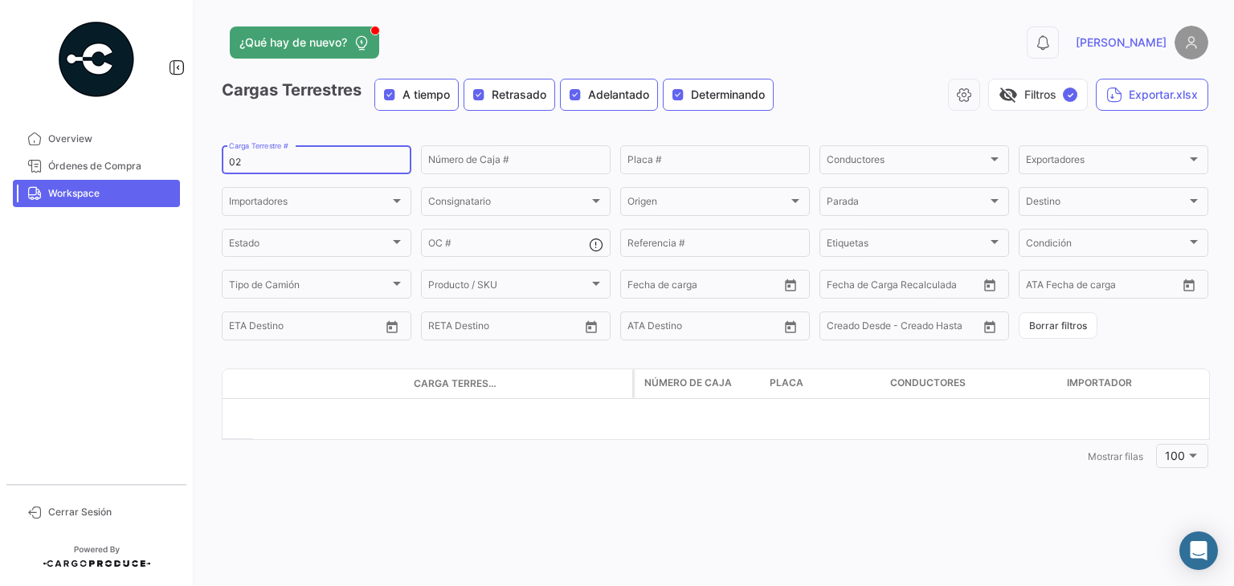
type input "0"
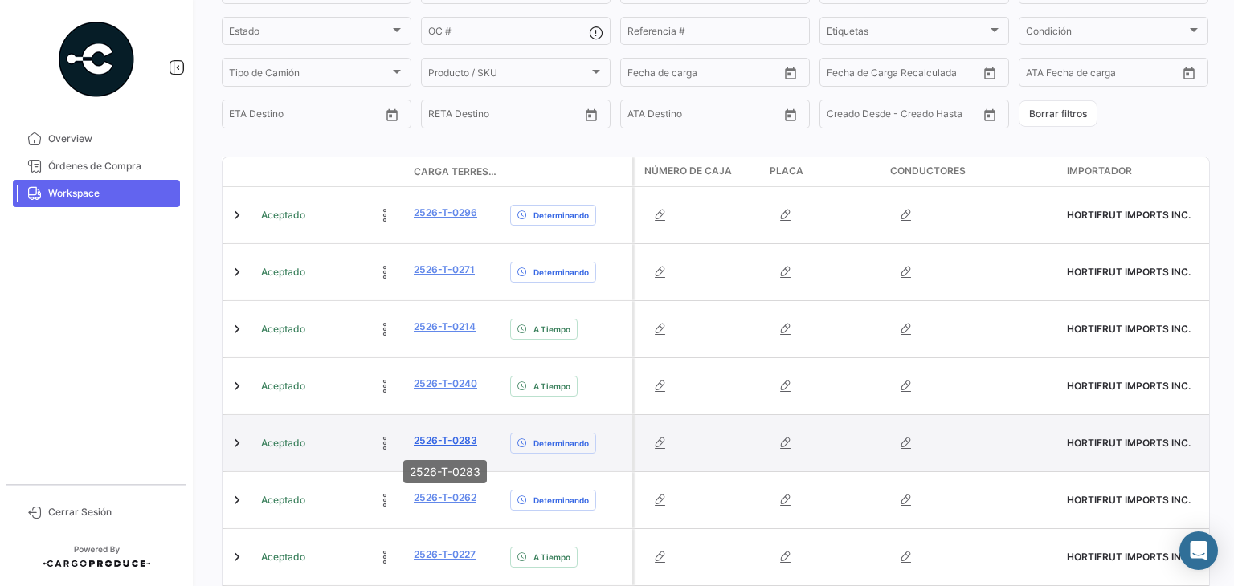
scroll to position [387, 0]
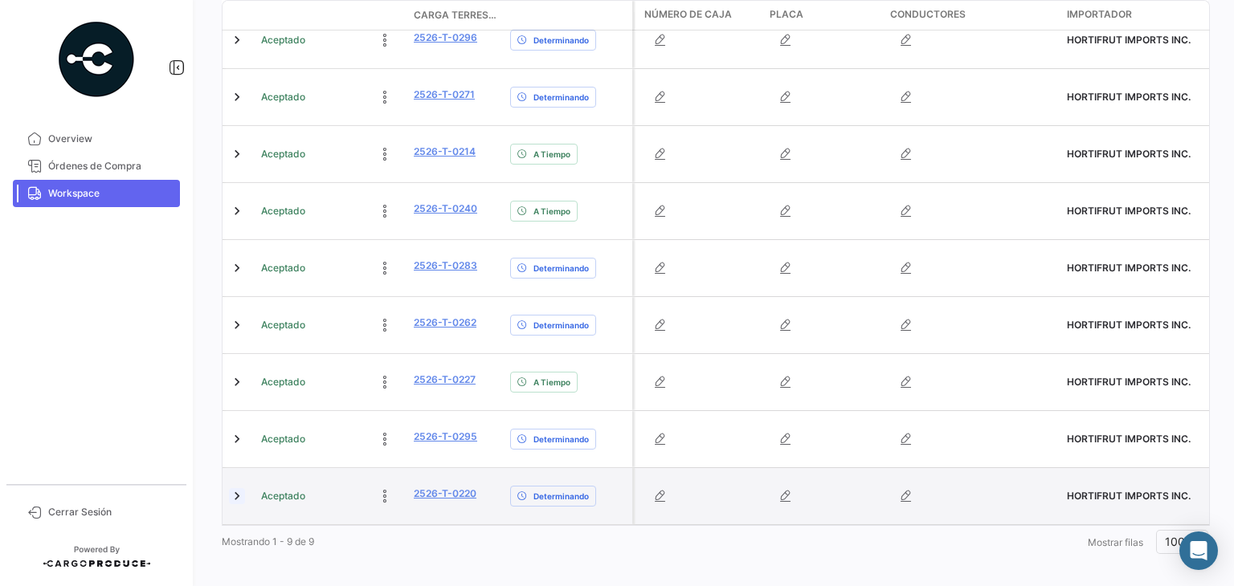
type input "2526"
click at [237, 488] on link at bounding box center [237, 496] width 16 height 16
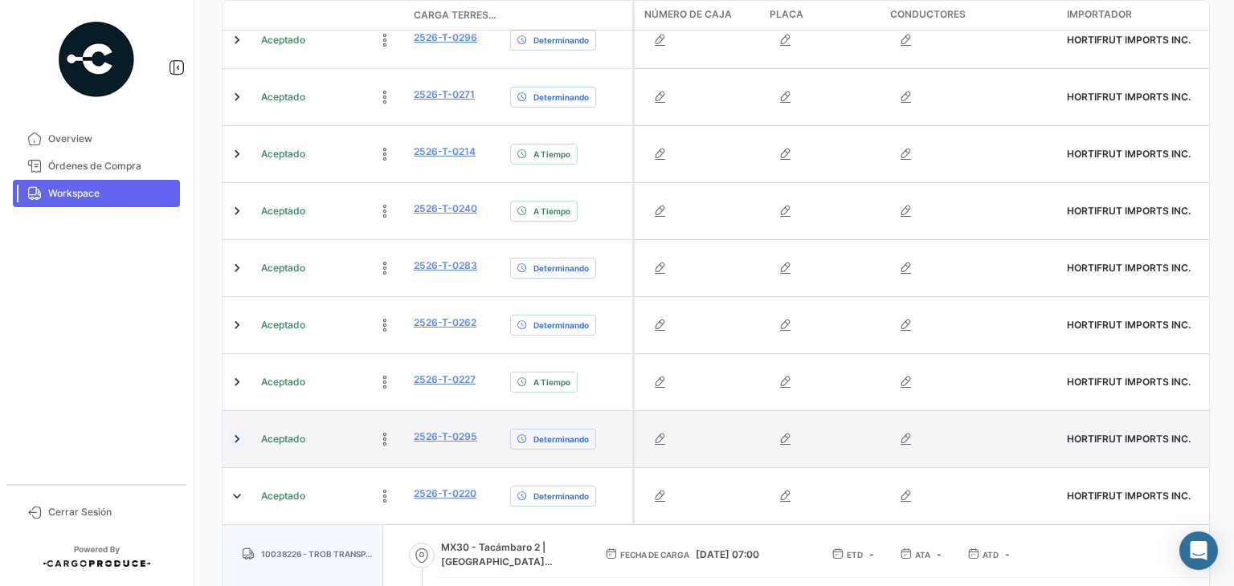
click at [232, 431] on link at bounding box center [237, 439] width 16 height 16
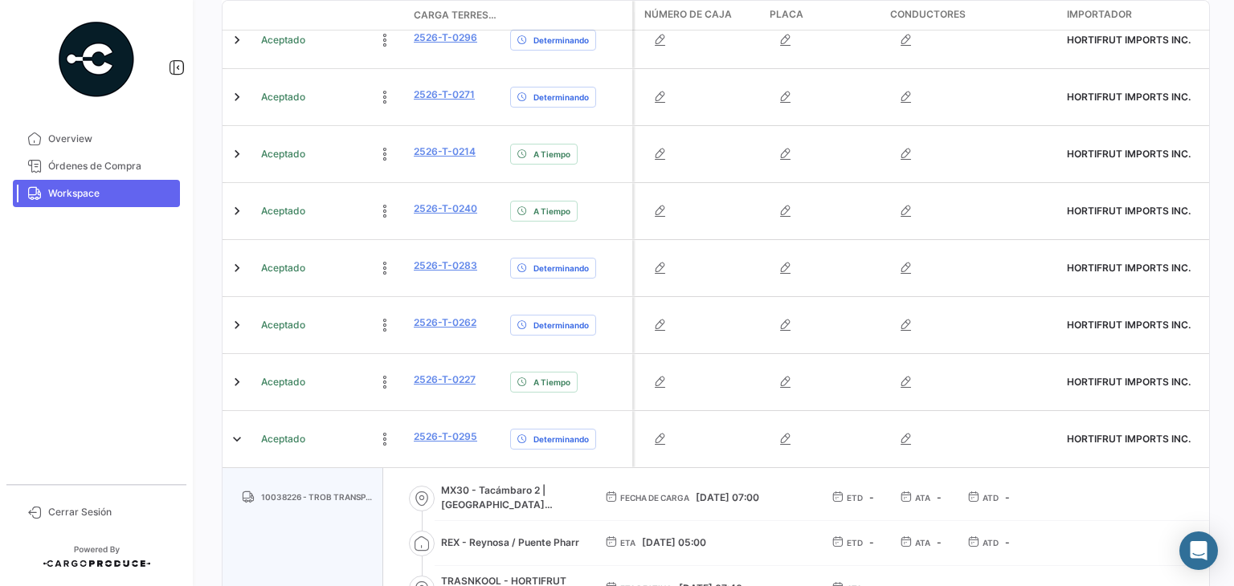
drag, startPoint x: 783, startPoint y: 488, endPoint x: 693, endPoint y: 488, distance: 90.0
click at [693, 491] on div "Fecha de carga [DATE] 07:00" at bounding box center [705, 498] width 201 height 14
copy div "[DATE] 07:00"
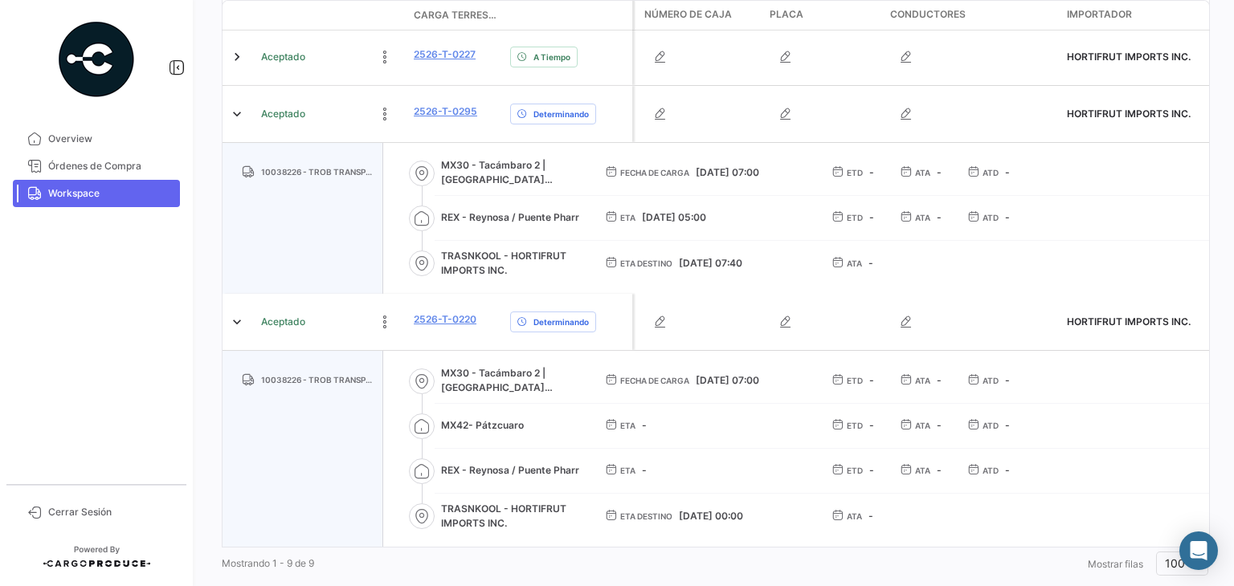
scroll to position [710, 0]
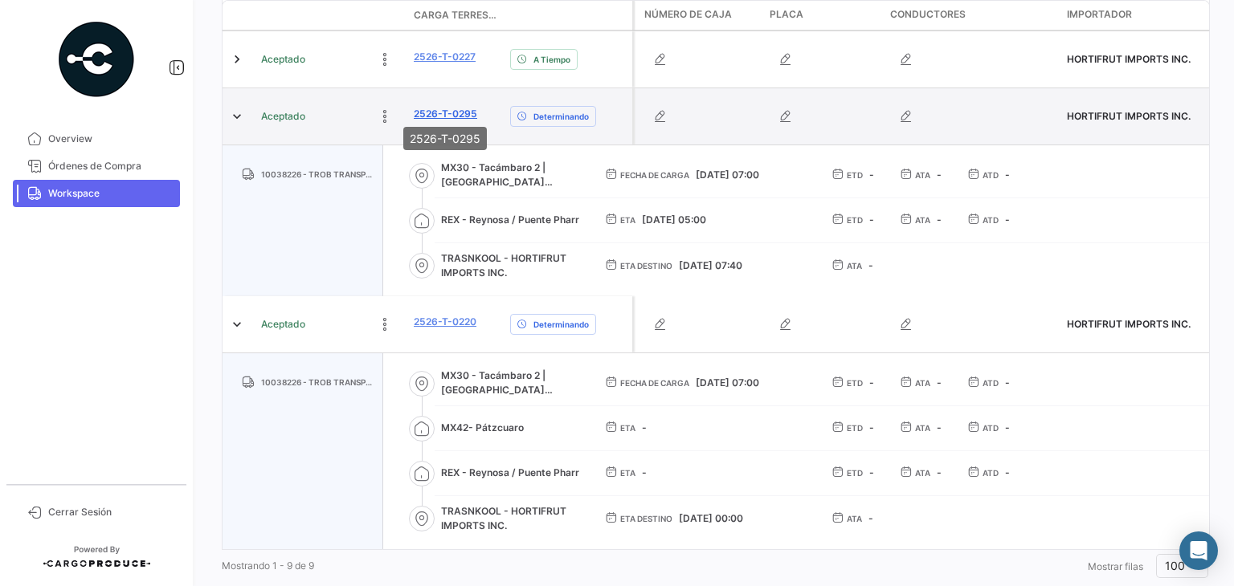
click at [445, 107] on link "2526-T-0295" at bounding box center [445, 114] width 63 height 14
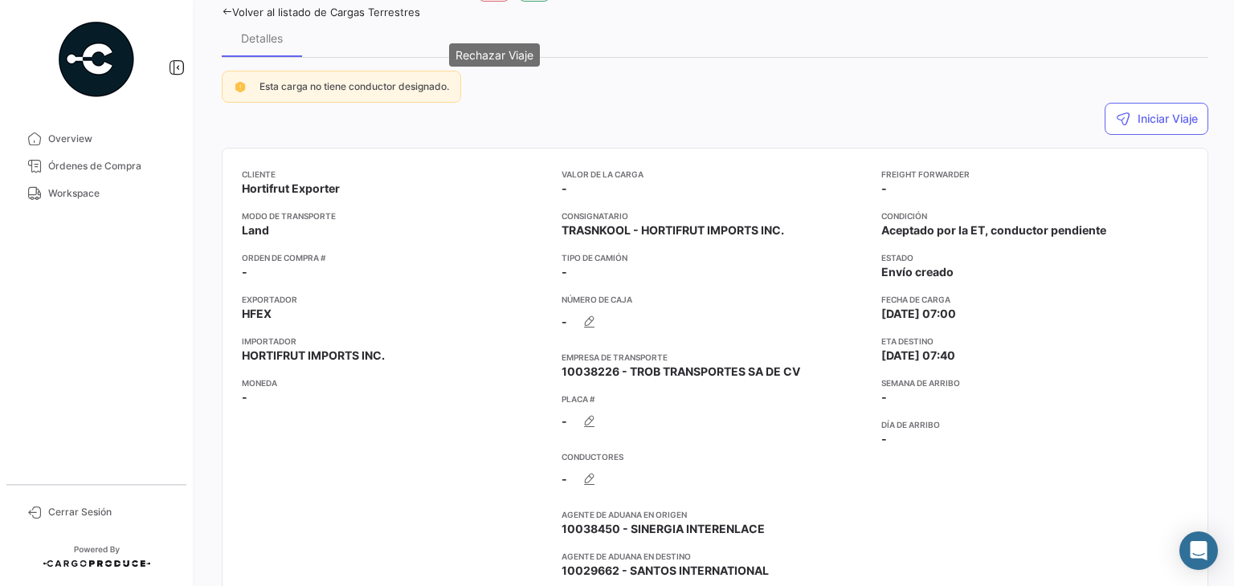
scroll to position [79, 0]
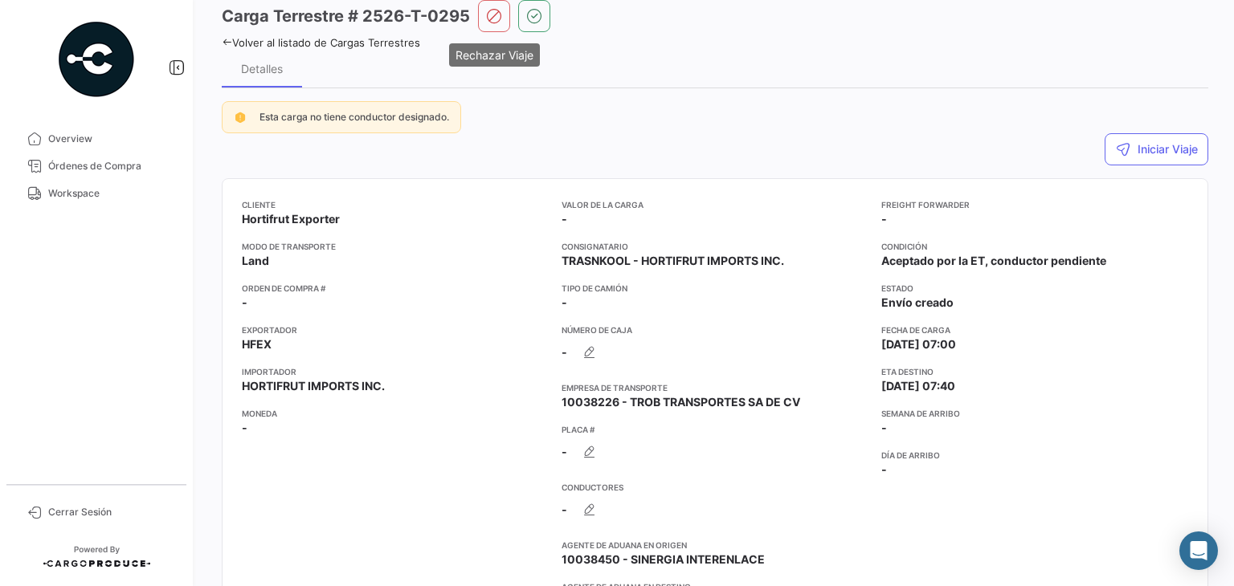
click at [228, 36] on link "Volver al listado de Cargas Terrestres" at bounding box center [321, 42] width 198 height 13
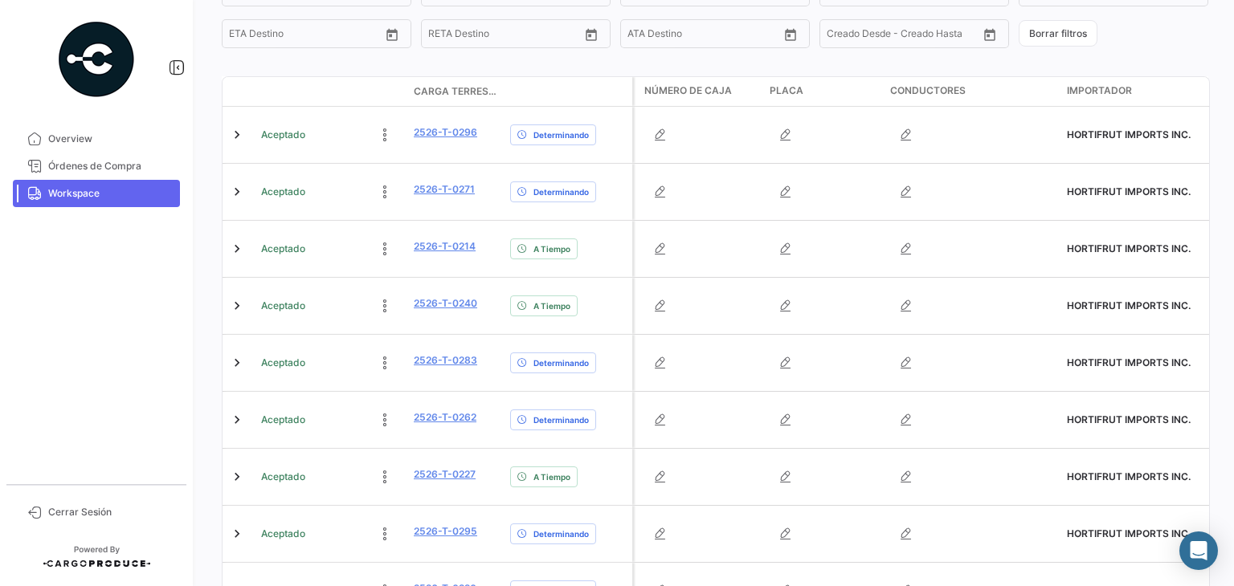
scroll to position [387, 0]
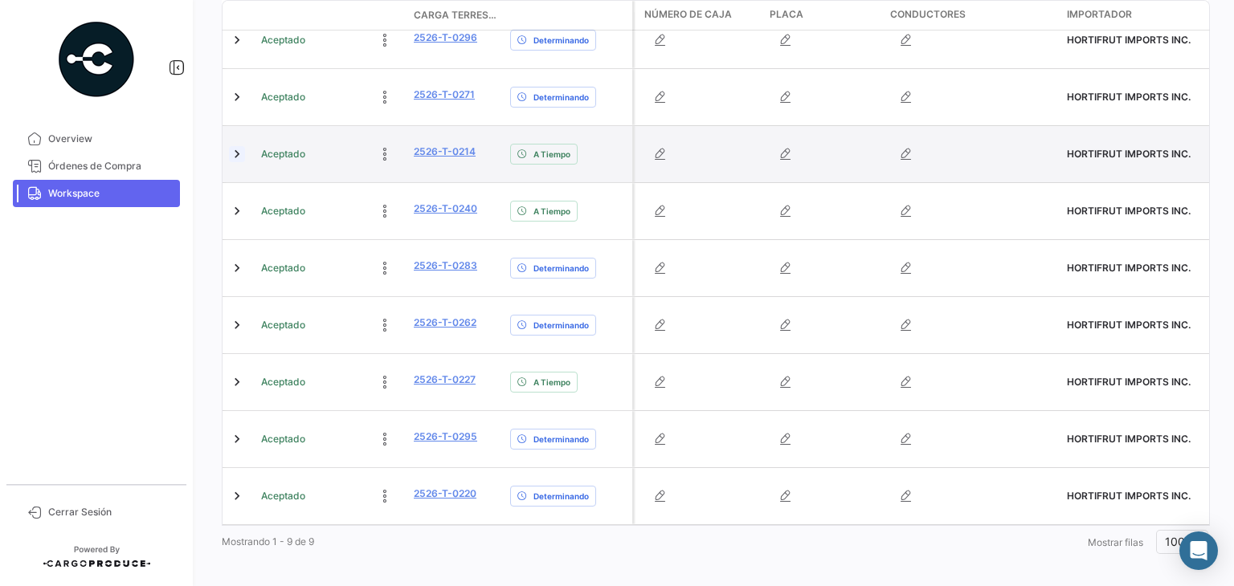
click at [239, 155] on link at bounding box center [237, 154] width 16 height 16
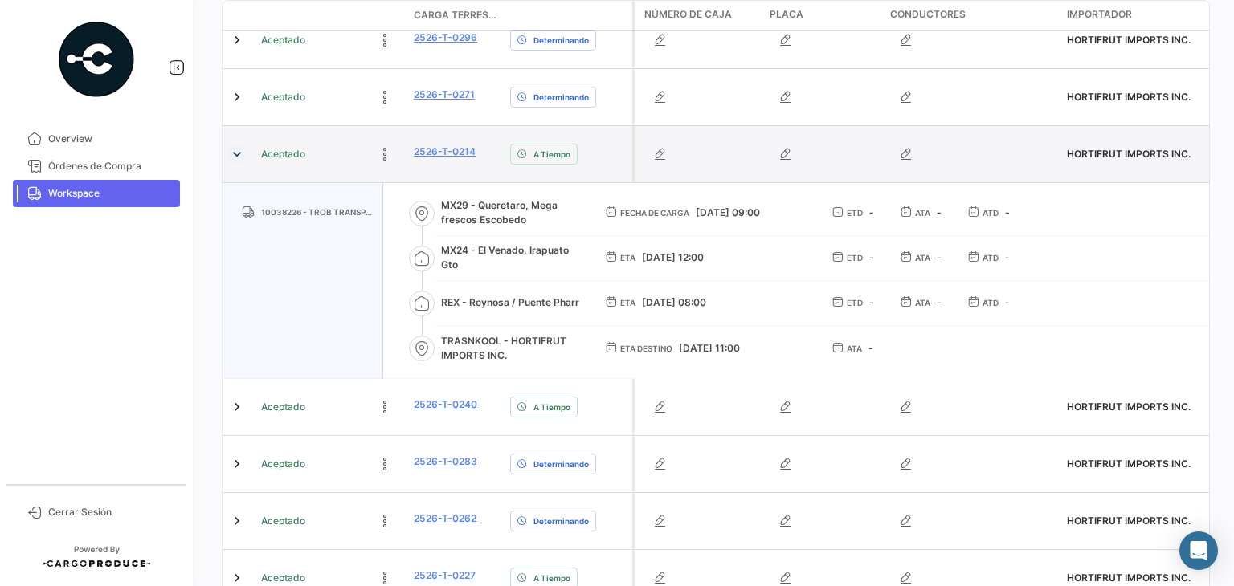
click at [239, 157] on link at bounding box center [237, 154] width 16 height 16
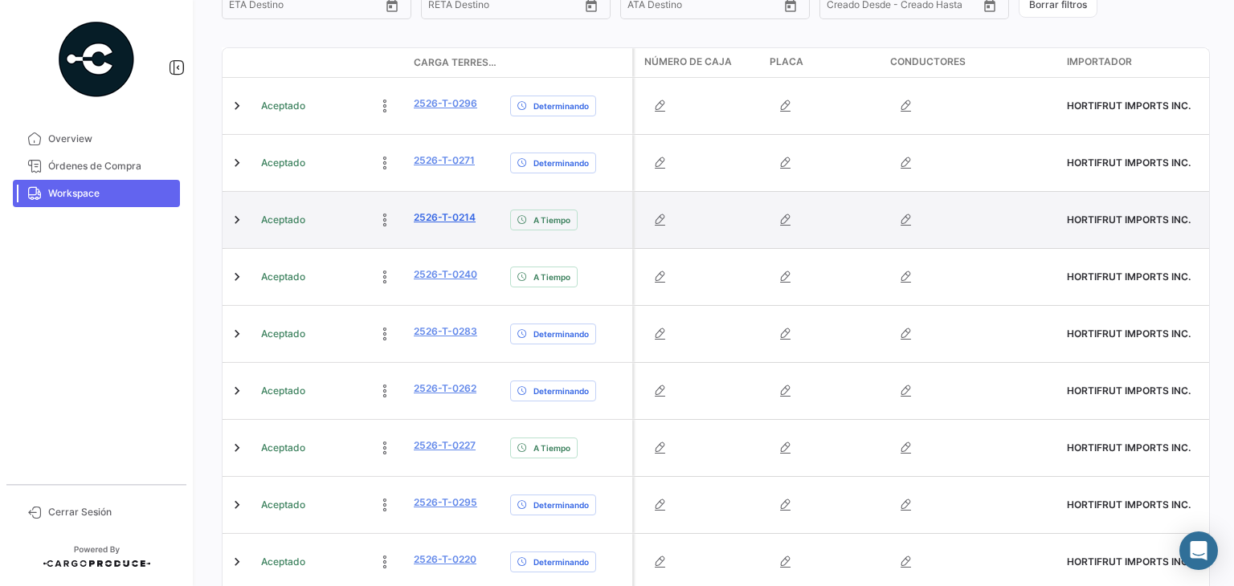
scroll to position [321, 0]
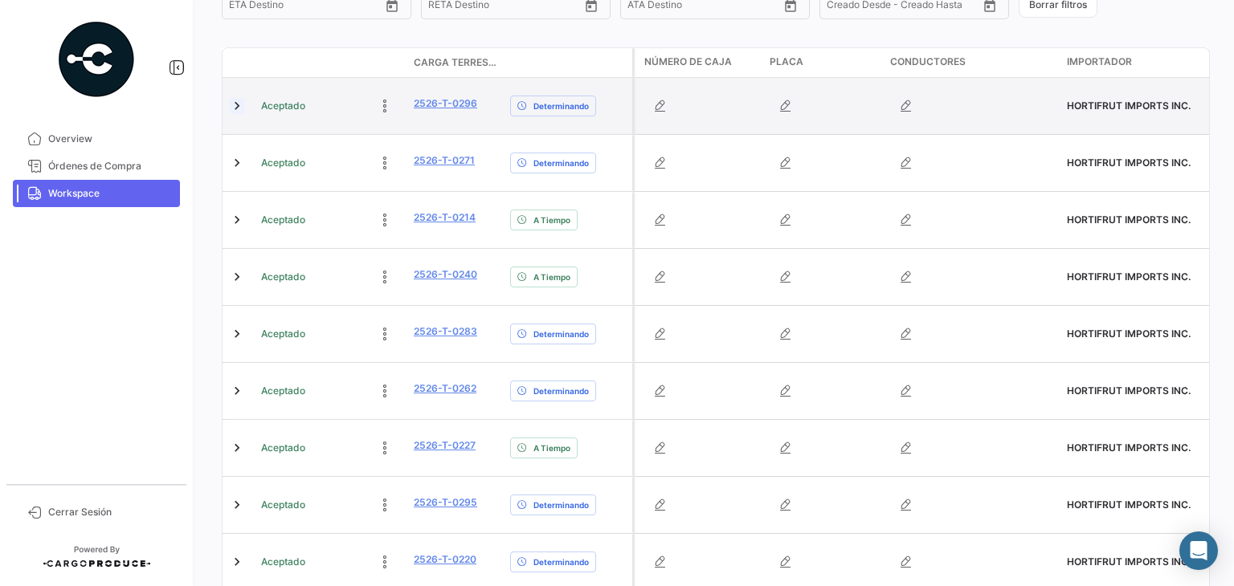
click at [241, 103] on link at bounding box center [237, 106] width 16 height 16
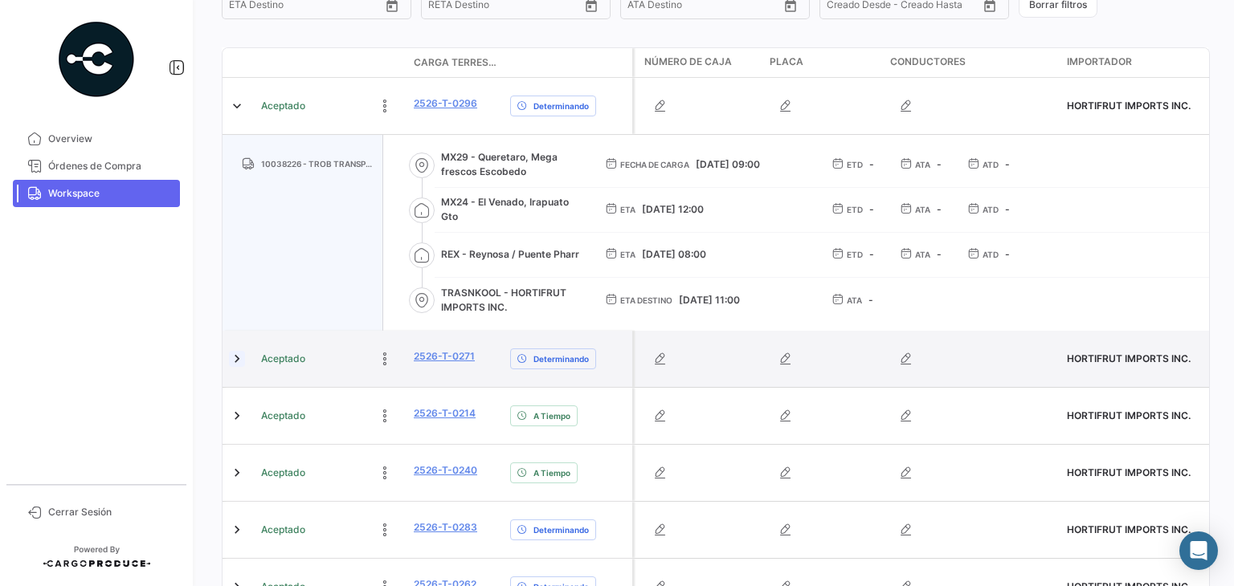
click at [235, 359] on link at bounding box center [237, 359] width 16 height 16
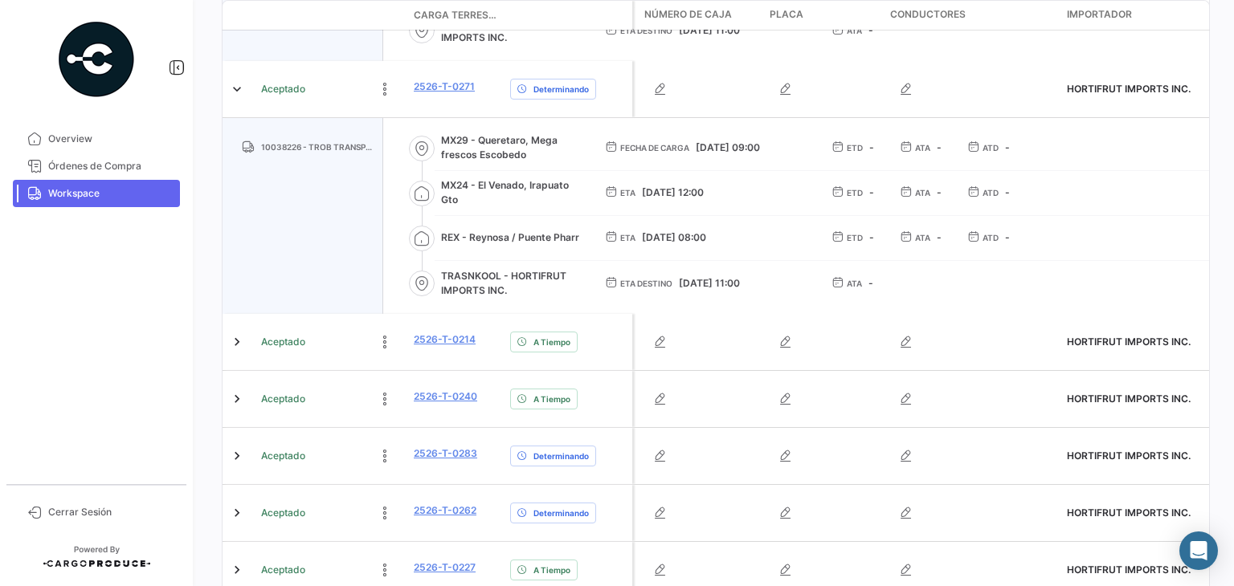
scroll to position [596, 0]
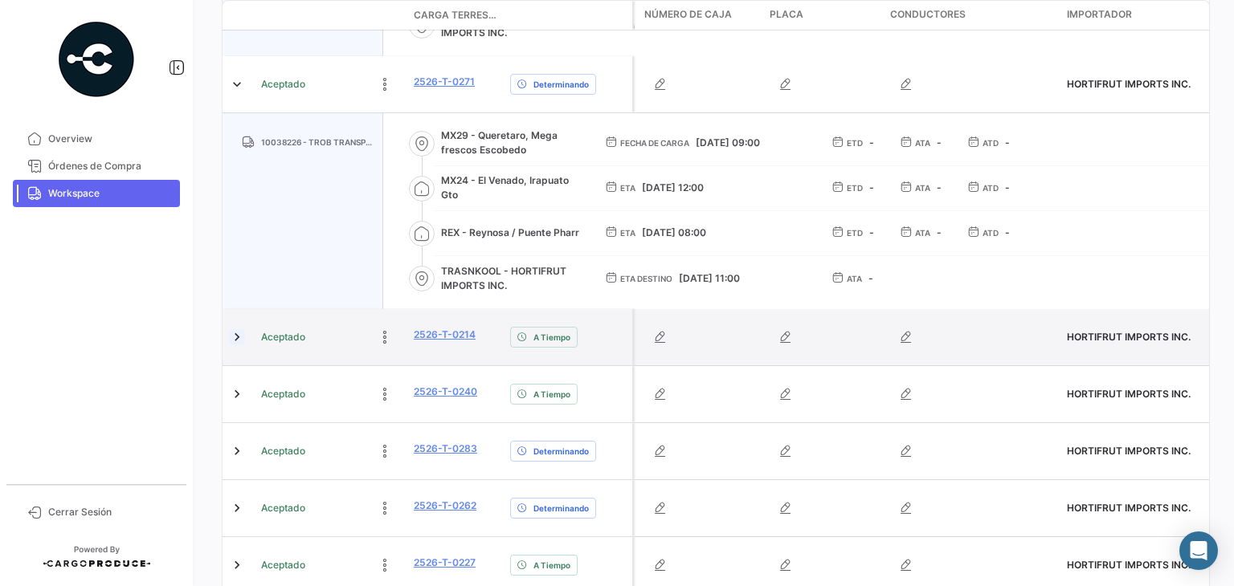
click at [232, 338] on link at bounding box center [237, 337] width 16 height 16
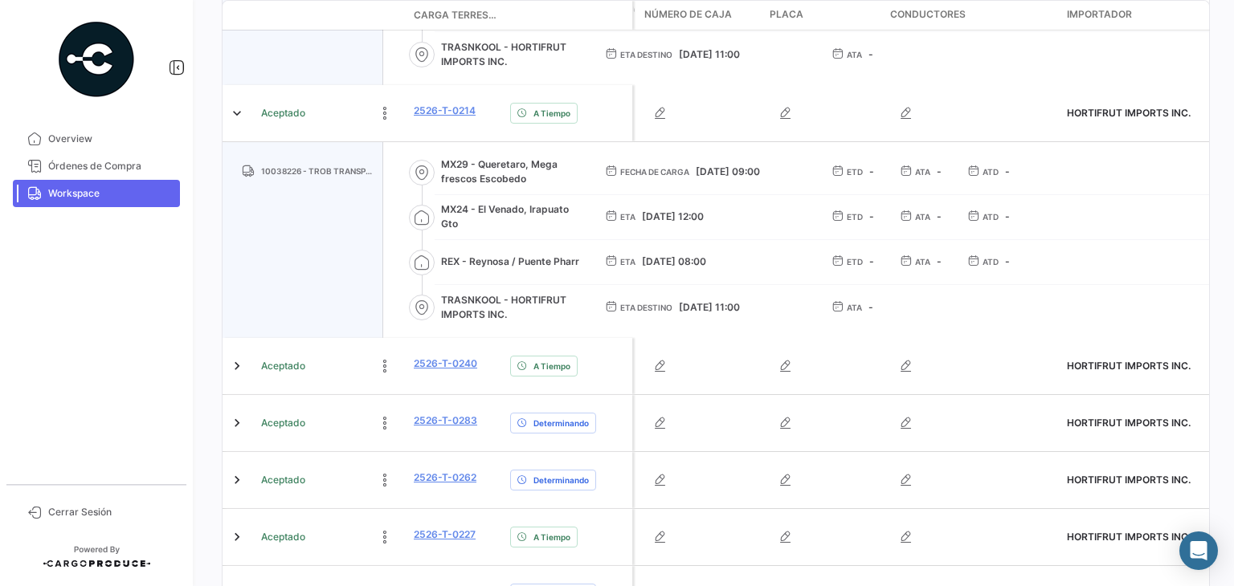
scroll to position [821, 0]
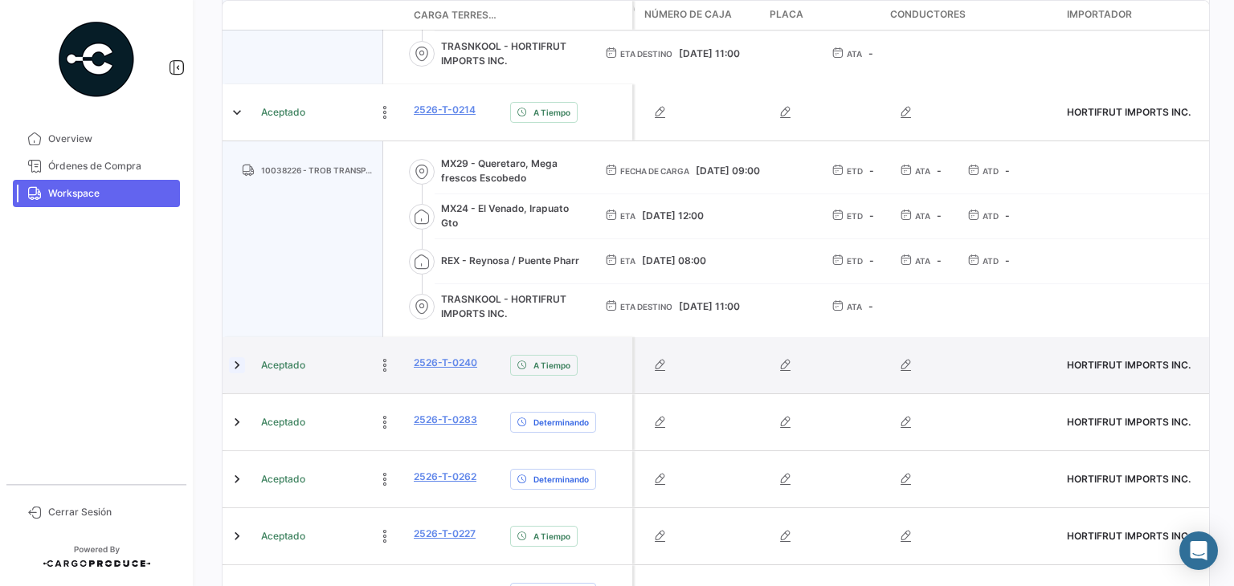
click at [234, 362] on link at bounding box center [237, 366] width 16 height 16
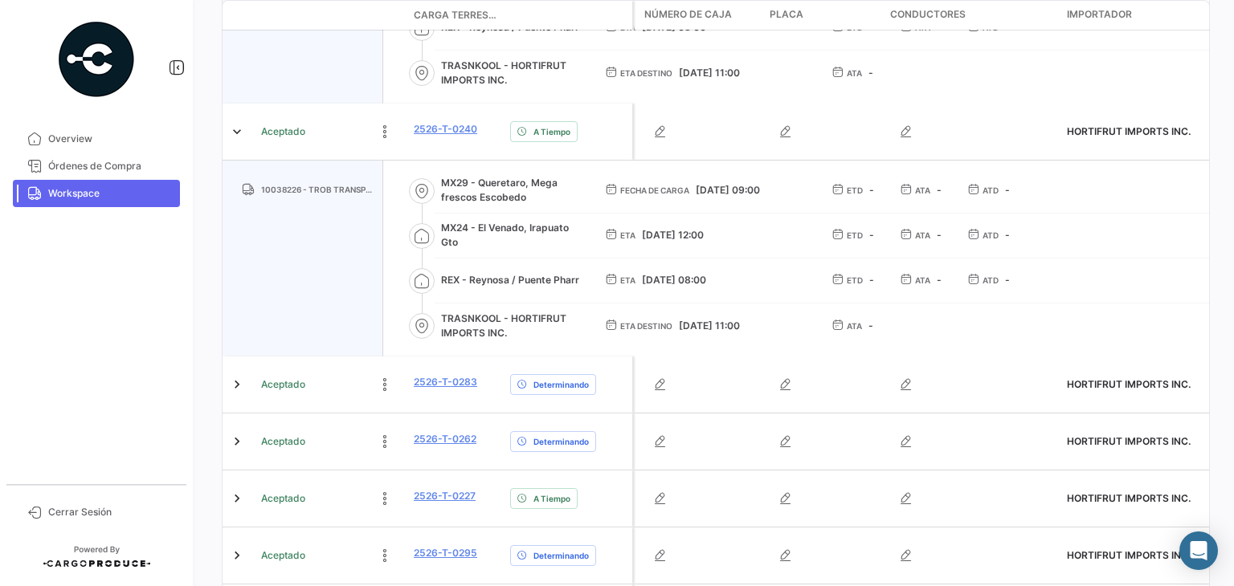
scroll to position [1056, 0]
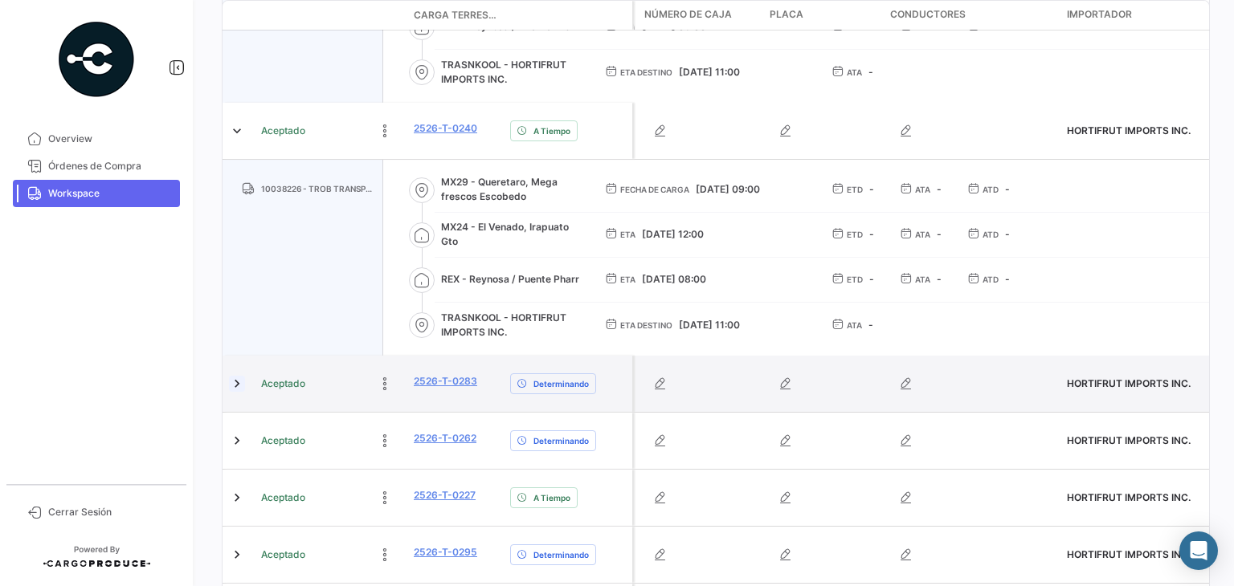
click at [235, 382] on link at bounding box center [237, 384] width 16 height 16
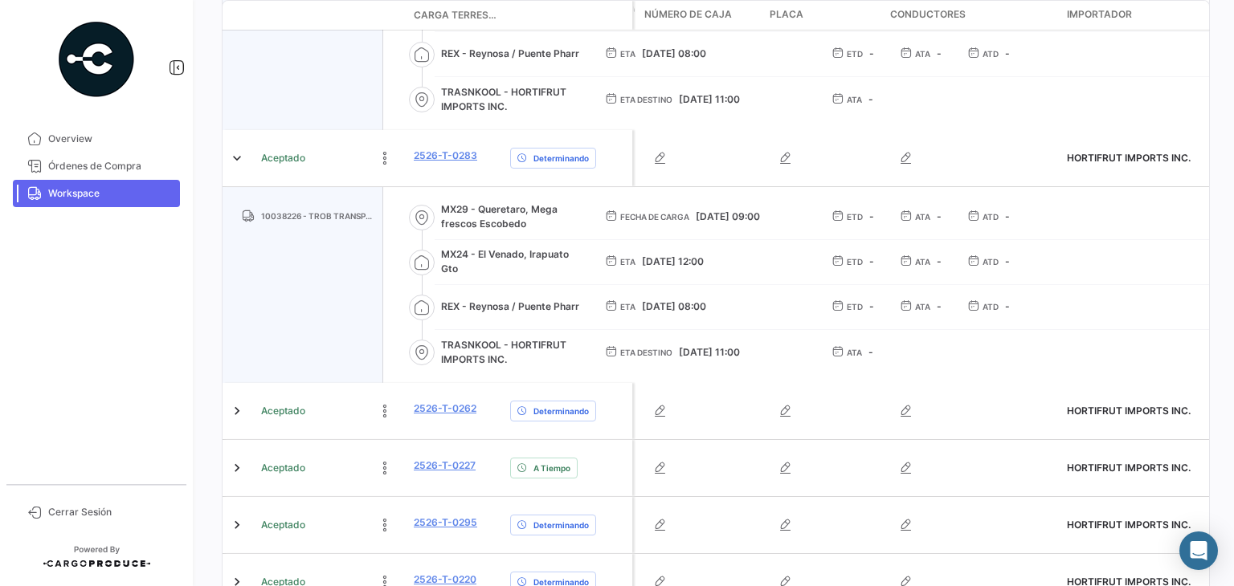
scroll to position [1367, 0]
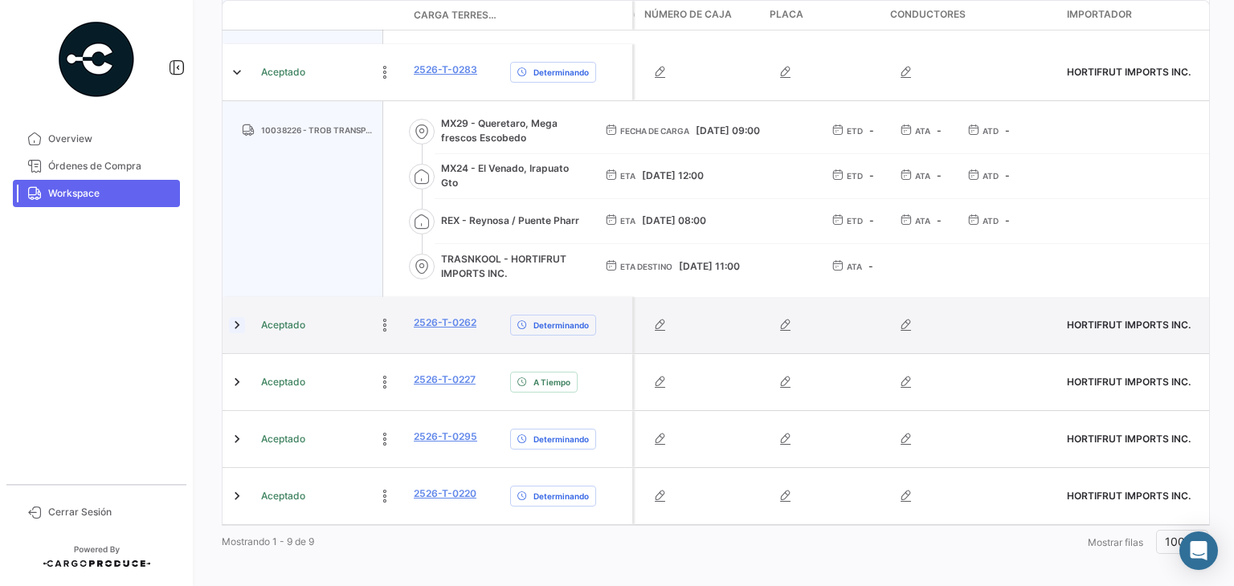
click at [235, 322] on link at bounding box center [237, 325] width 16 height 16
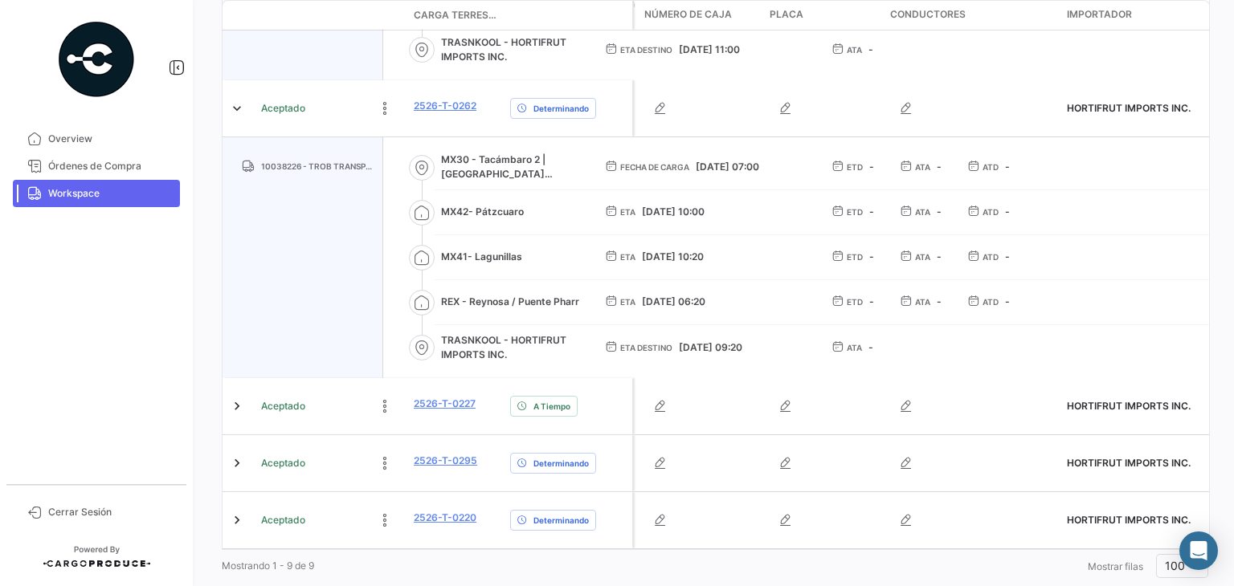
scroll to position [1608, 0]
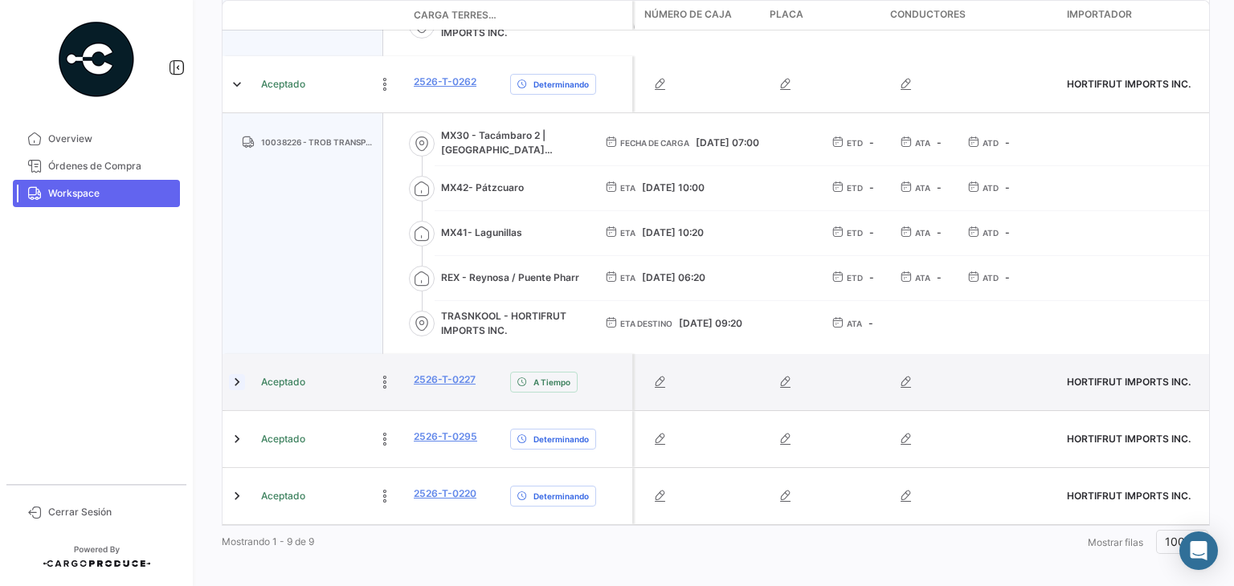
click at [238, 382] on link at bounding box center [237, 382] width 16 height 16
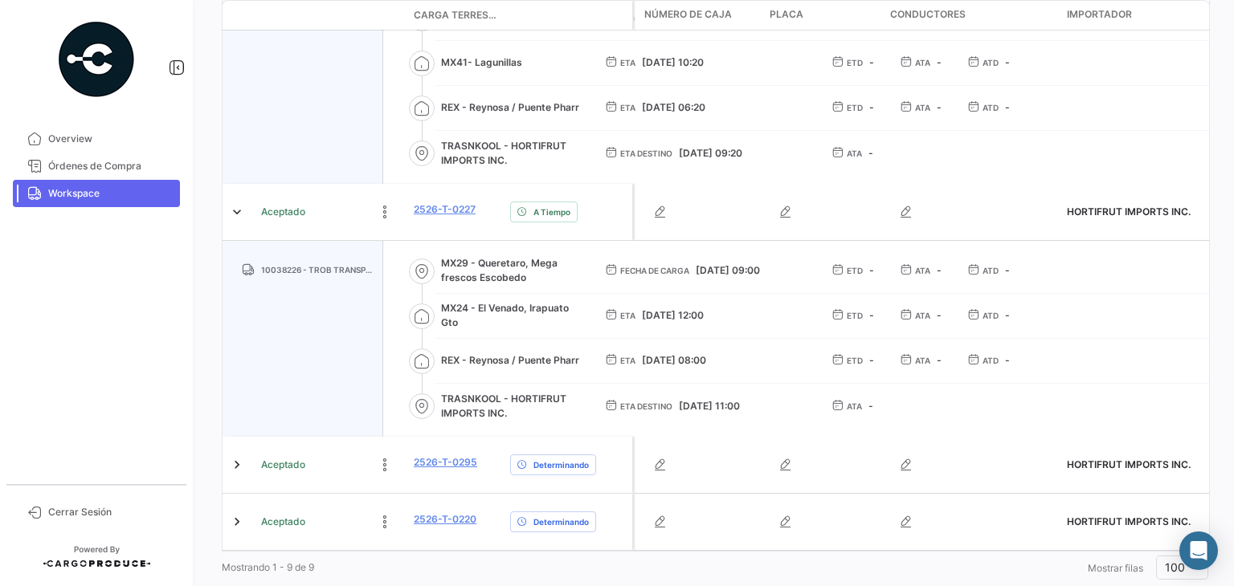
scroll to position [1804, 0]
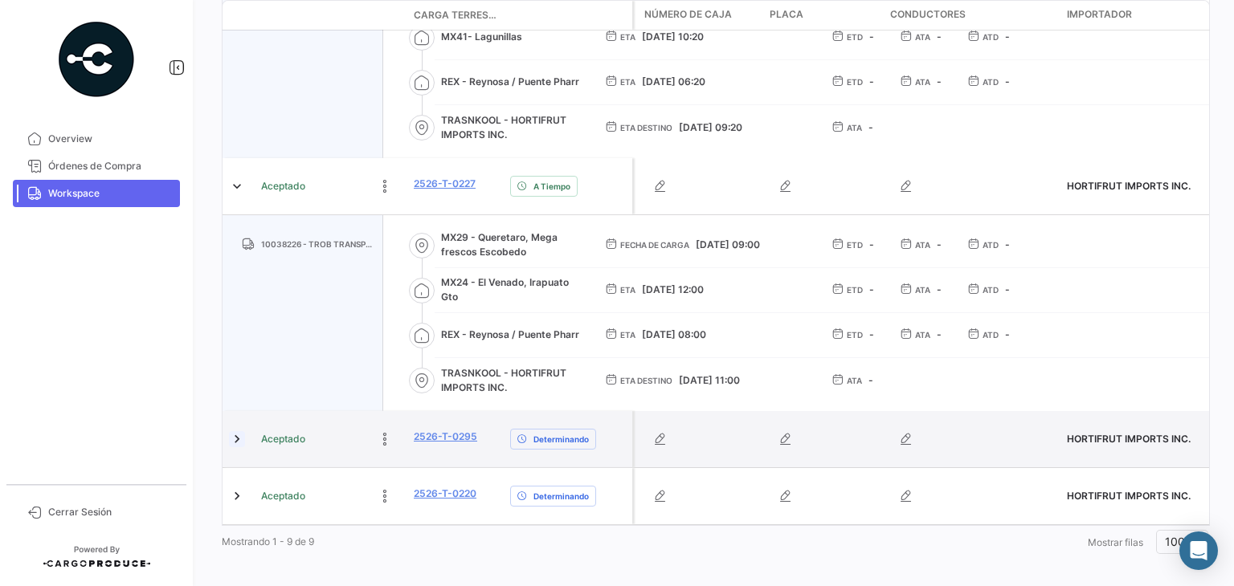
click at [231, 431] on link at bounding box center [237, 439] width 16 height 16
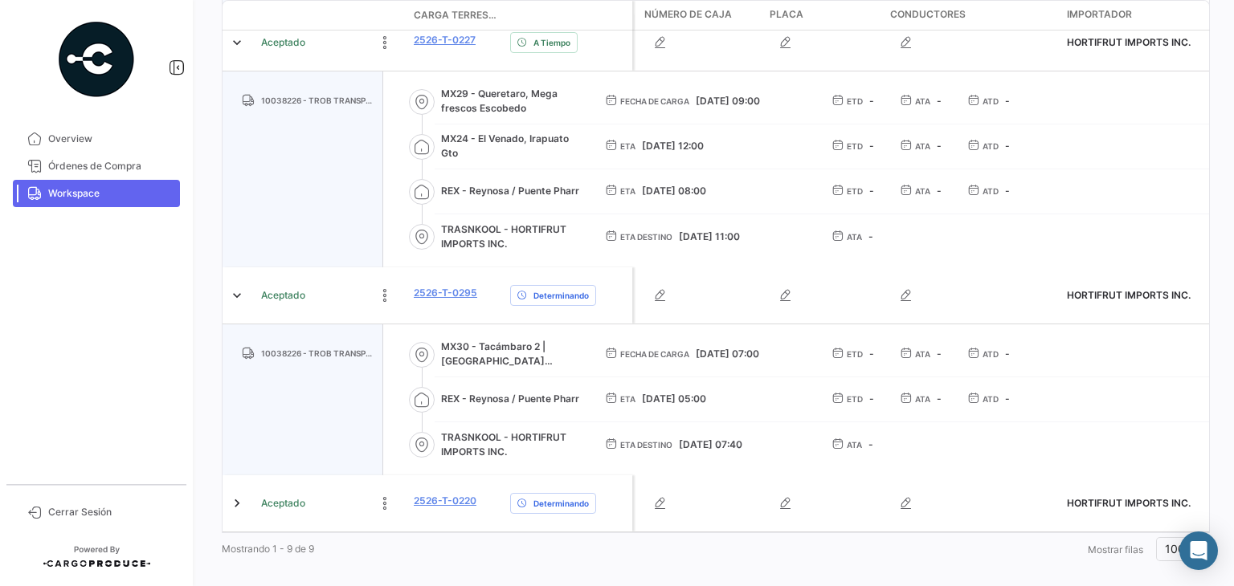
scroll to position [1955, 0]
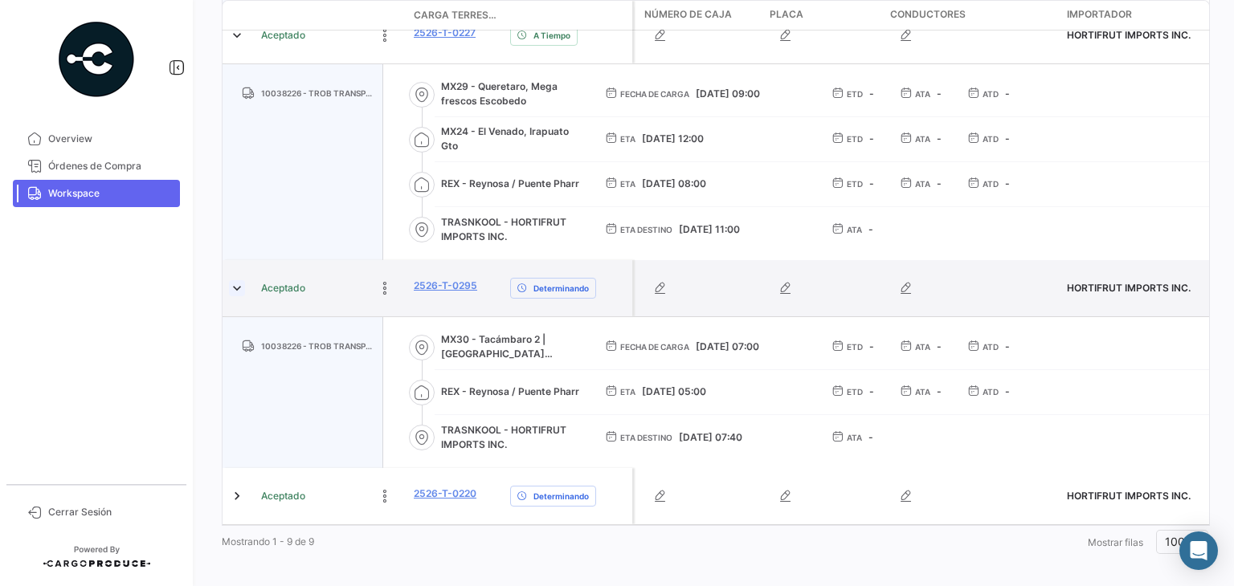
click at [236, 280] on link at bounding box center [237, 288] width 16 height 16
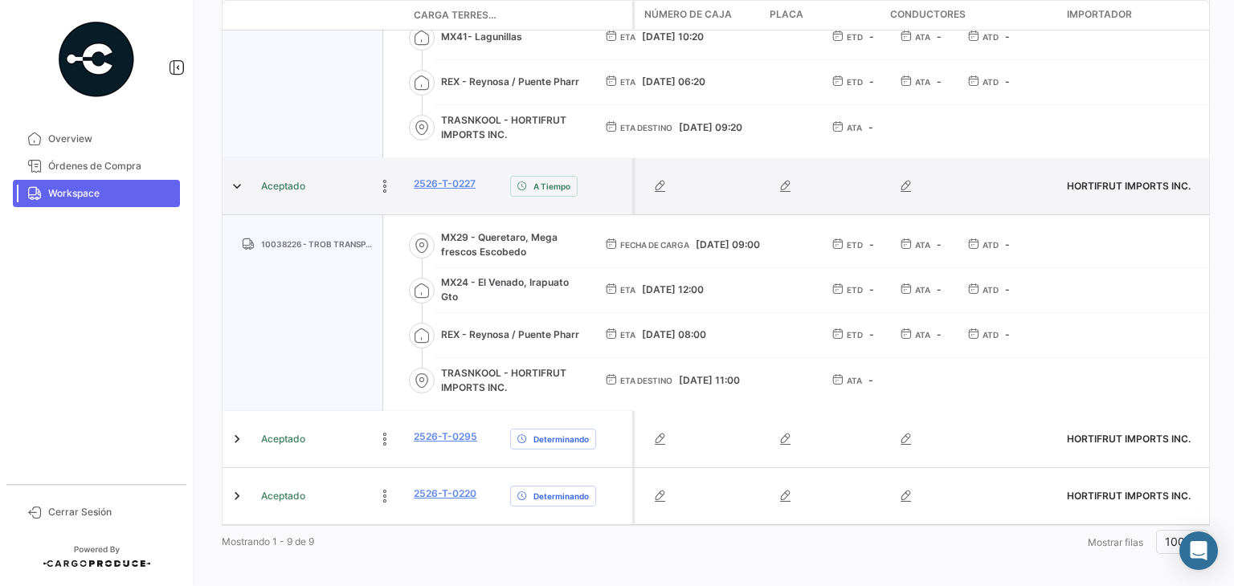
click at [236, 205] on div at bounding box center [238, 186] width 19 height 43
click at [233, 184] on link at bounding box center [237, 186] width 16 height 16
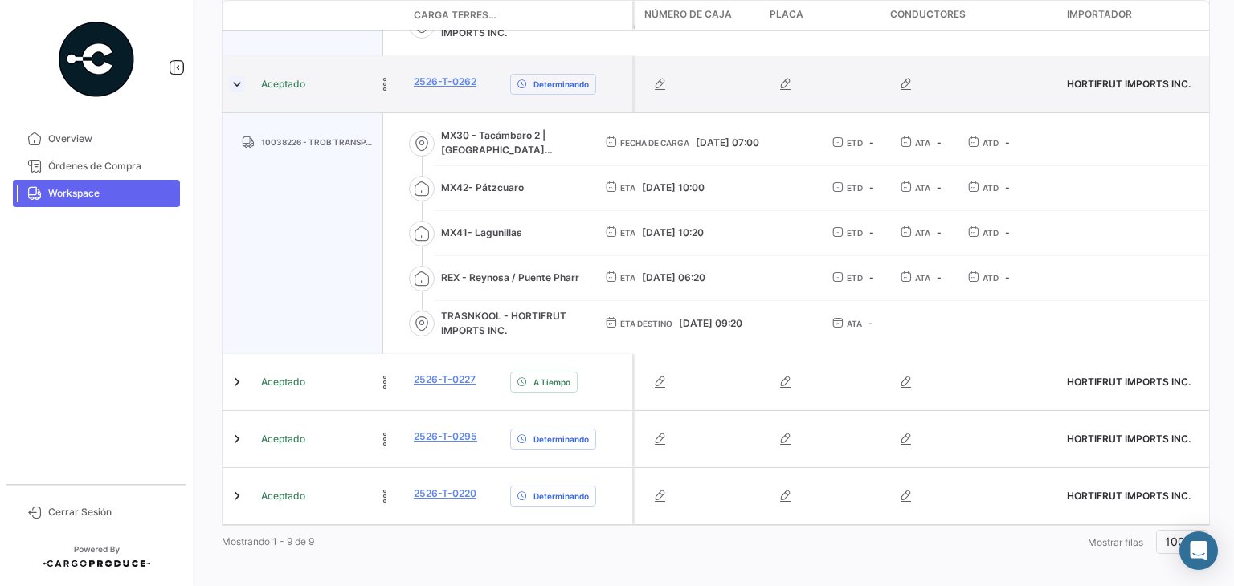
click at [237, 88] on link at bounding box center [237, 84] width 16 height 16
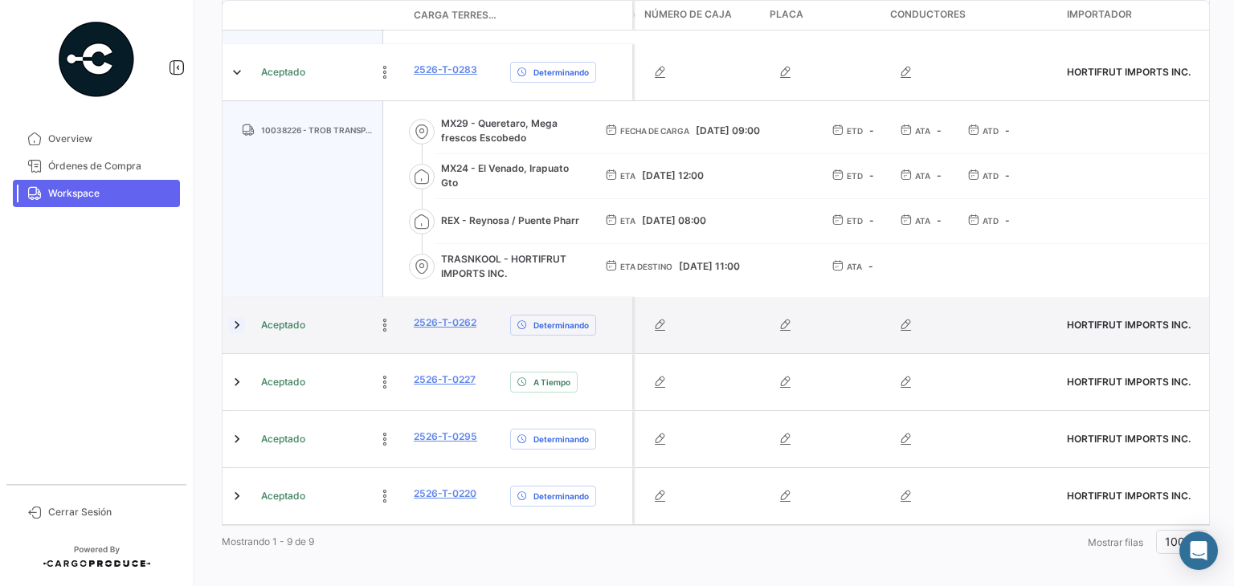
click at [237, 88] on div at bounding box center [238, 72] width 19 height 43
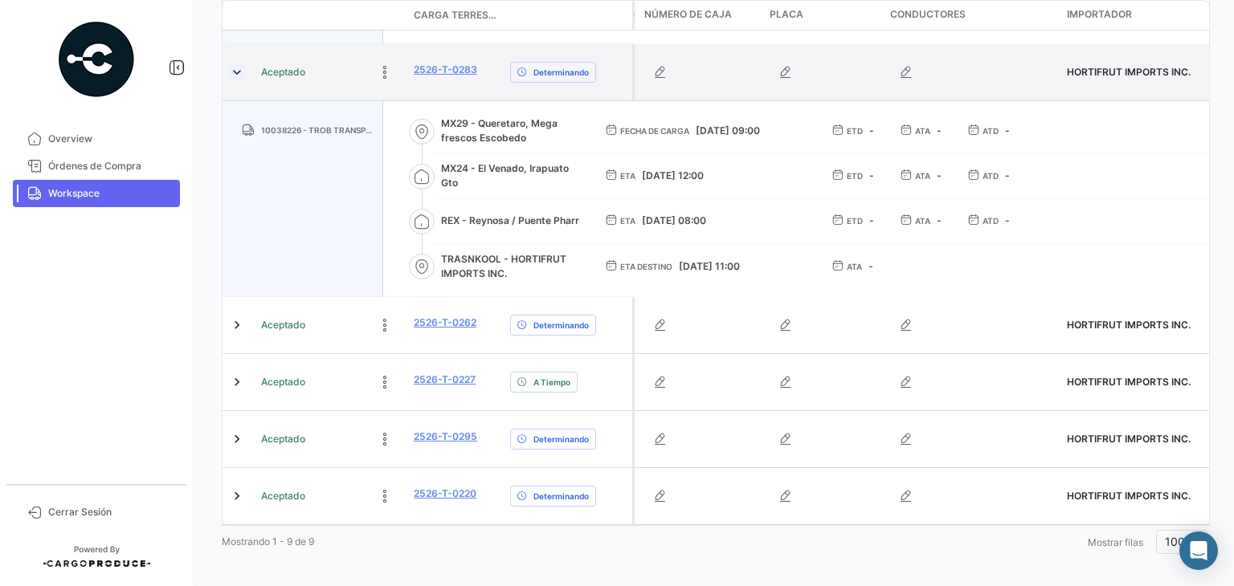
click at [237, 72] on link at bounding box center [237, 72] width 16 height 16
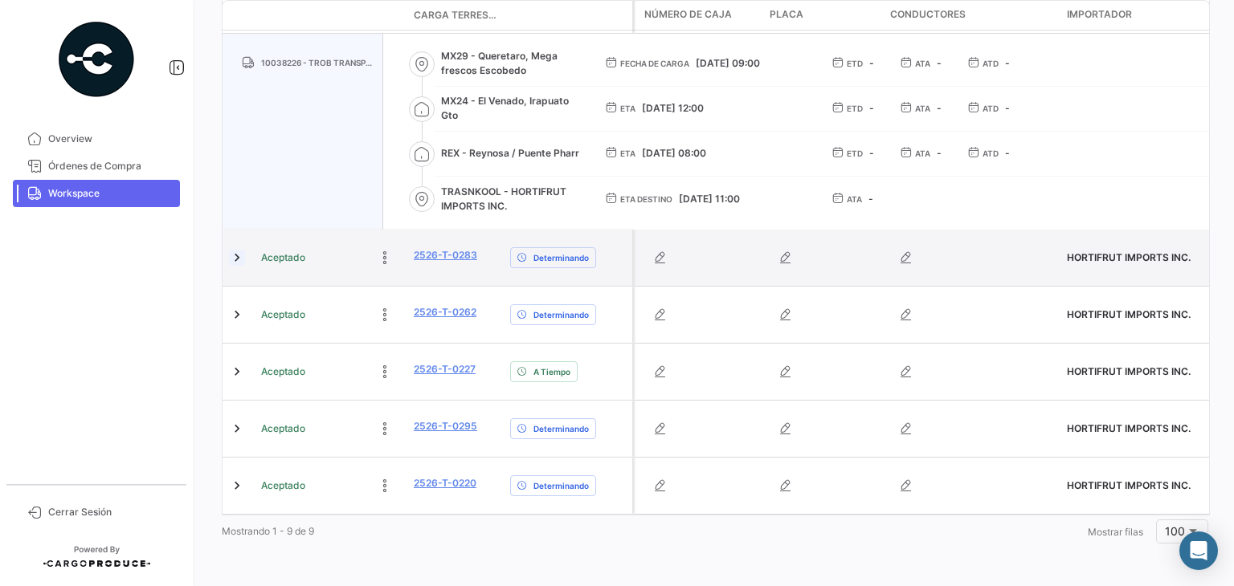
scroll to position [1171, 0]
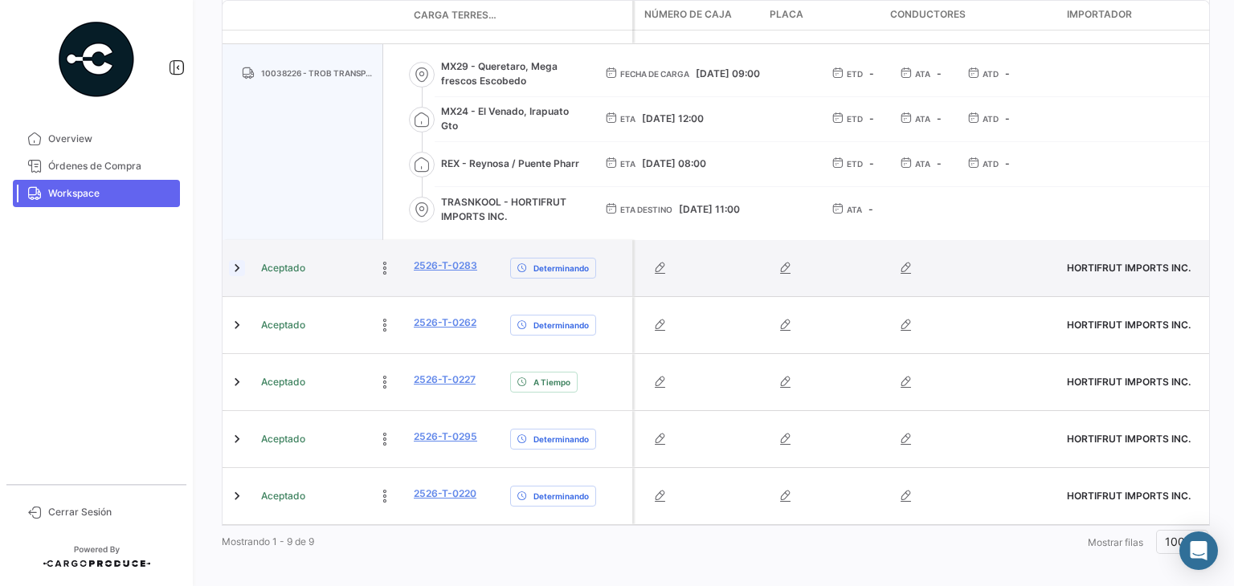
click at [237, 72] on div "10038226 - TROB TRANSPORTES SA DE CV" at bounding box center [303, 142] width 161 height 196
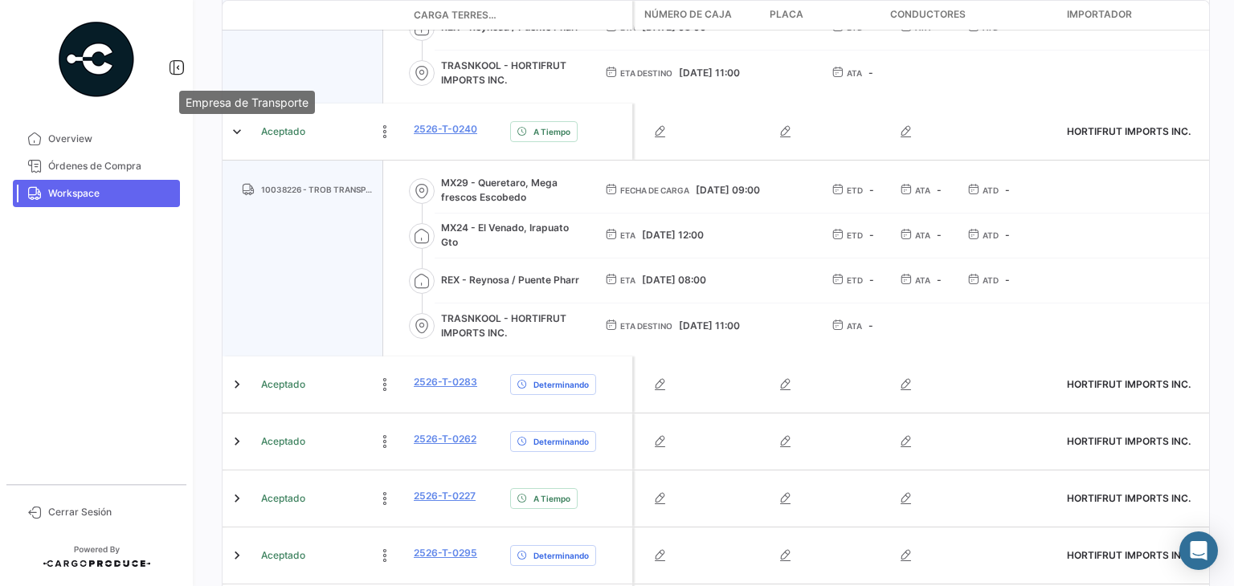
scroll to position [1054, 0]
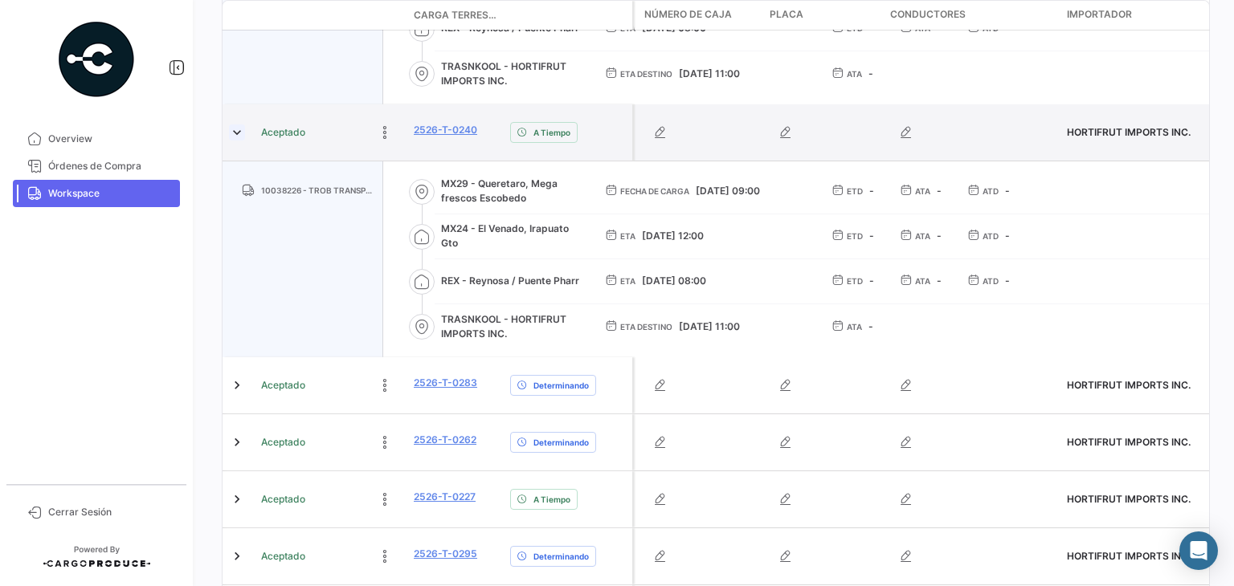
click at [235, 133] on link at bounding box center [237, 133] width 16 height 16
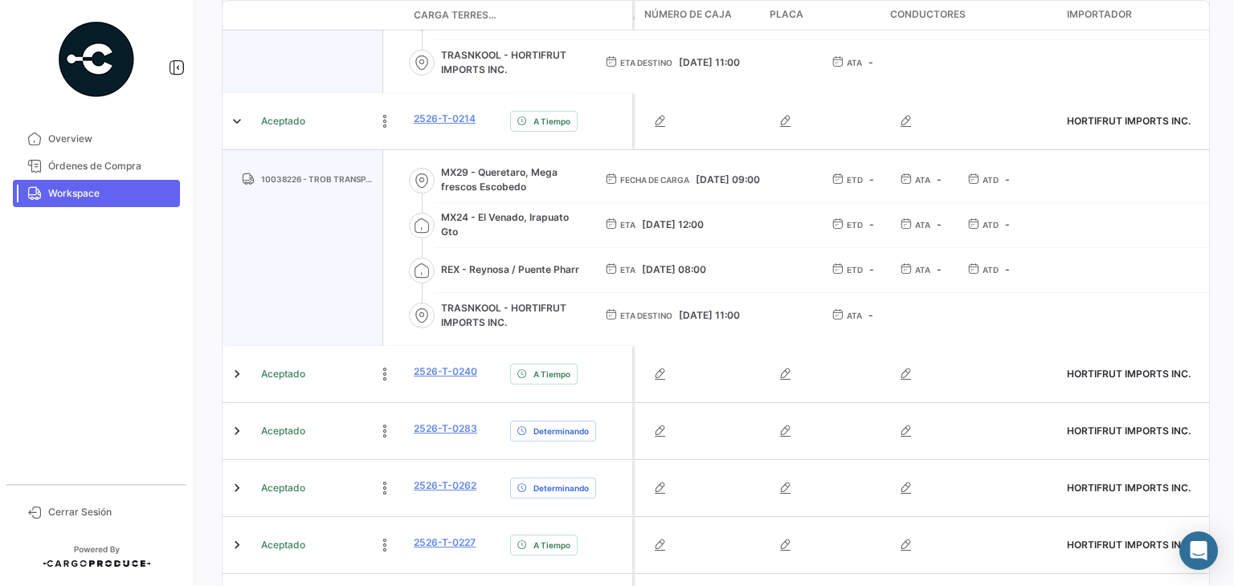
scroll to position [807, 0]
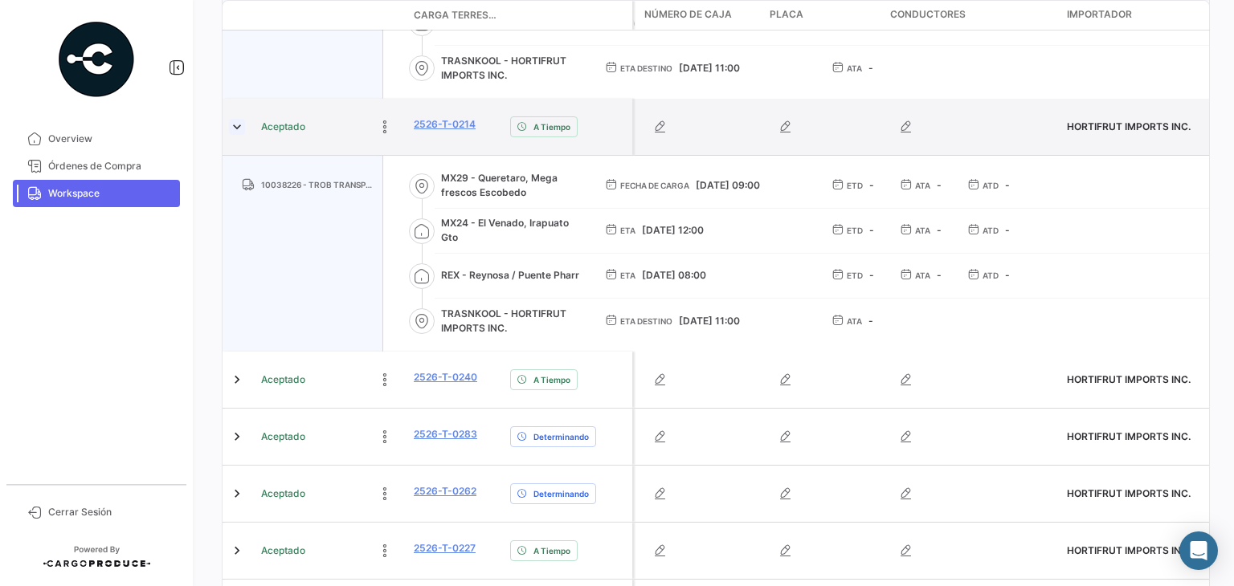
click at [240, 130] on link at bounding box center [237, 127] width 16 height 16
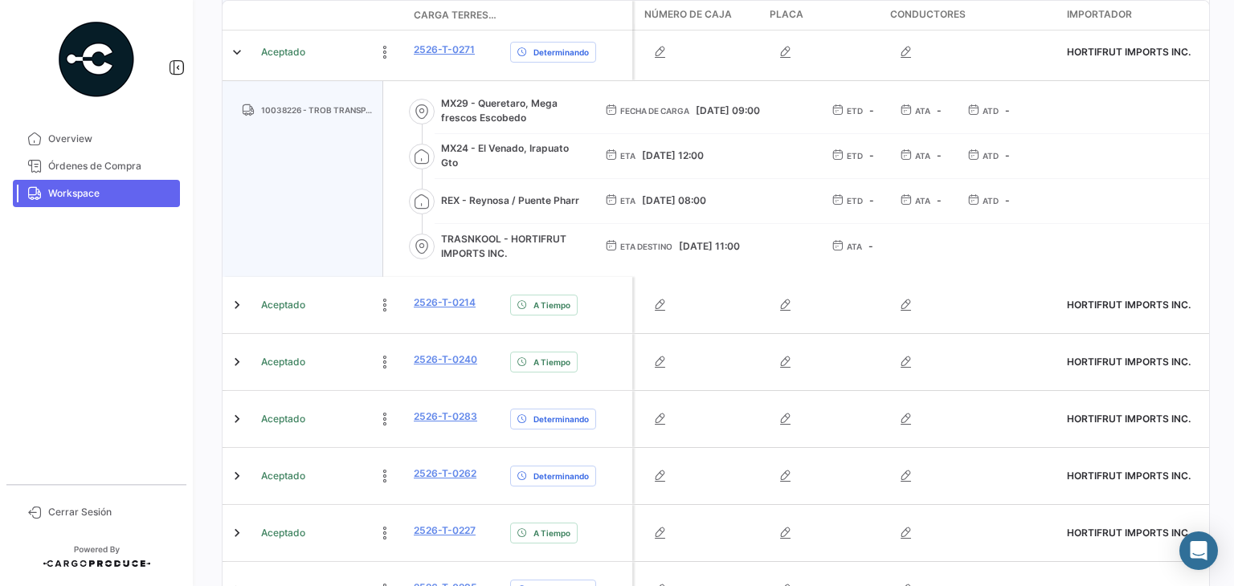
scroll to position [627, 0]
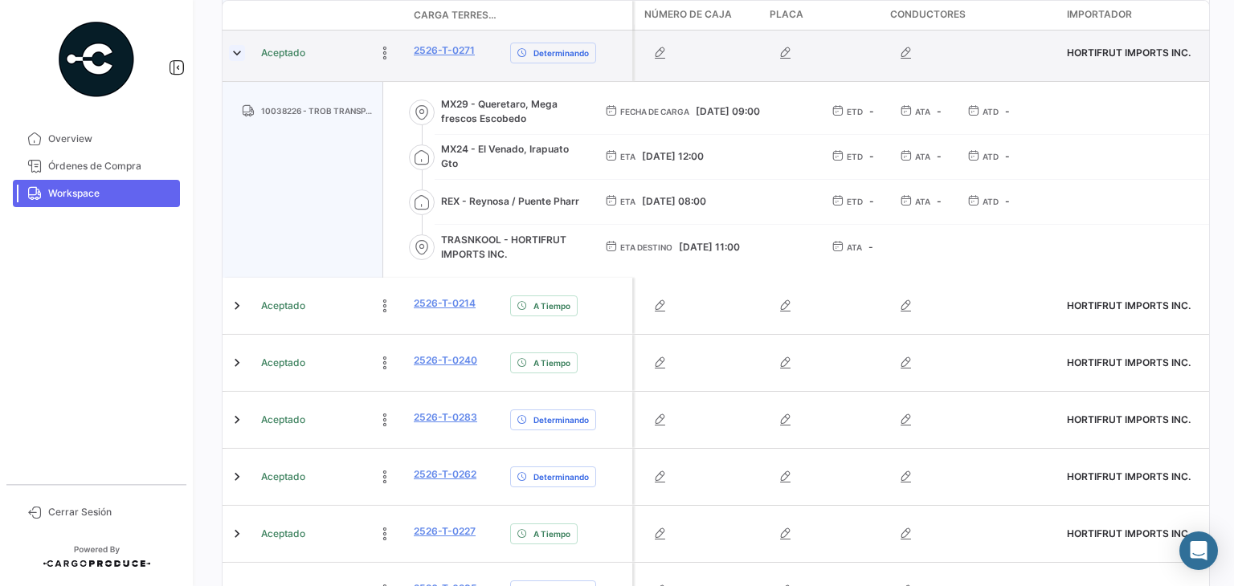
click at [238, 58] on link at bounding box center [237, 53] width 16 height 16
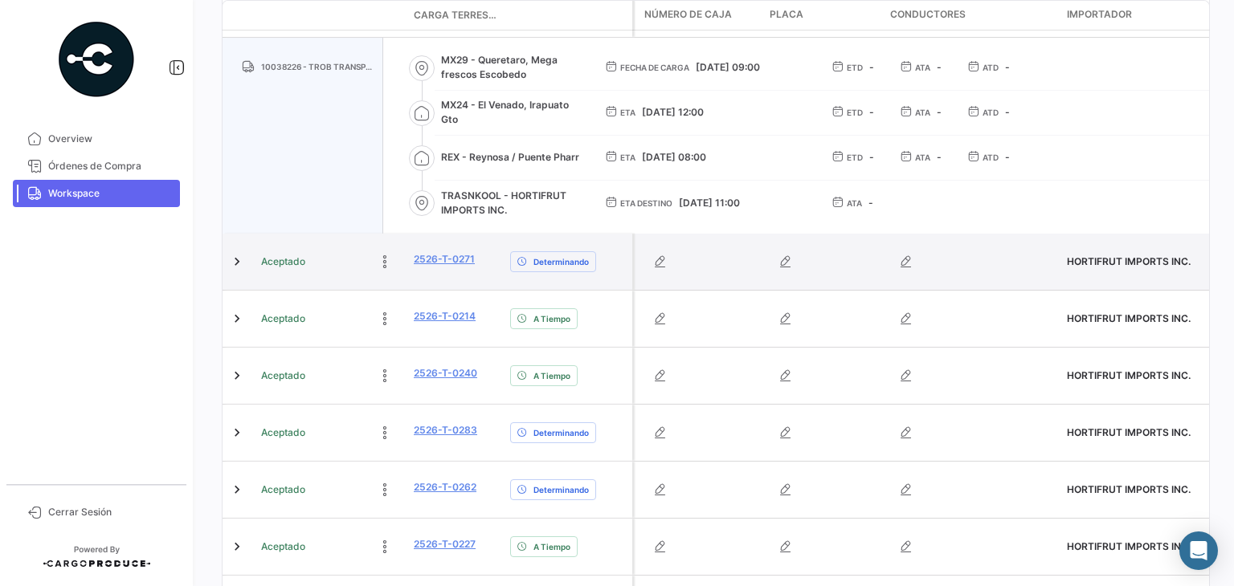
scroll to position [393, 0]
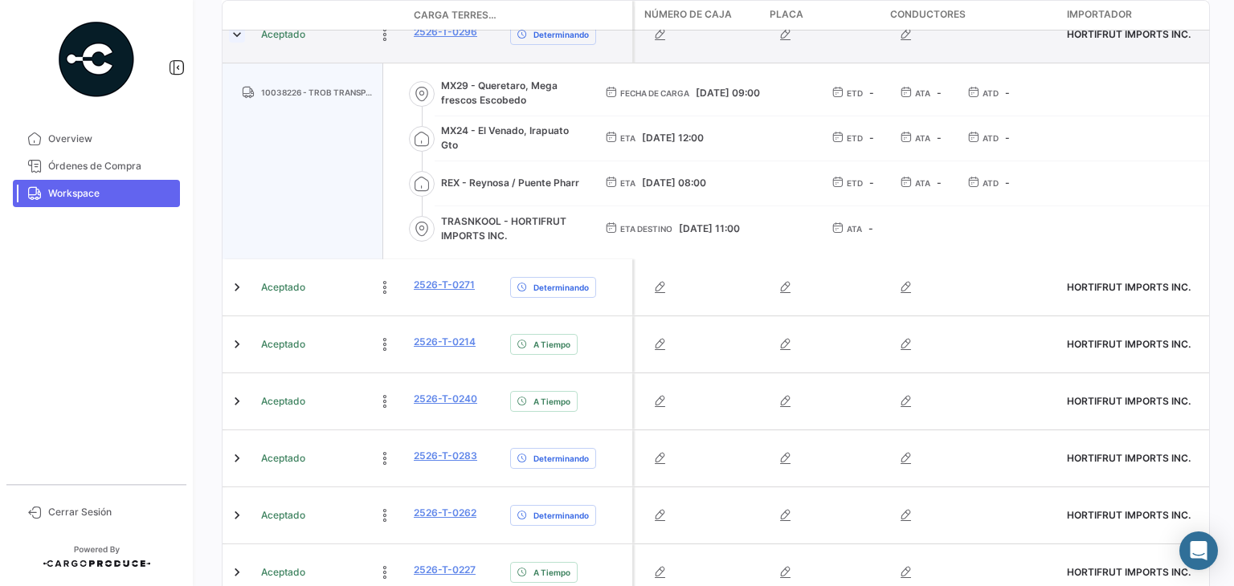
click at [238, 42] on link at bounding box center [237, 35] width 16 height 16
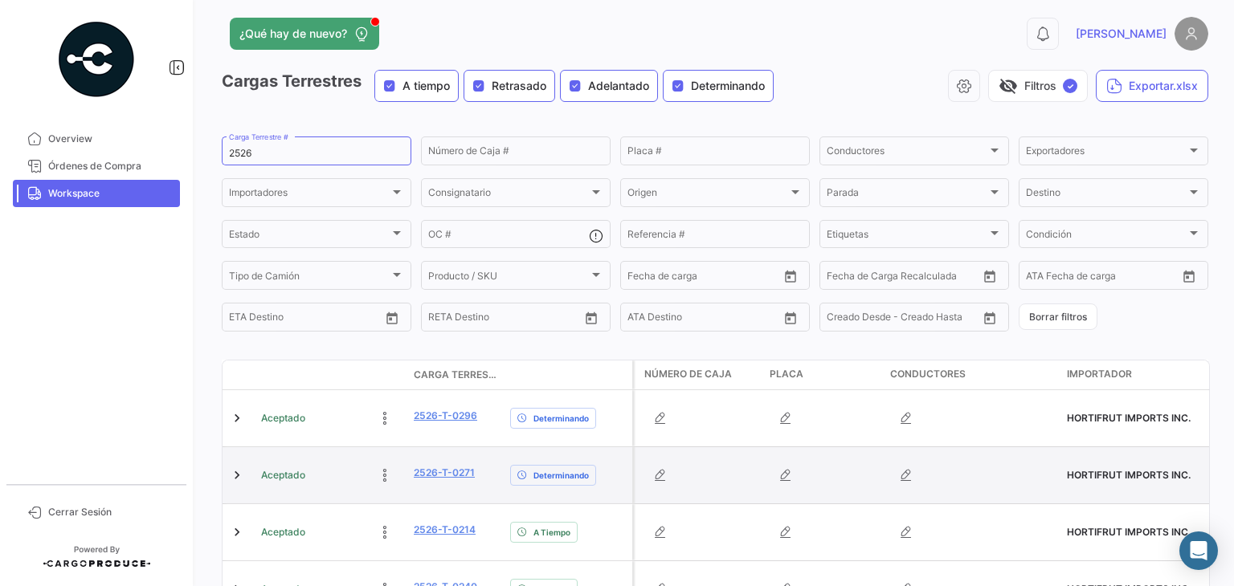
scroll to position [0, 0]
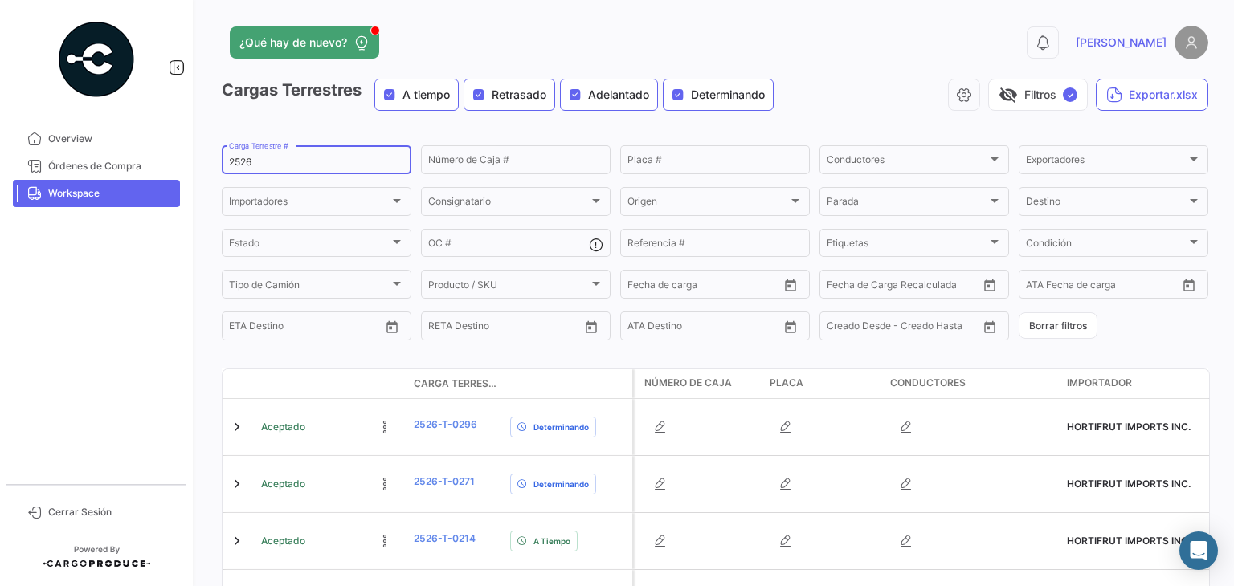
click at [271, 168] on input "2526" at bounding box center [316, 162] width 175 height 11
type input "2"
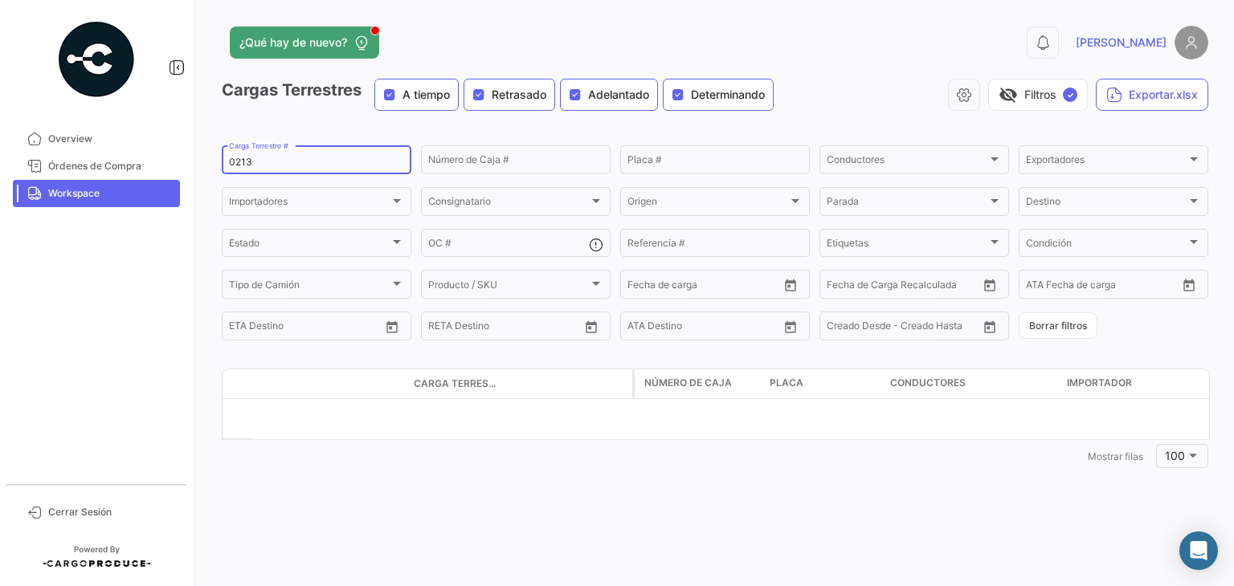
type input "0213"
